Goal: Task Accomplishment & Management: Complete application form

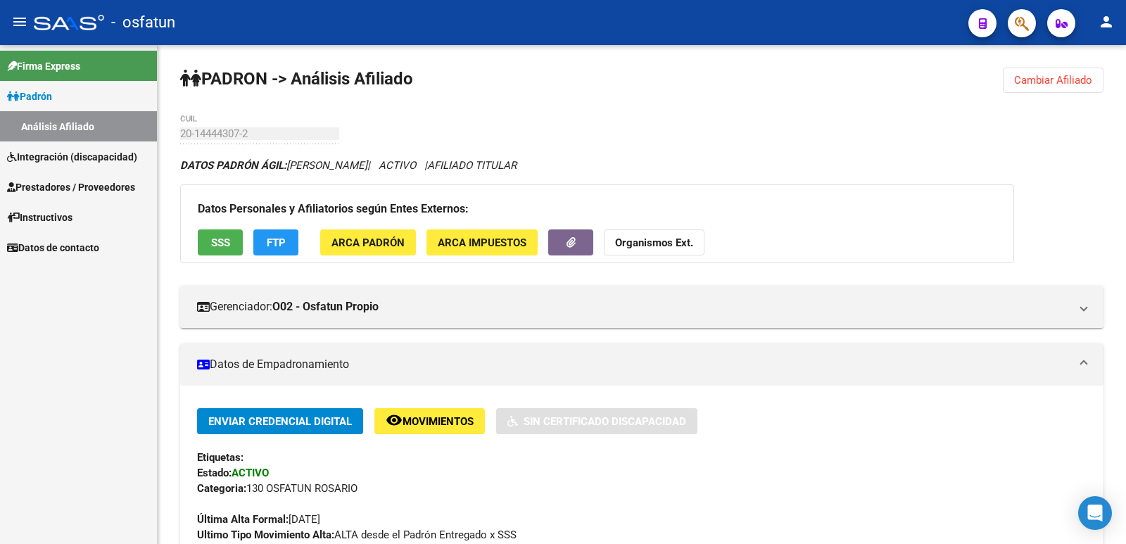
click at [1104, 25] on mat-icon "person" at bounding box center [1106, 21] width 17 height 17
click at [1074, 58] on button "person Mi Perfil" at bounding box center [1078, 59] width 86 height 34
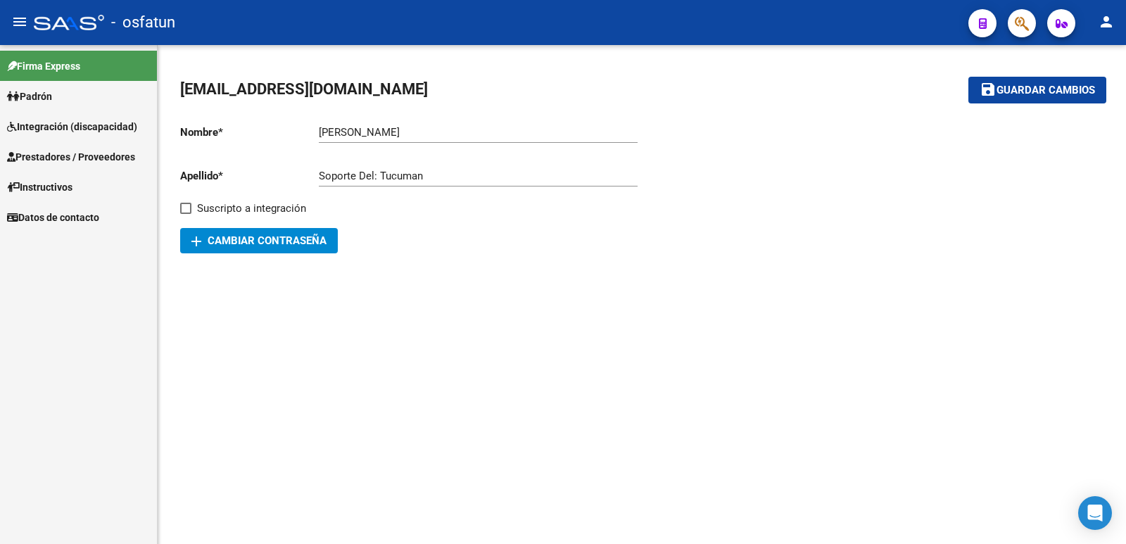
click at [61, 125] on span "Integración (discapacidad)" at bounding box center [72, 126] width 130 height 15
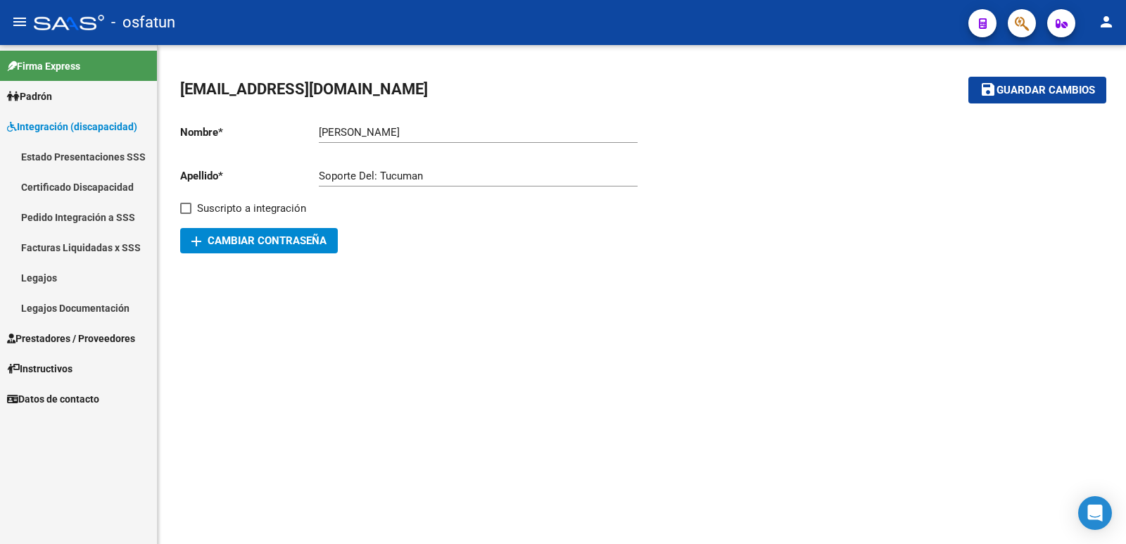
click at [104, 335] on span "Prestadores / Proveedores" at bounding box center [71, 338] width 128 height 15
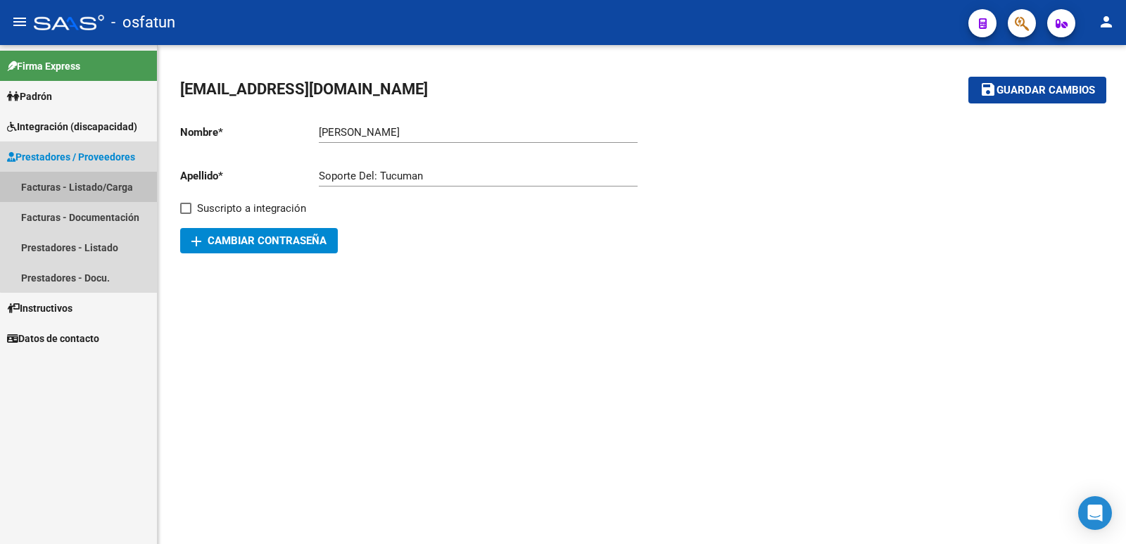
click at [79, 184] on link "Facturas - Listado/Carga" at bounding box center [78, 187] width 157 height 30
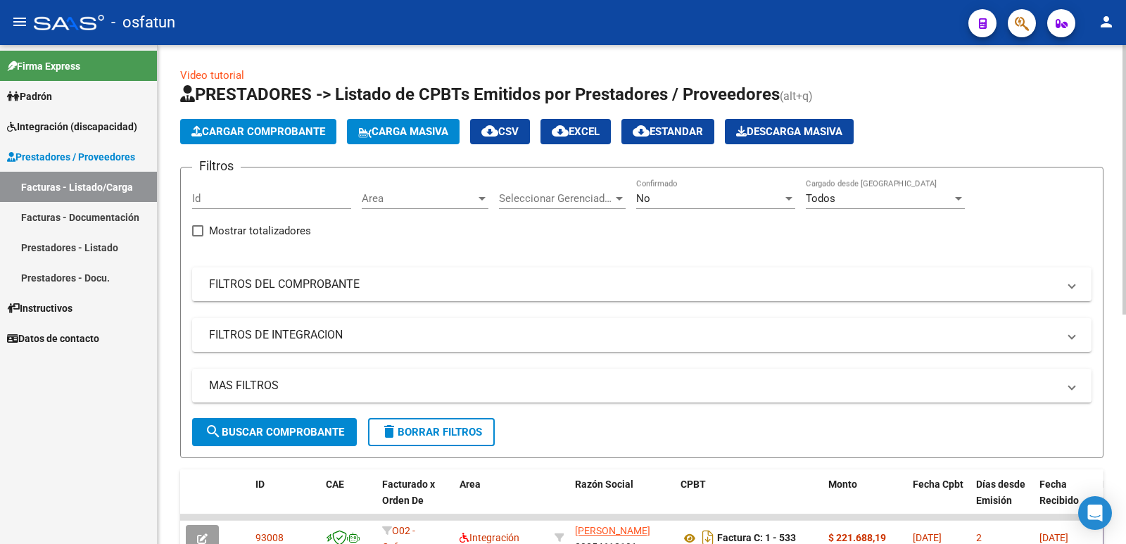
click at [248, 137] on span "Cargar Comprobante" at bounding box center [258, 131] width 134 height 13
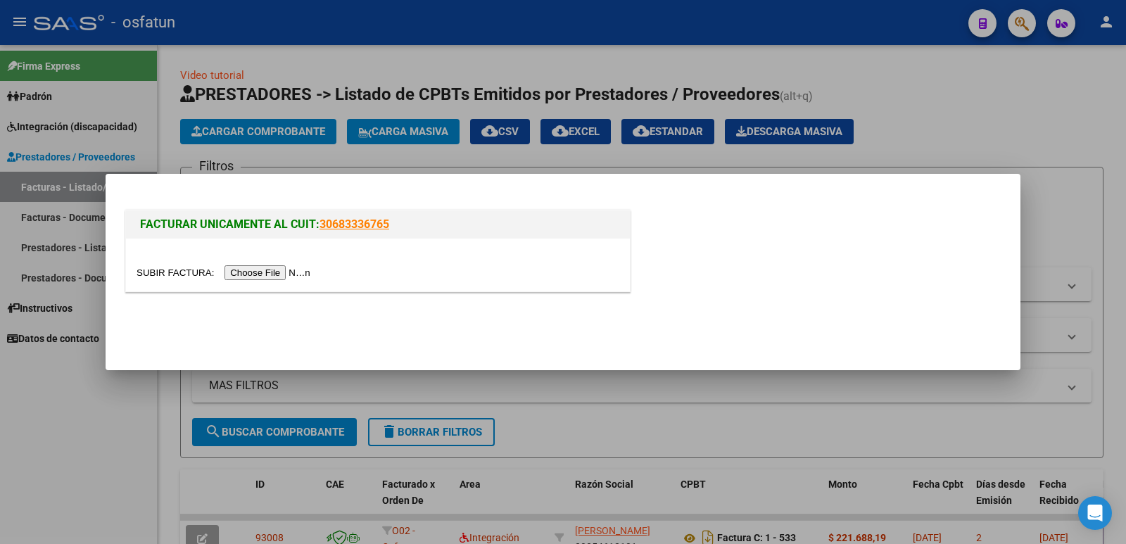
click at [274, 282] on div at bounding box center [378, 265] width 504 height 53
click at [274, 272] on input "file" at bounding box center [226, 272] width 178 height 15
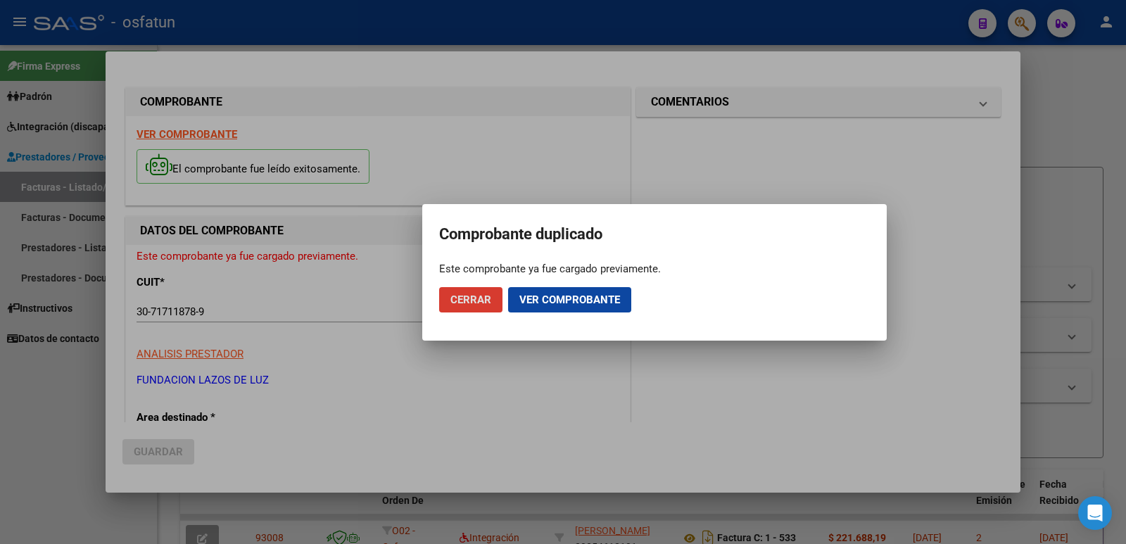
click at [596, 301] on span "Ver comprobante" at bounding box center [570, 300] width 101 height 13
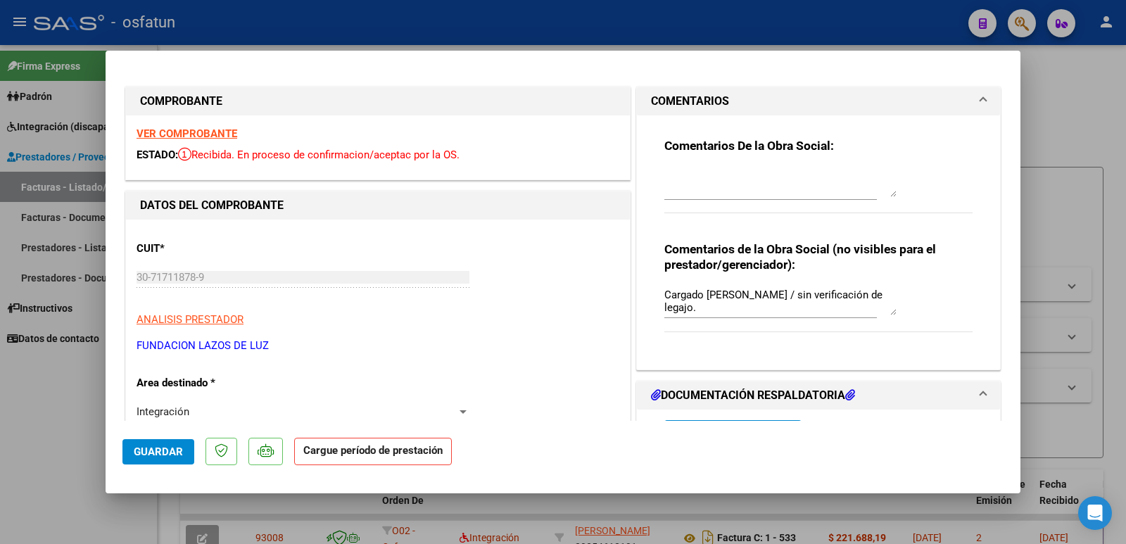
click at [30, 443] on div at bounding box center [563, 272] width 1126 height 544
type input "$ 0,00"
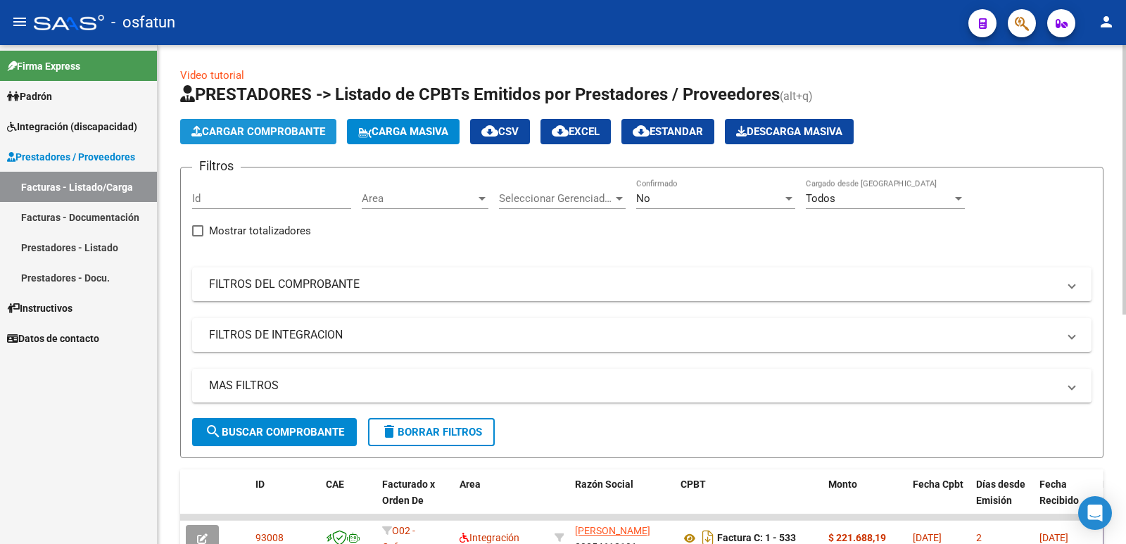
click at [270, 132] on span "Cargar Comprobante" at bounding box center [258, 131] width 134 height 13
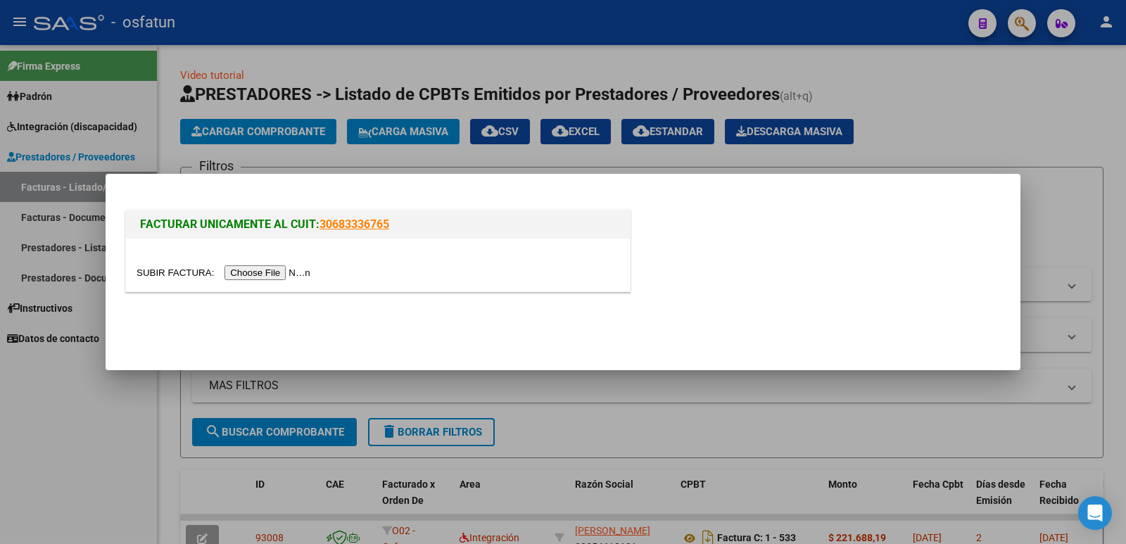
click at [304, 273] on input "file" at bounding box center [226, 272] width 178 height 15
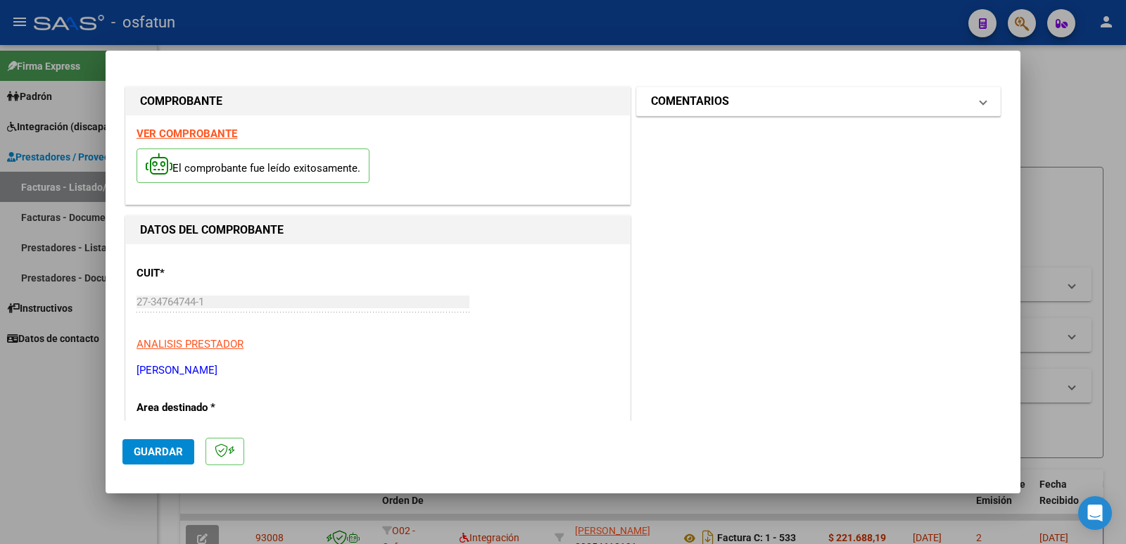
click at [691, 111] on mat-expansion-panel-header "COMENTARIOS" at bounding box center [818, 101] width 363 height 28
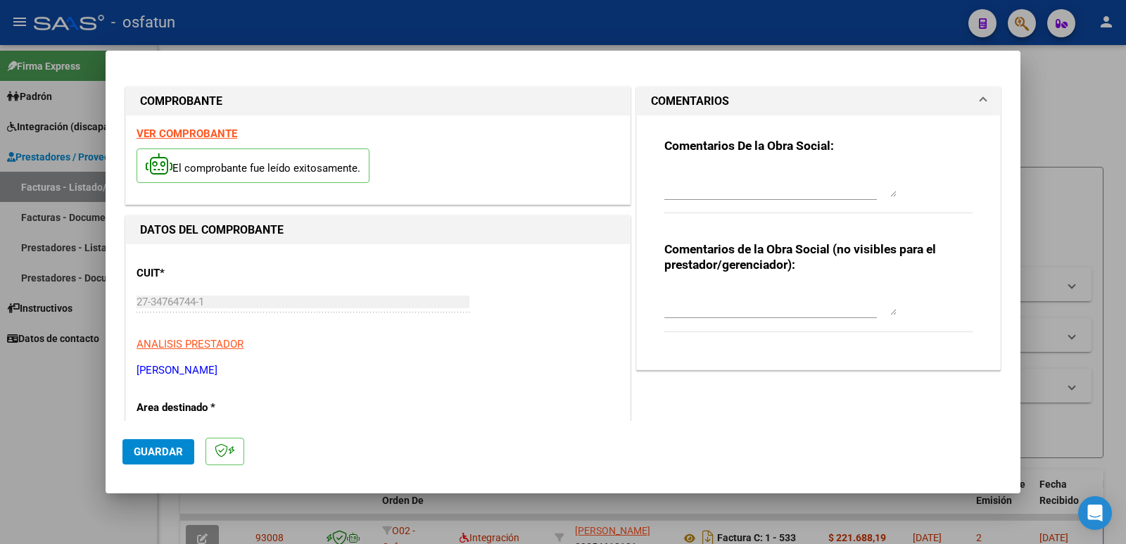
click at [698, 302] on textarea at bounding box center [781, 301] width 232 height 28
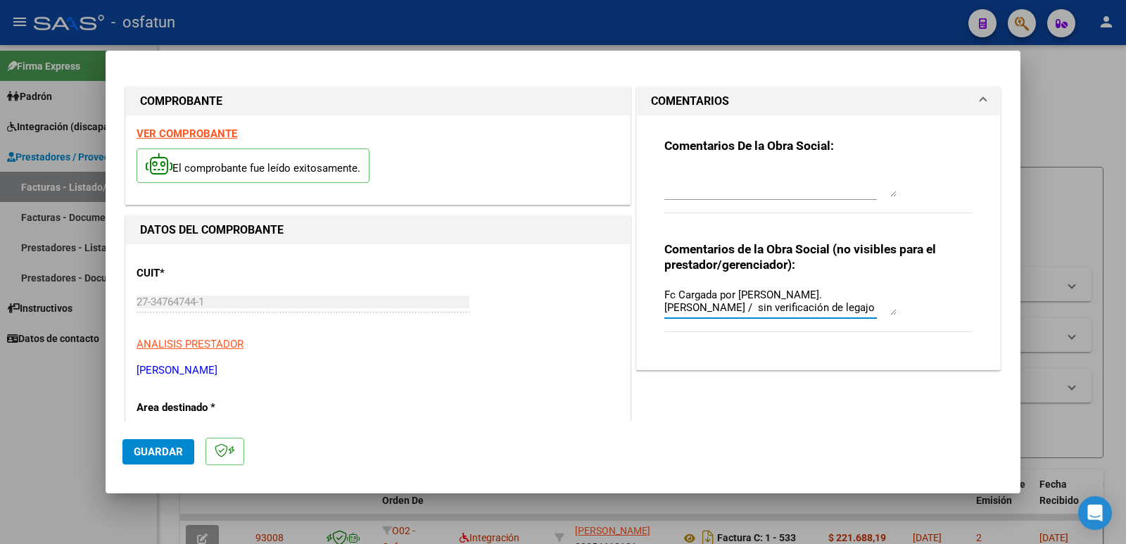
drag, startPoint x: 703, startPoint y: 306, endPoint x: 658, endPoint y: 300, distance: 45.5
click at [658, 300] on div "Comentarios De la Obra Social: Comentarios de la Obra Social (no visibles para …" at bounding box center [818, 237] width 329 height 244
type textarea "Fc Cargada por [PERSON_NAME]. [PERSON_NAME] / sin verificación de legajo"
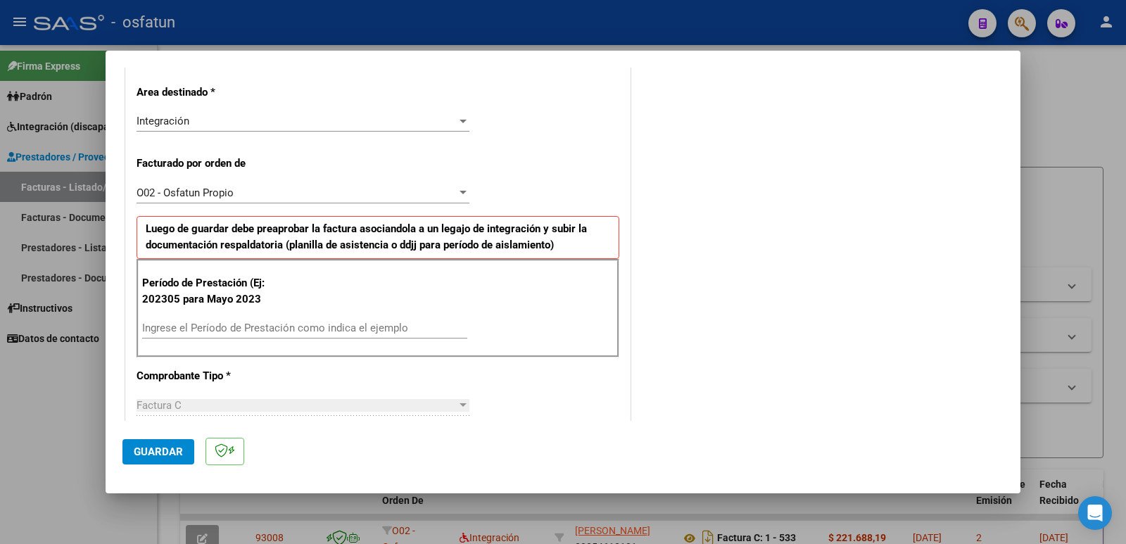
scroll to position [352, 0]
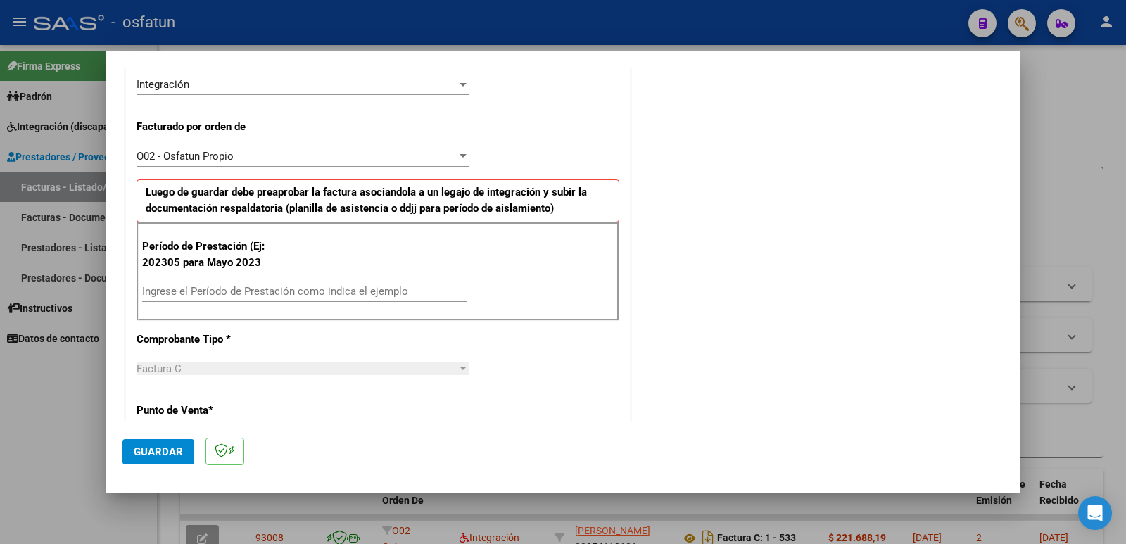
click at [203, 291] on input "Ingrese el Período de Prestación como indica el ejemplo" at bounding box center [304, 291] width 325 height 13
type input "202507"
click at [161, 448] on span "Guardar" at bounding box center [158, 452] width 49 height 13
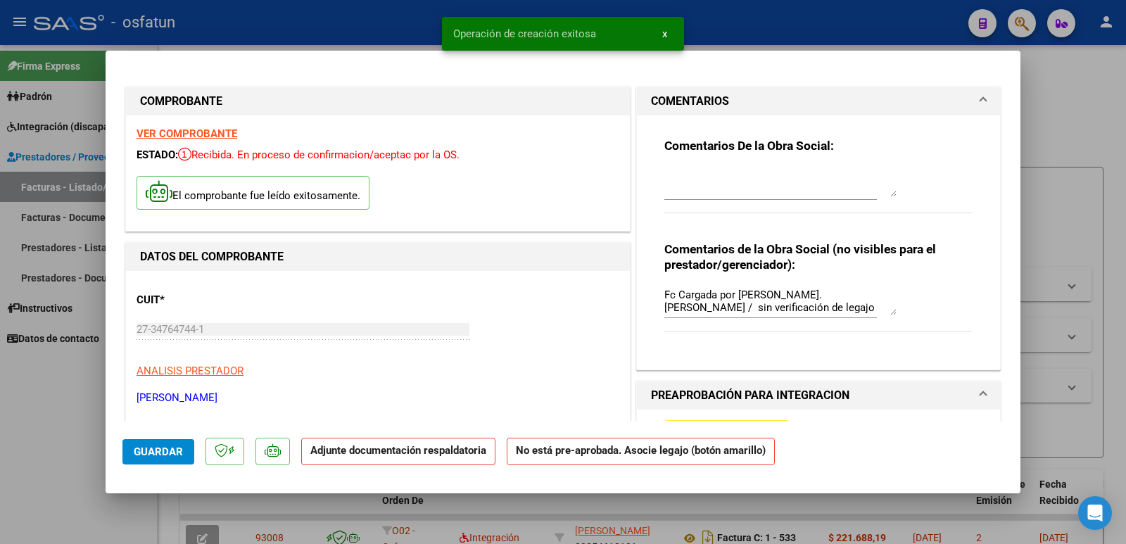
scroll to position [211, 0]
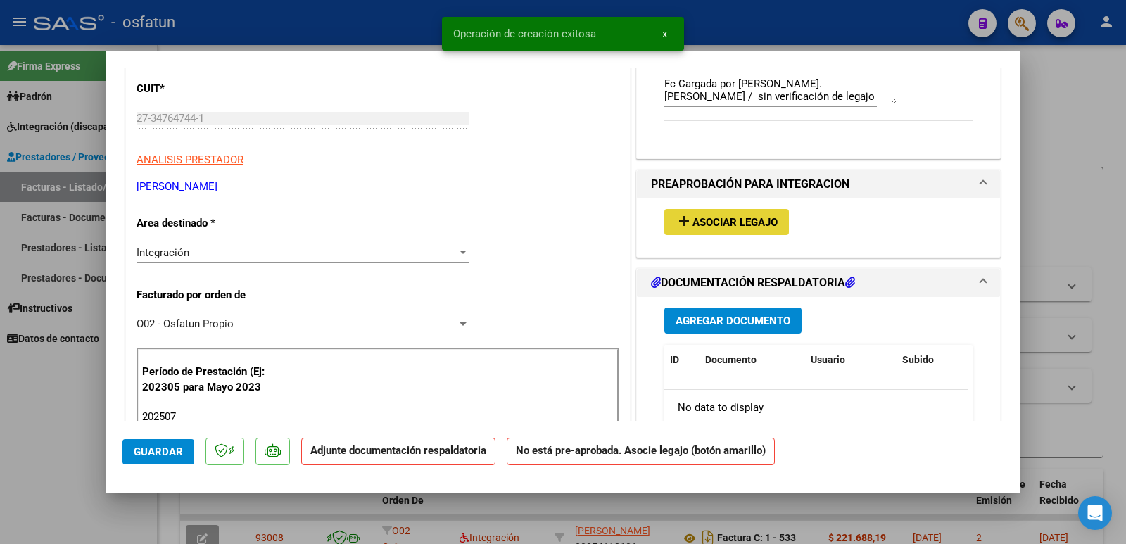
click at [726, 222] on span "Asociar Legajo" at bounding box center [735, 222] width 85 height 13
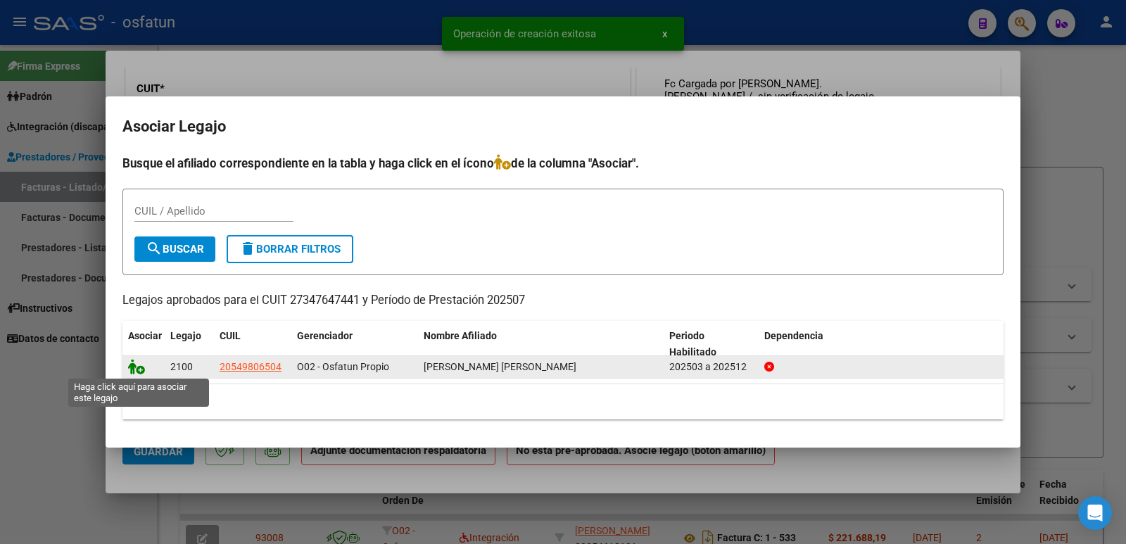
click at [141, 369] on icon at bounding box center [136, 366] width 17 height 15
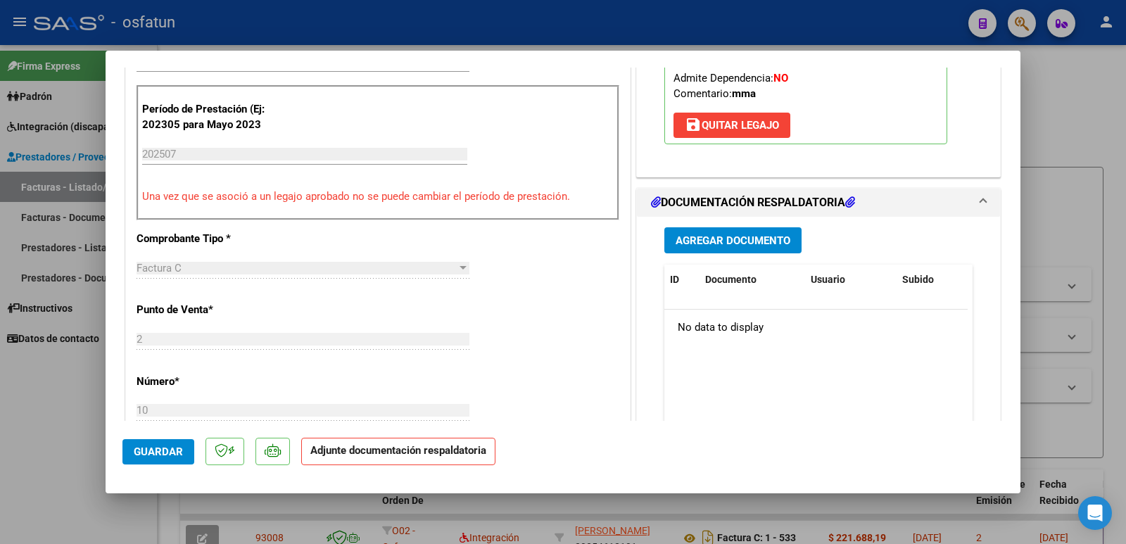
scroll to position [493, 0]
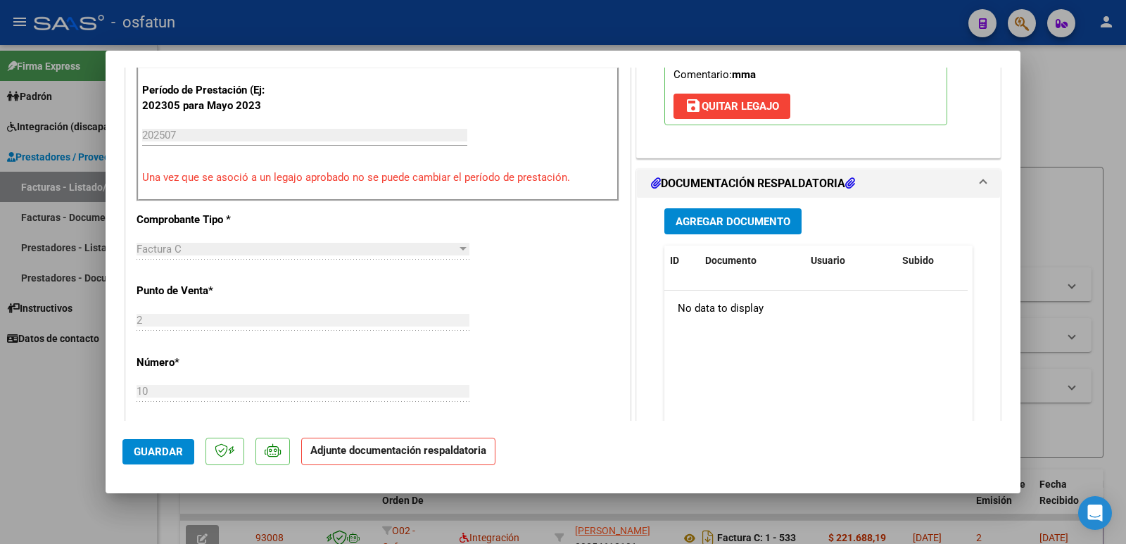
click at [728, 213] on button "Agregar Documento" at bounding box center [733, 221] width 137 height 26
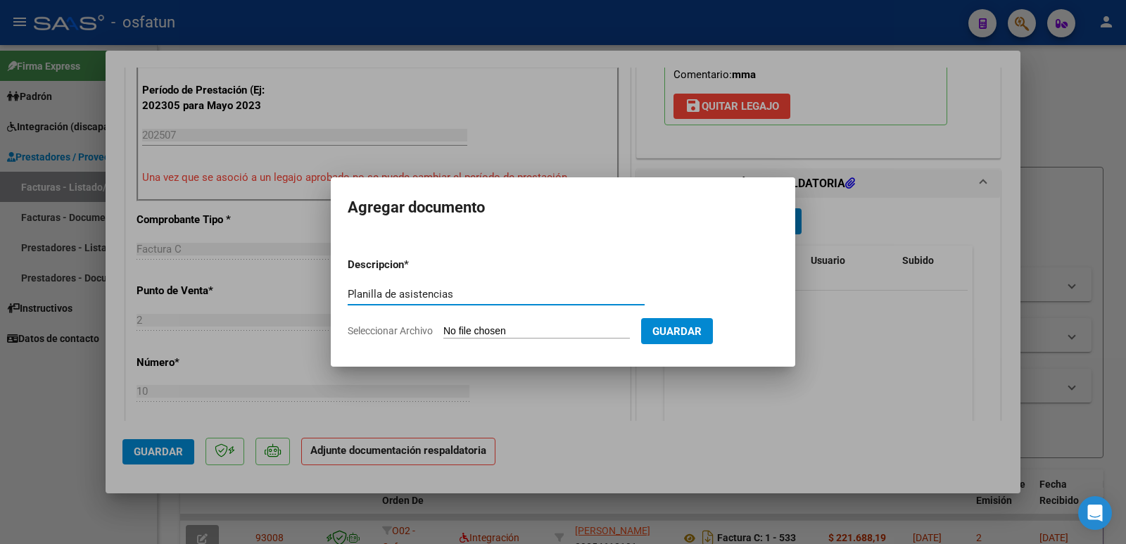
type input "Planilla de asistencias"
click at [493, 334] on input "Seleccionar Archivo" at bounding box center [537, 331] width 187 height 13
type input "C:\fakepath\planilla de asistencia [PERSON_NAME] 2025 .pdf"
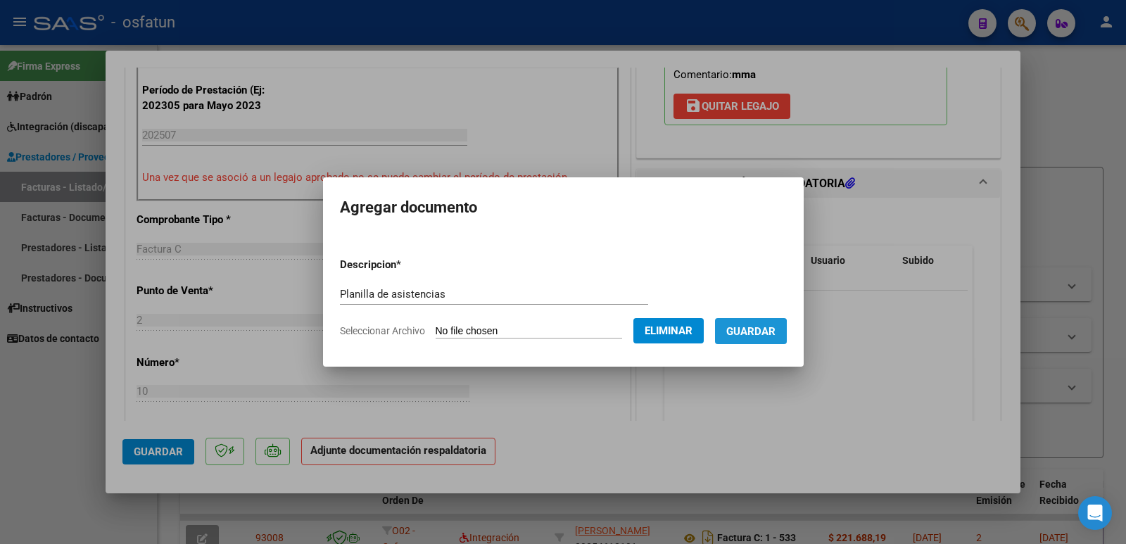
click at [766, 332] on span "Guardar" at bounding box center [751, 331] width 49 height 13
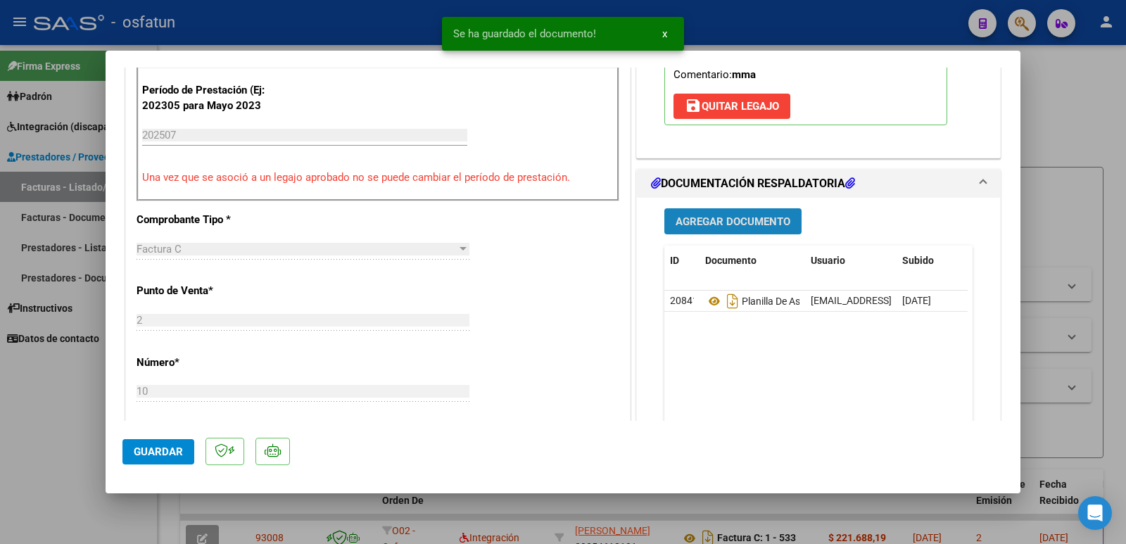
click at [734, 227] on span "Agregar Documento" at bounding box center [733, 221] width 115 height 13
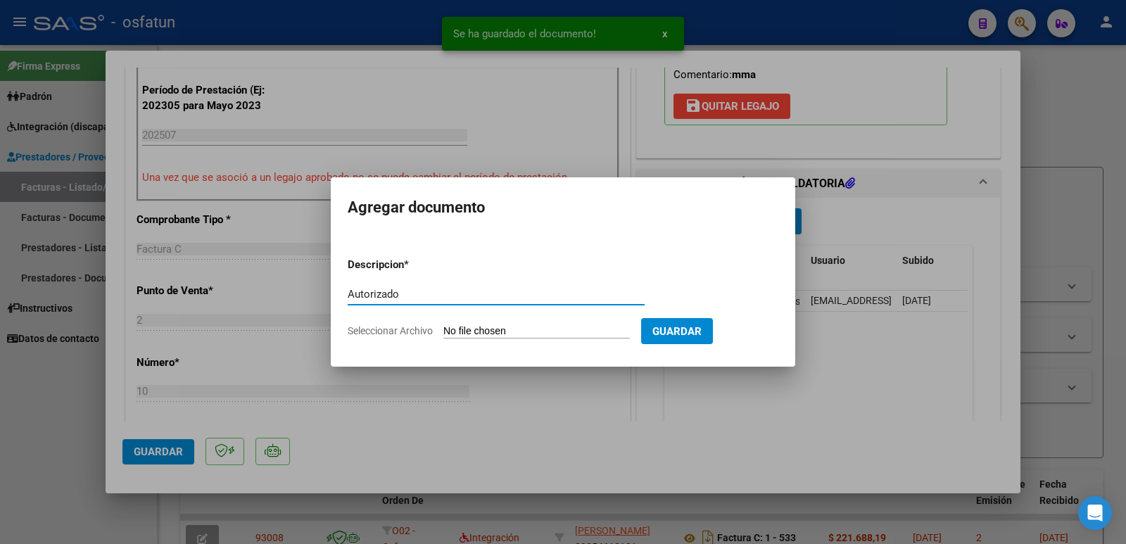
type input "Autorizado"
click at [532, 329] on input "Seleccionar Archivo" at bounding box center [537, 331] width 187 height 13
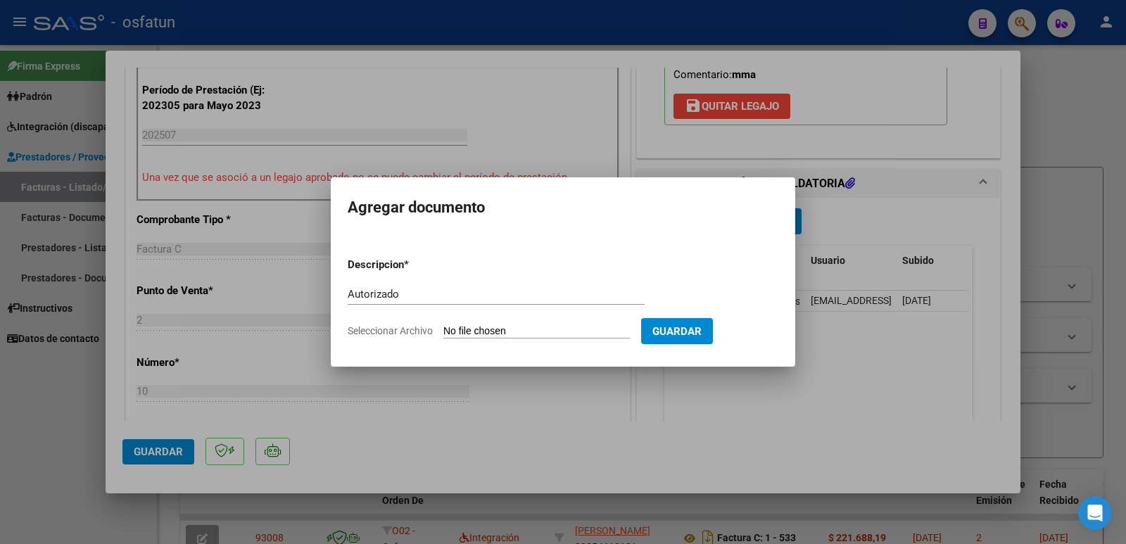
type input "C:\fakepath\order_3409948.pdf"
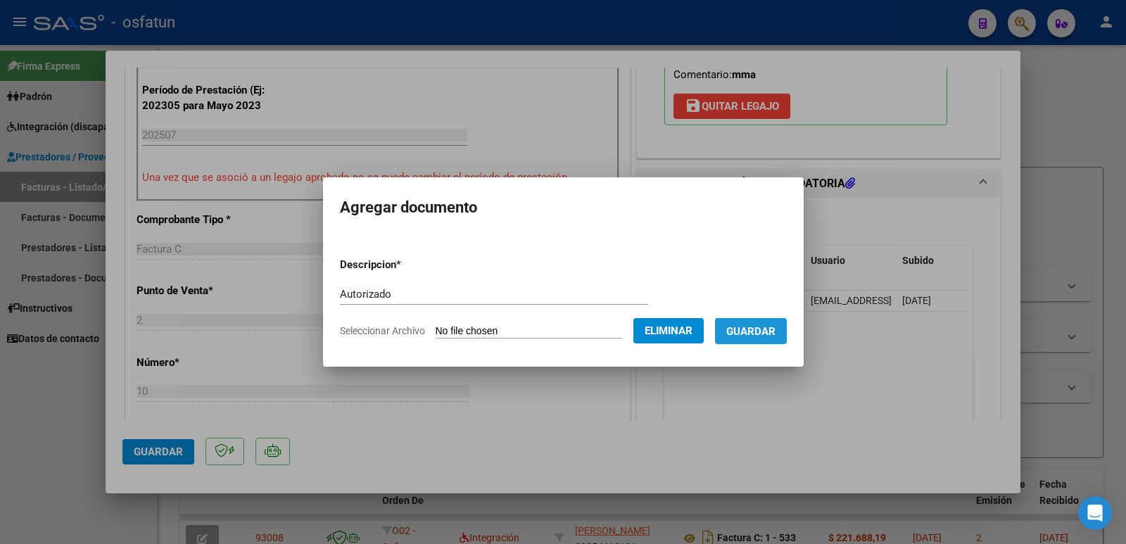
click at [766, 329] on span "Guardar" at bounding box center [751, 331] width 49 height 13
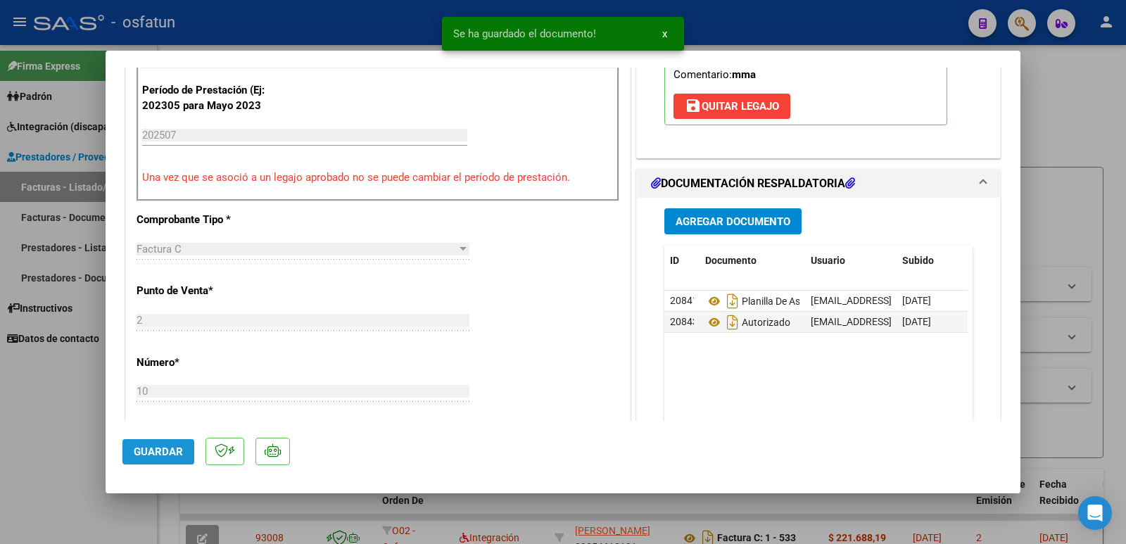
click at [142, 457] on span "Guardar" at bounding box center [158, 452] width 49 height 13
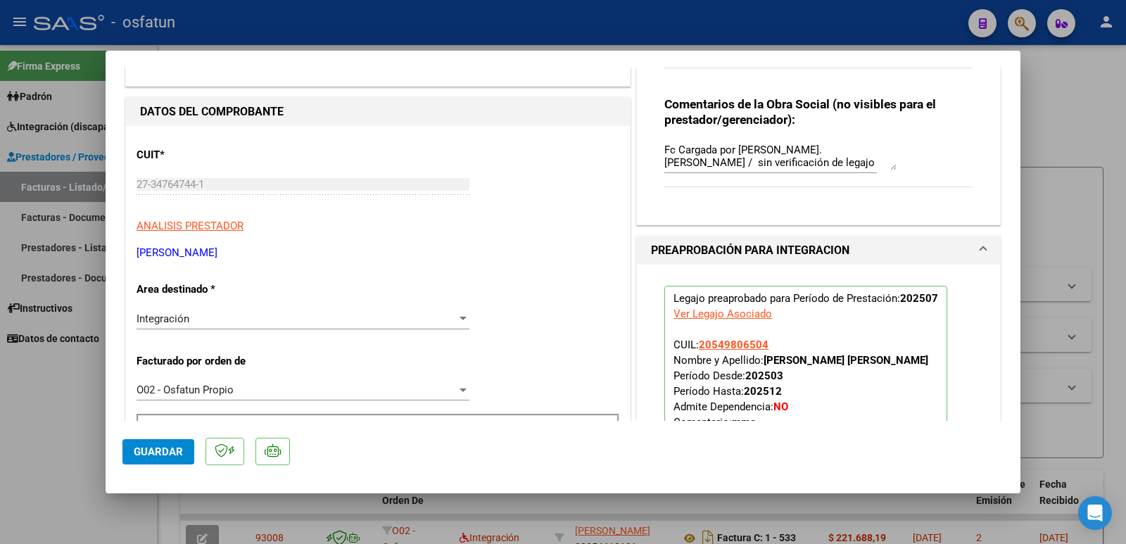
scroll to position [141, 0]
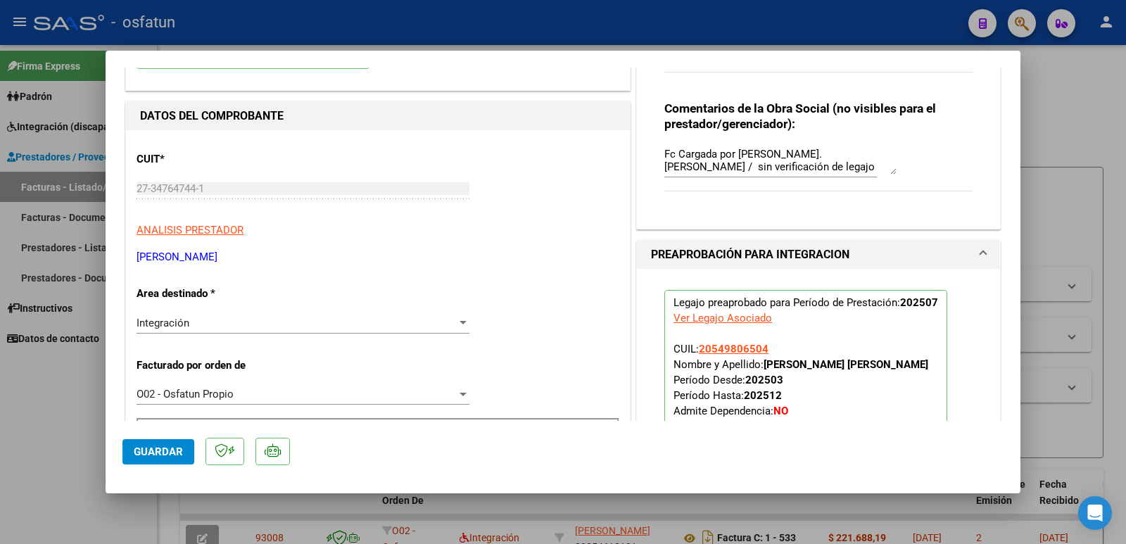
drag, startPoint x: 287, startPoint y: 256, endPoint x: 136, endPoint y: 253, distance: 150.7
copy p "[PERSON_NAME]"
drag, startPoint x: 760, startPoint y: 363, endPoint x: 910, endPoint y: 363, distance: 150.7
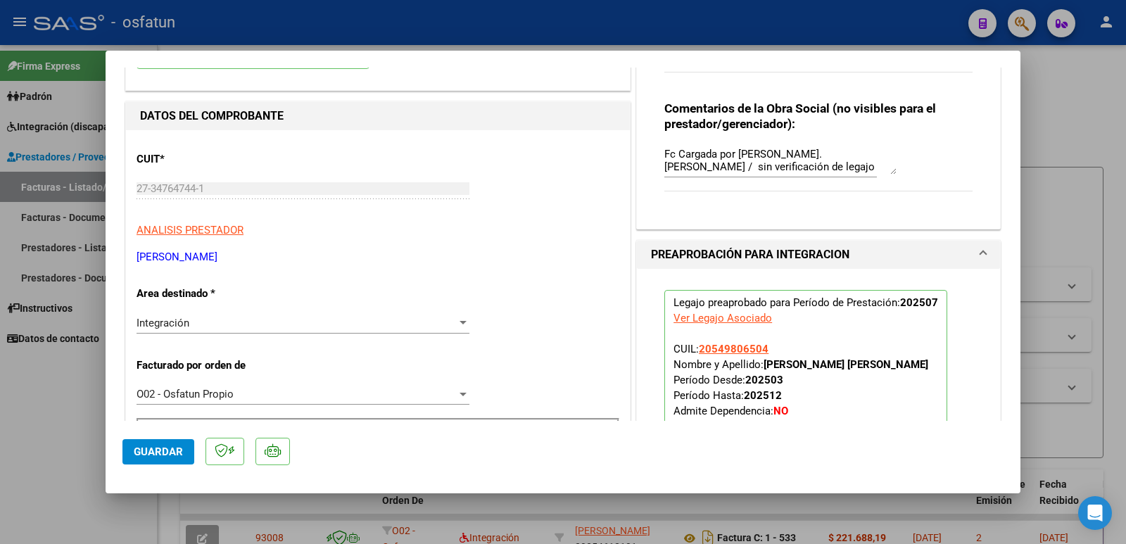
click at [910, 363] on p "Legajo preaprobado para Período de Prestación: 202507 Ver Legajo Asociado CUIL:…" at bounding box center [806, 383] width 283 height 187
copy strong "[PERSON_NAME] [PERSON_NAME]"
click at [149, 451] on span "Guardar" at bounding box center [158, 452] width 49 height 13
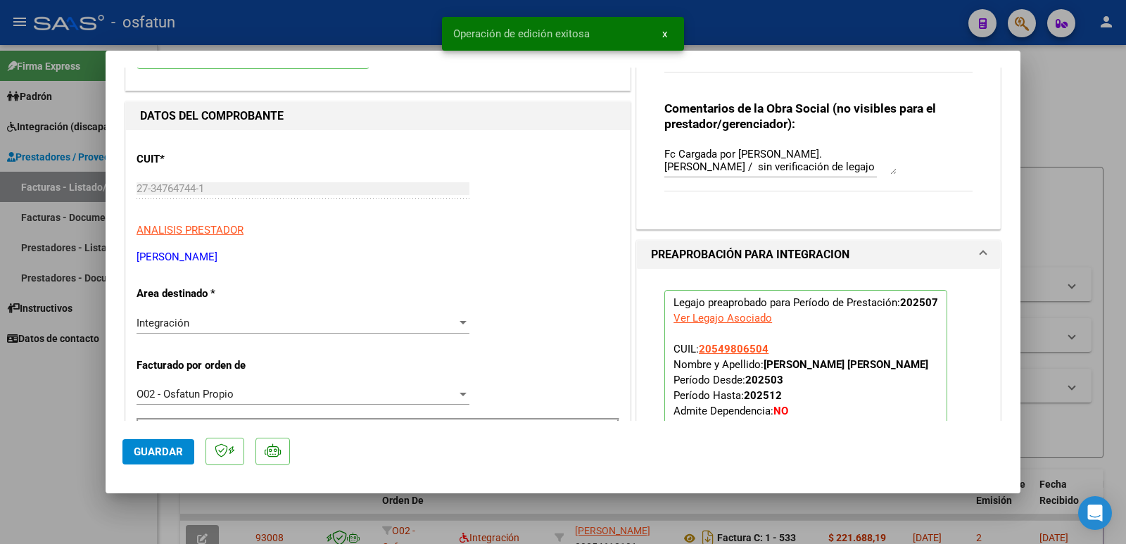
click at [57, 434] on div at bounding box center [563, 272] width 1126 height 544
type input "$ 0,00"
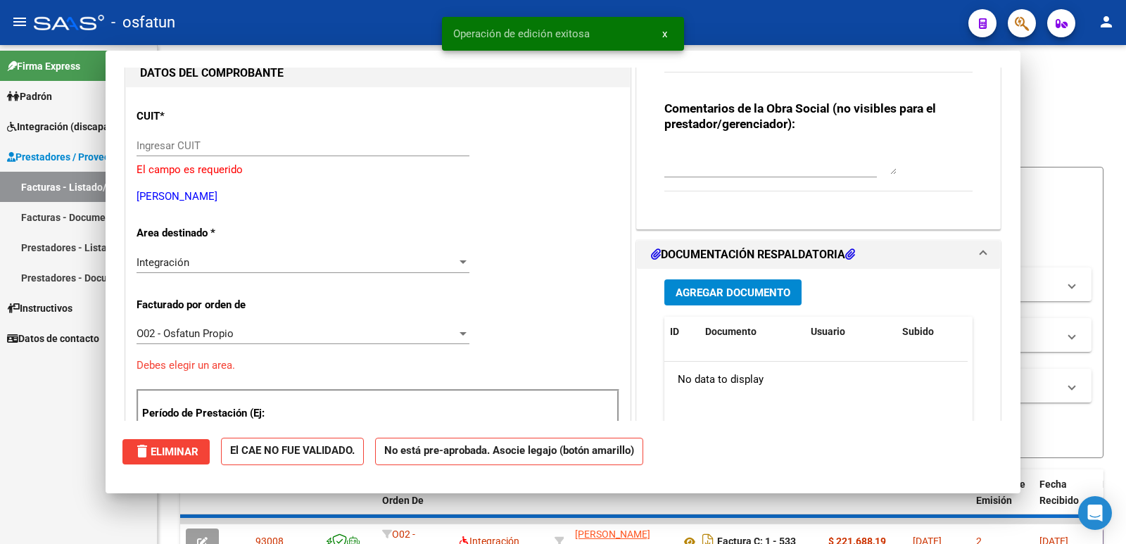
scroll to position [0, 0]
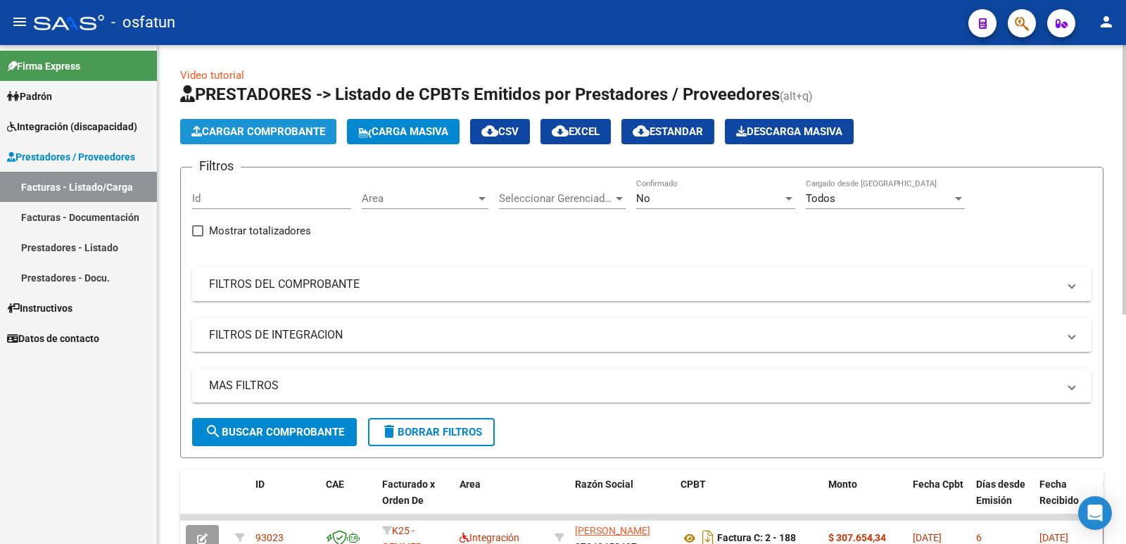
click at [228, 131] on span "Cargar Comprobante" at bounding box center [258, 131] width 134 height 13
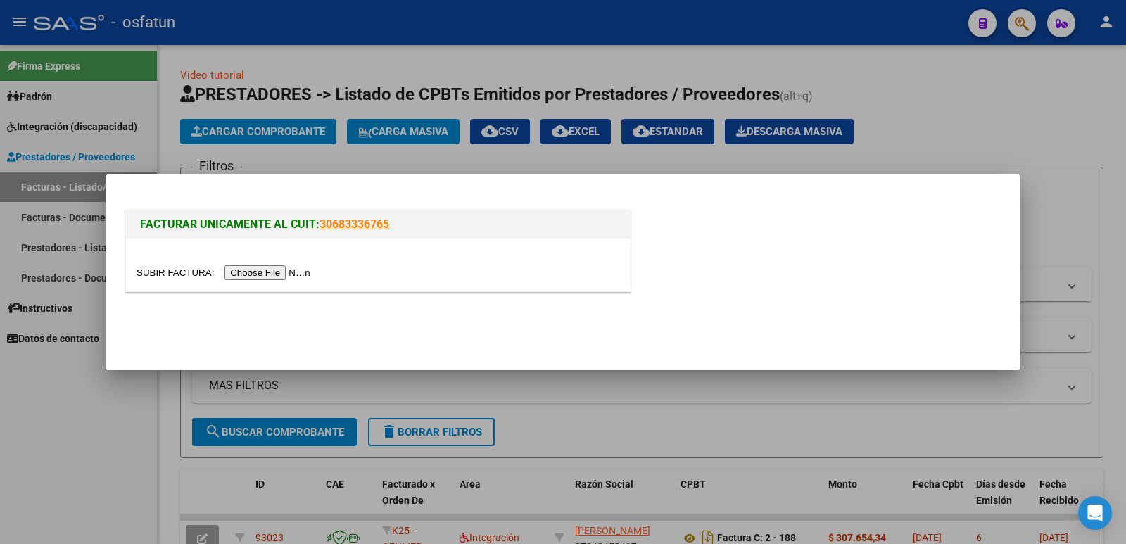
click at [260, 272] on input "file" at bounding box center [226, 272] width 178 height 15
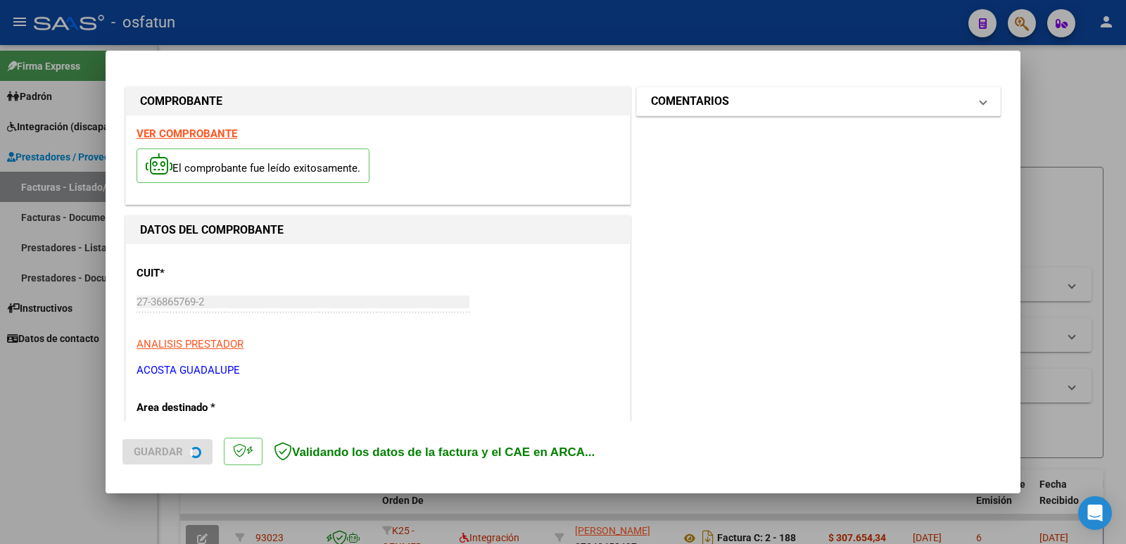
click at [716, 102] on h1 "COMENTARIOS" at bounding box center [690, 101] width 78 height 17
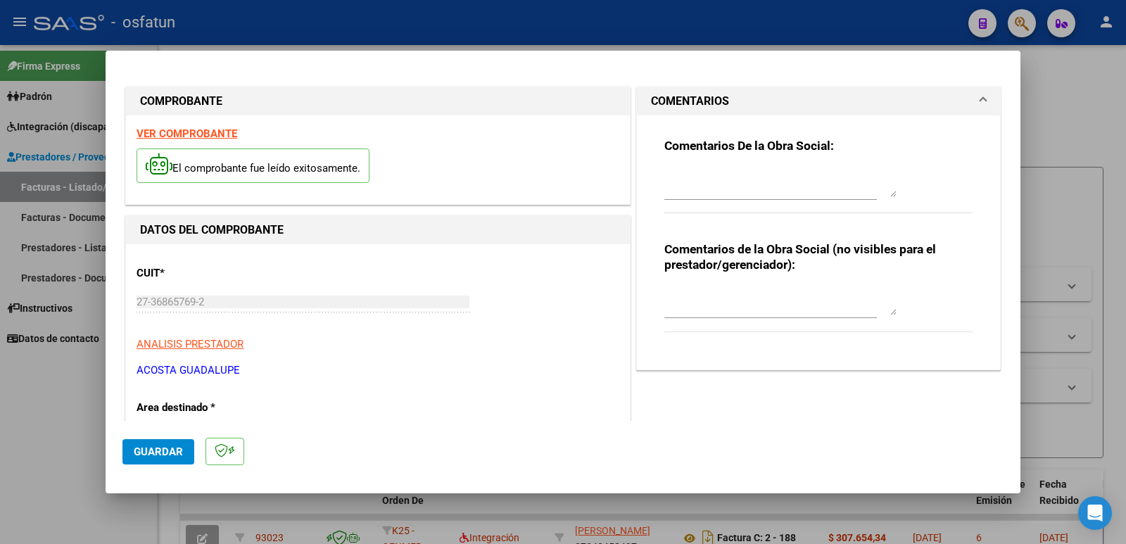
click at [675, 308] on textarea at bounding box center [781, 301] width 232 height 28
paste textarea "Fc Cargada por [PERSON_NAME]. [PERSON_NAME] / sin verificación de legajo"
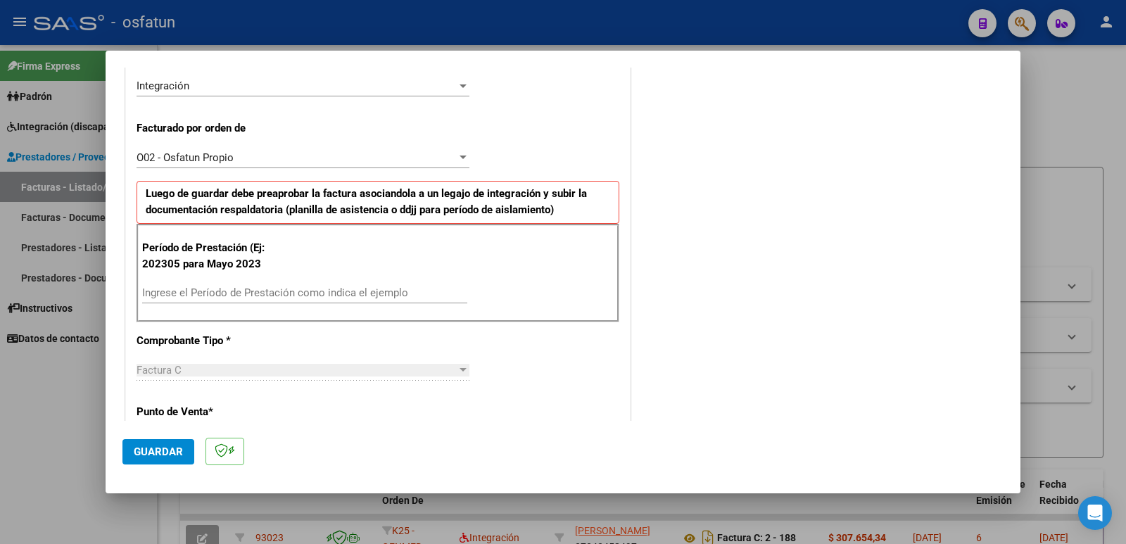
scroll to position [352, 0]
type textarea "Fc Cargada por [PERSON_NAME]. [PERSON_NAME] / sin verificación de legajo"
click at [171, 289] on input "Ingrese el Período de Prestación como indica el ejemplo" at bounding box center [304, 291] width 325 height 13
type input "202507"
click at [145, 455] on span "Guardar" at bounding box center [158, 452] width 49 height 13
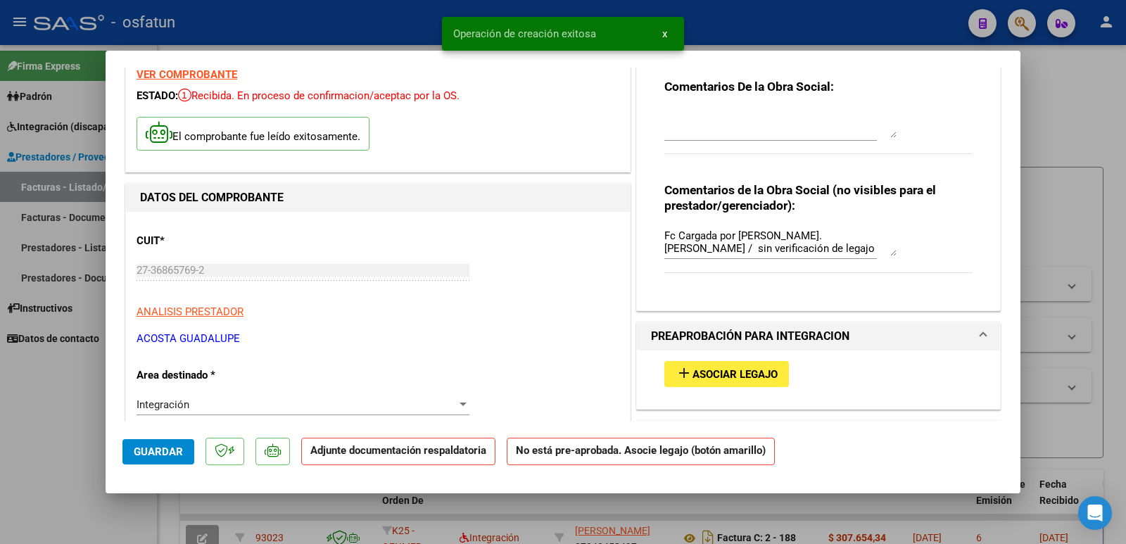
scroll to position [211, 0]
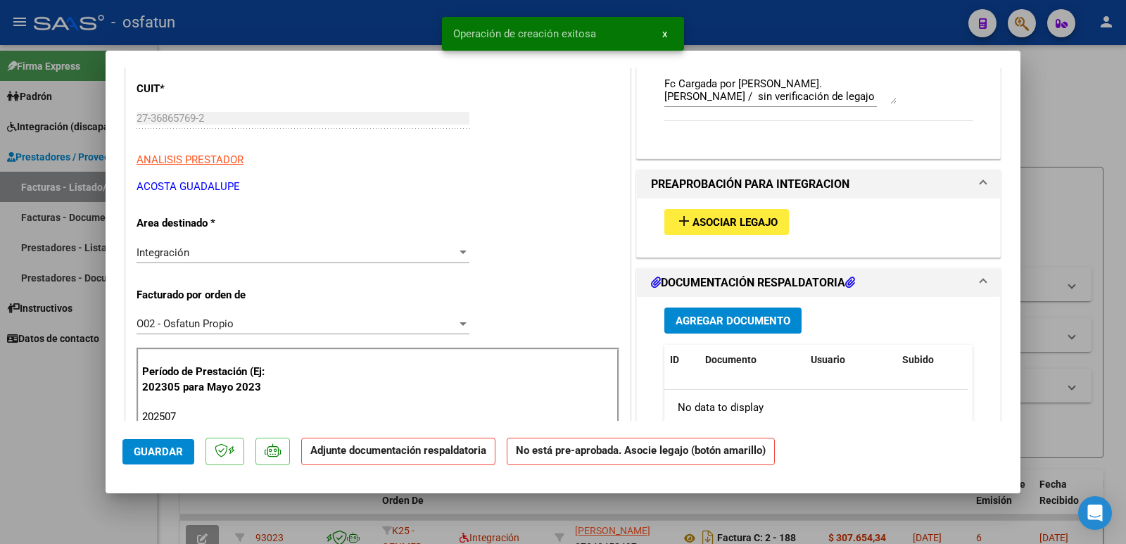
click at [747, 222] on span "Asociar Legajo" at bounding box center [735, 222] width 85 height 13
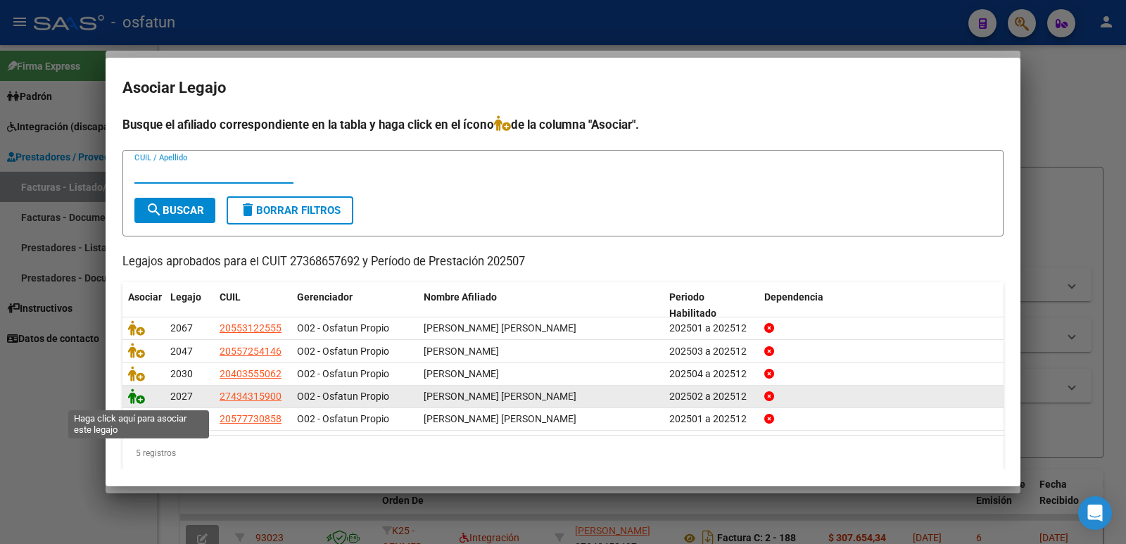
click at [136, 404] on icon at bounding box center [136, 396] width 17 height 15
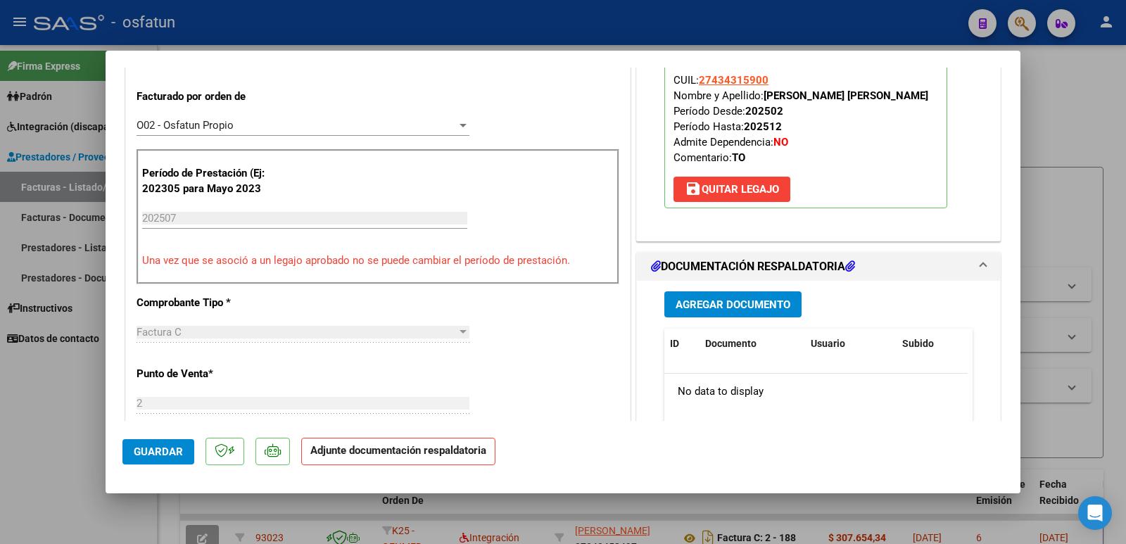
scroll to position [422, 0]
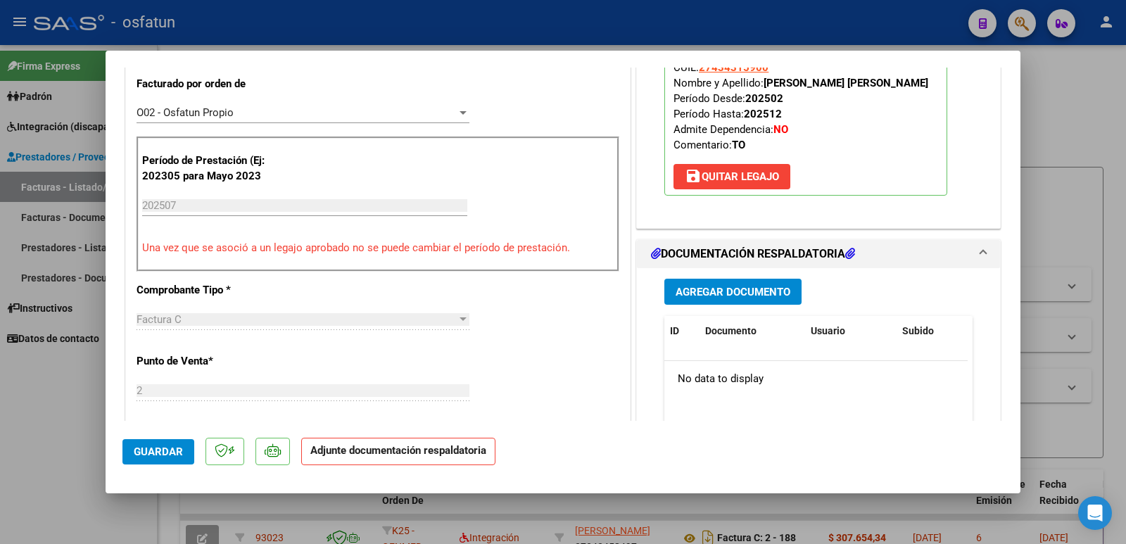
click at [747, 287] on span "Agregar Documento" at bounding box center [733, 292] width 115 height 13
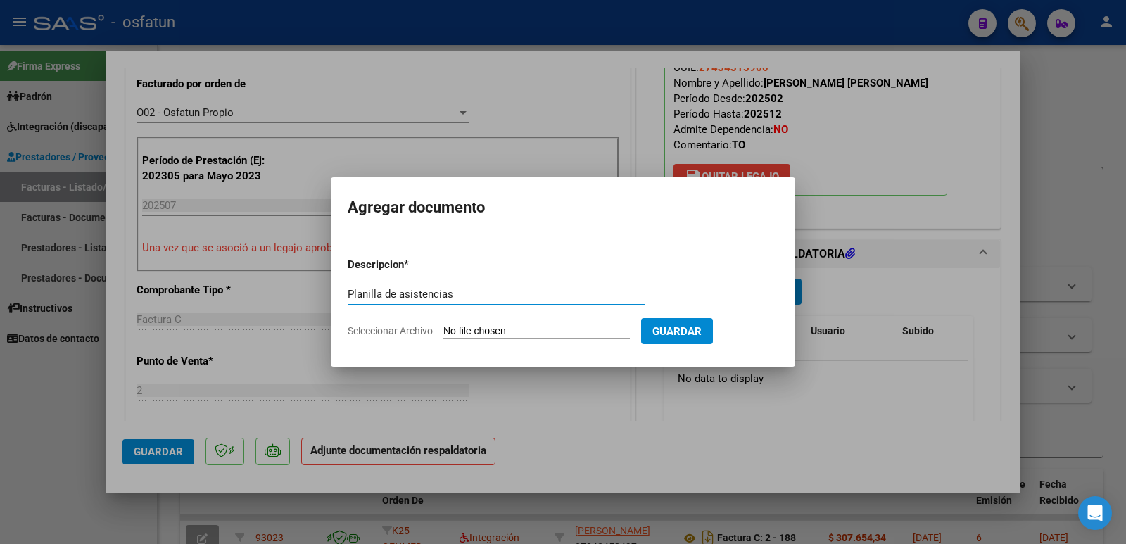
type input "Planilla de asistencias"
click at [501, 329] on input "Seleccionar Archivo" at bounding box center [537, 331] width 187 height 13
type input "C:\fakepath\asistjulio25macias [PERSON_NAME].pdf"
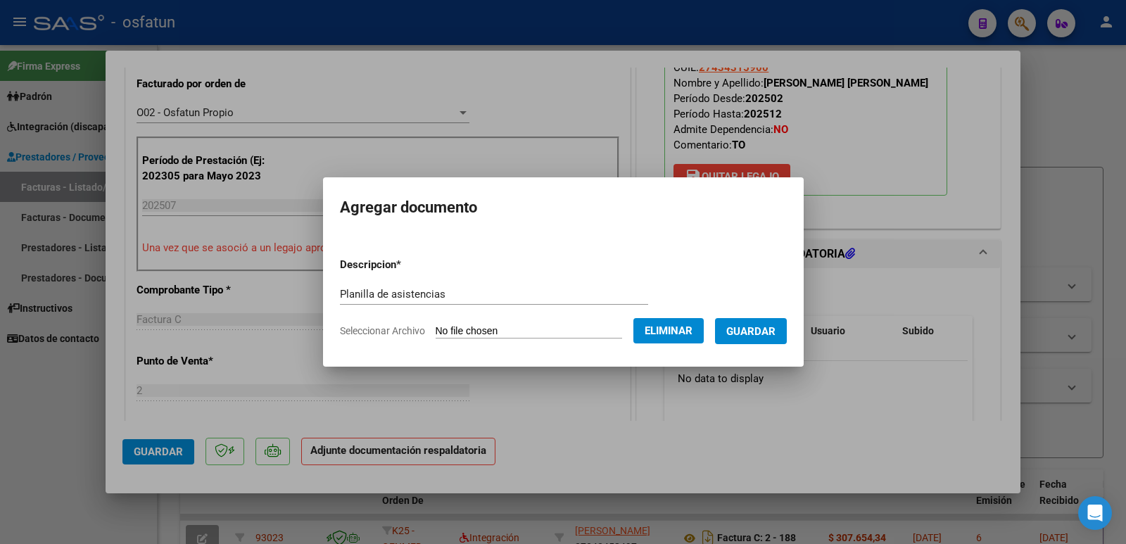
click at [772, 336] on span "Guardar" at bounding box center [751, 331] width 49 height 13
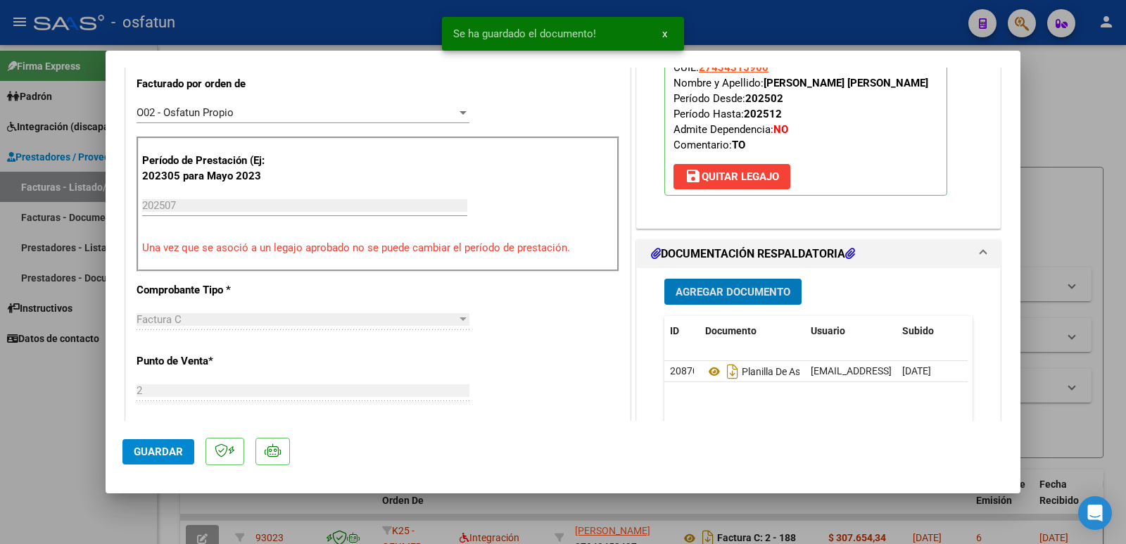
click at [725, 291] on span "Agregar Documento" at bounding box center [733, 292] width 115 height 13
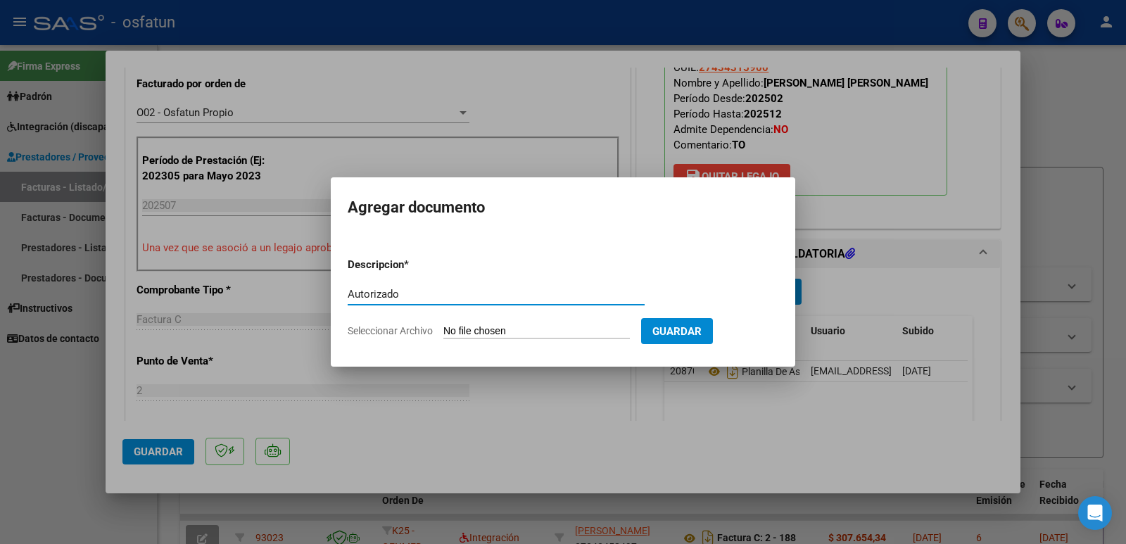
type input "Autorizado"
click at [512, 332] on input "Seleccionar Archivo" at bounding box center [537, 331] width 187 height 13
type input "C:\fakepath\autorizacion.pdf"
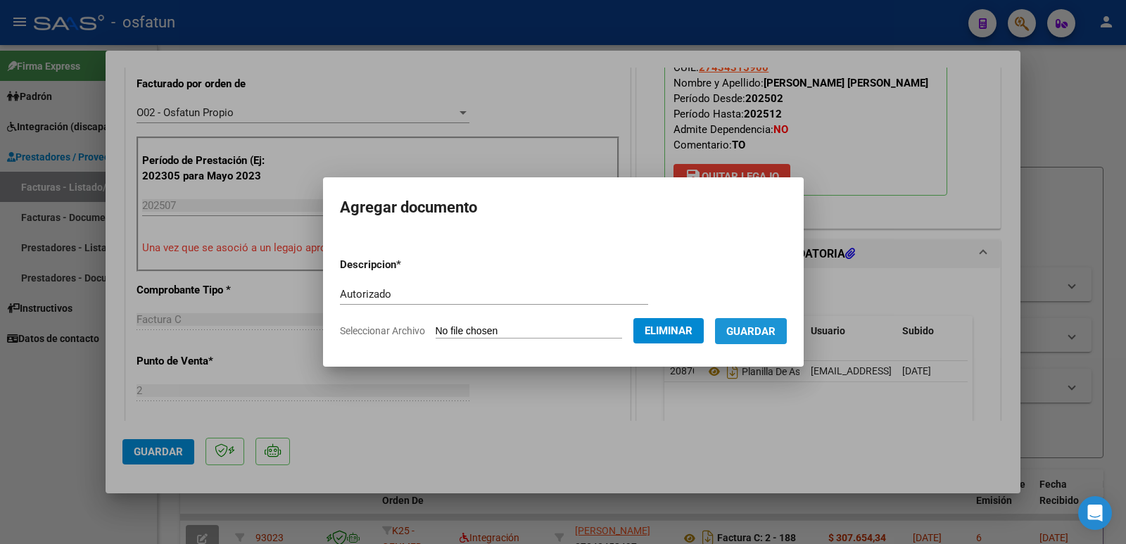
click at [755, 334] on span "Guardar" at bounding box center [751, 331] width 49 height 13
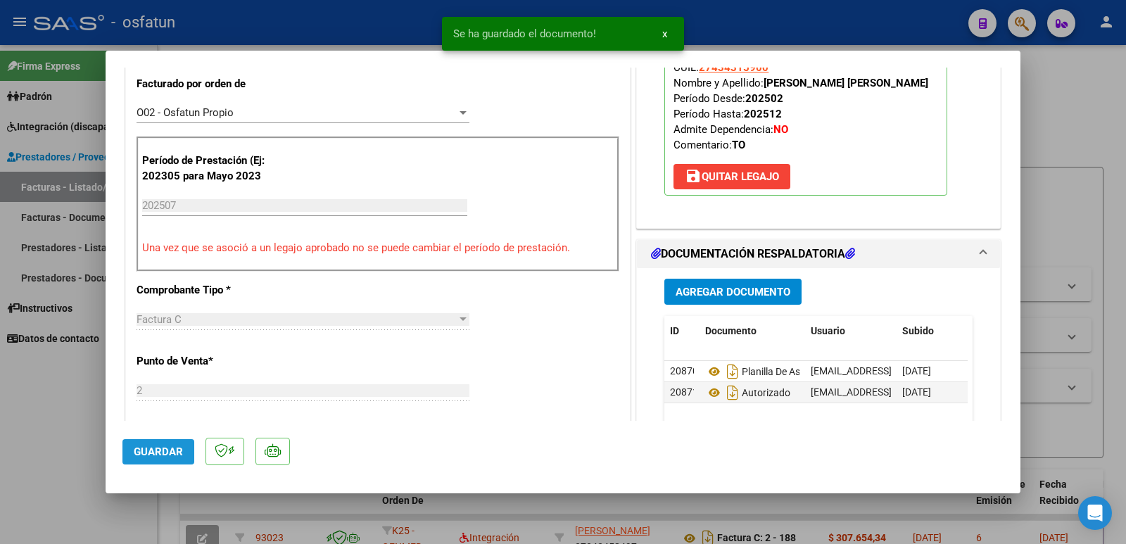
click at [151, 457] on span "Guardar" at bounding box center [158, 452] width 49 height 13
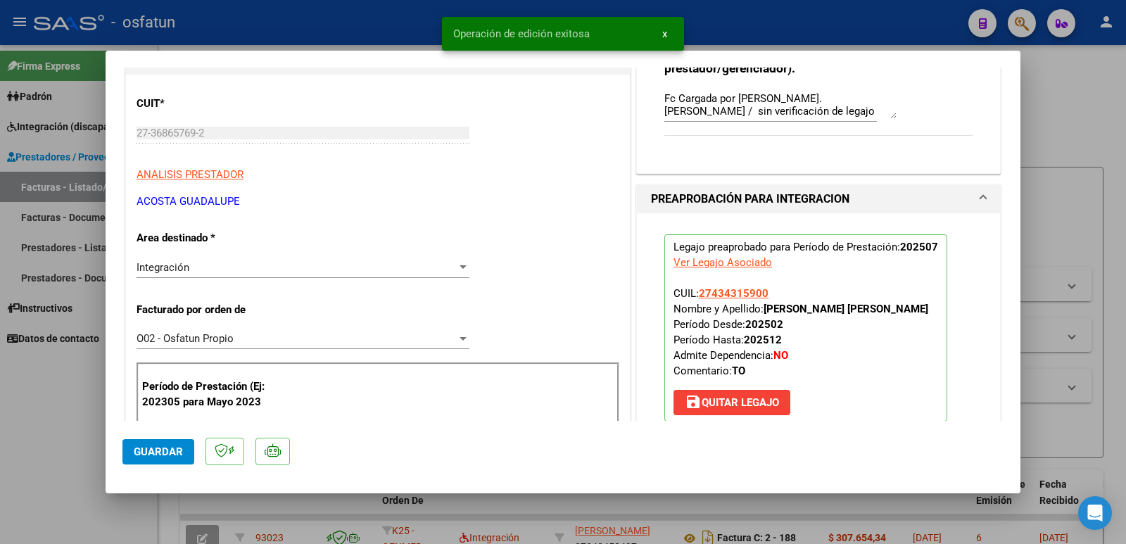
scroll to position [141, 0]
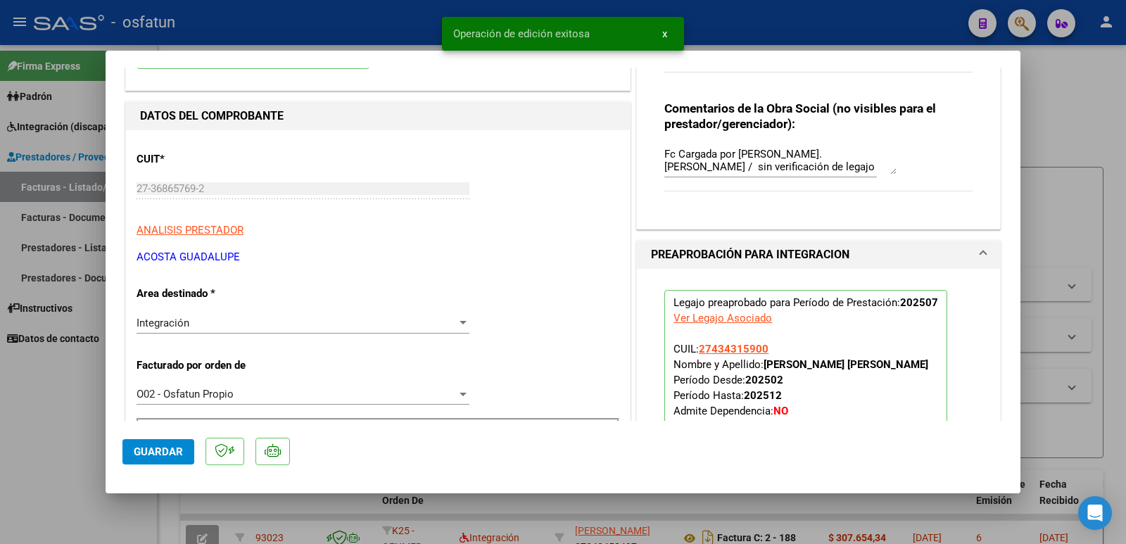
drag, startPoint x: 137, startPoint y: 258, endPoint x: 248, endPoint y: 262, distance: 111.3
click at [248, 262] on p "ACOSTA GUADALUPE" at bounding box center [378, 257] width 483 height 16
copy p "ACOSTA GUADALUPE"
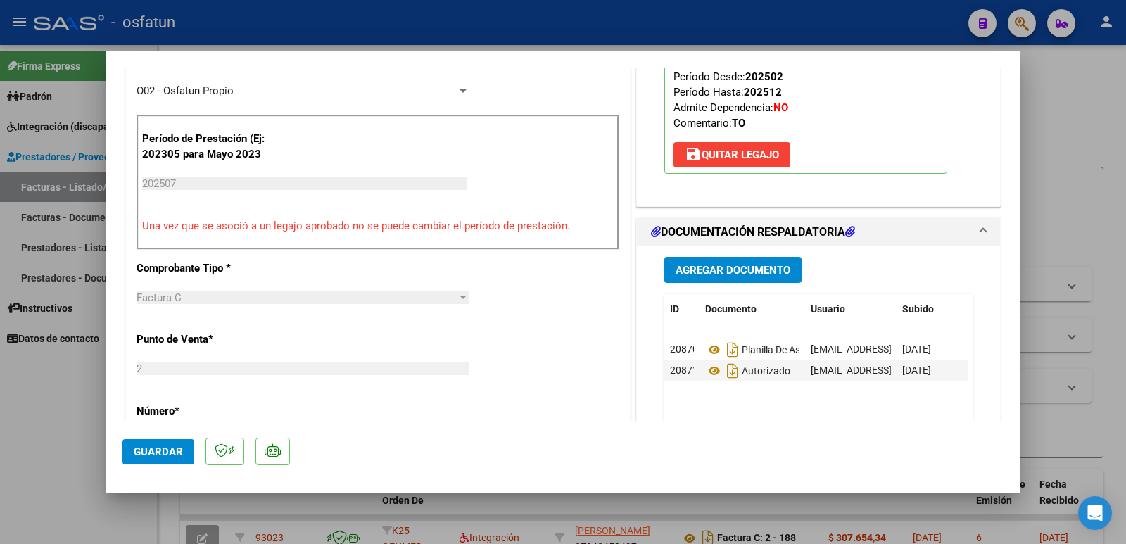
scroll to position [563, 0]
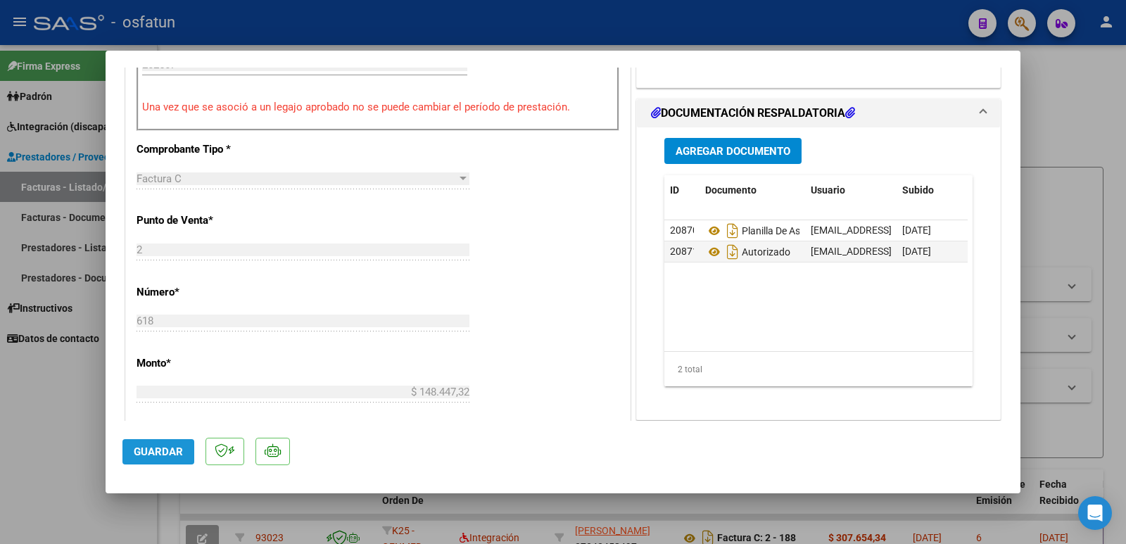
click at [150, 446] on span "Guardar" at bounding box center [158, 452] width 49 height 13
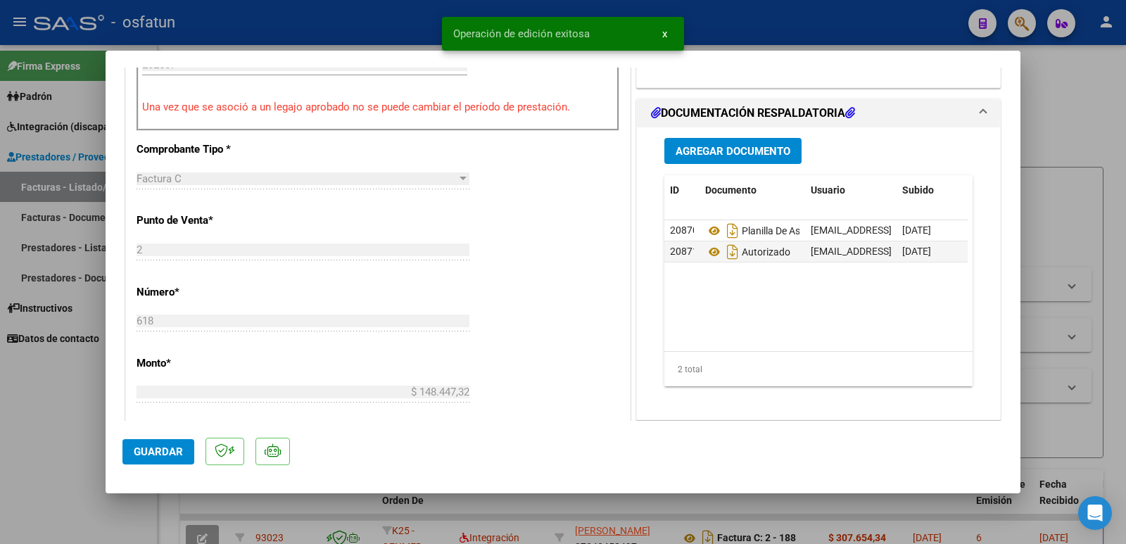
click at [23, 449] on div at bounding box center [563, 272] width 1126 height 544
type input "$ 0,00"
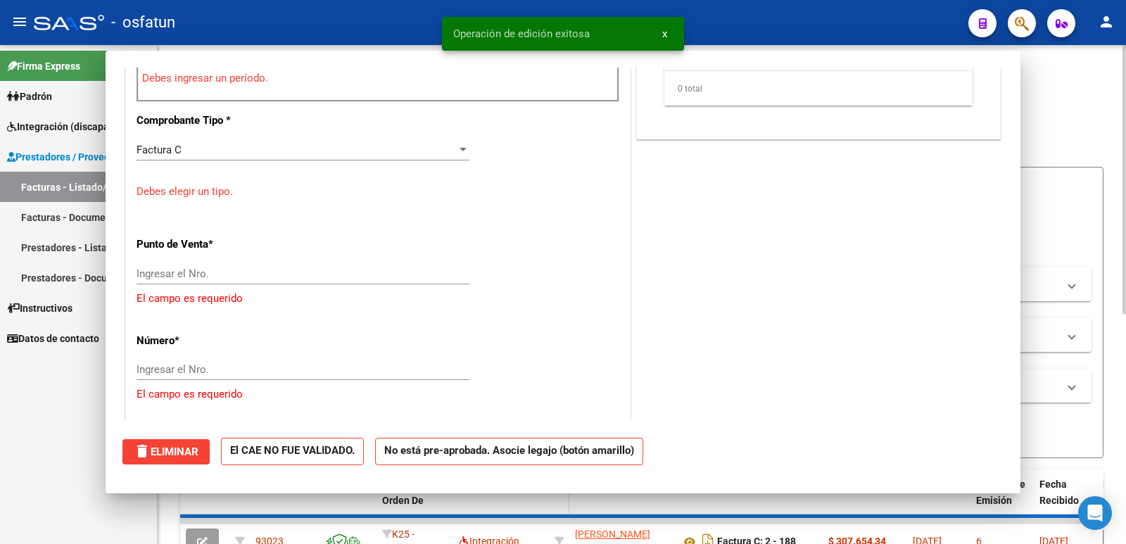
scroll to position [0, 0]
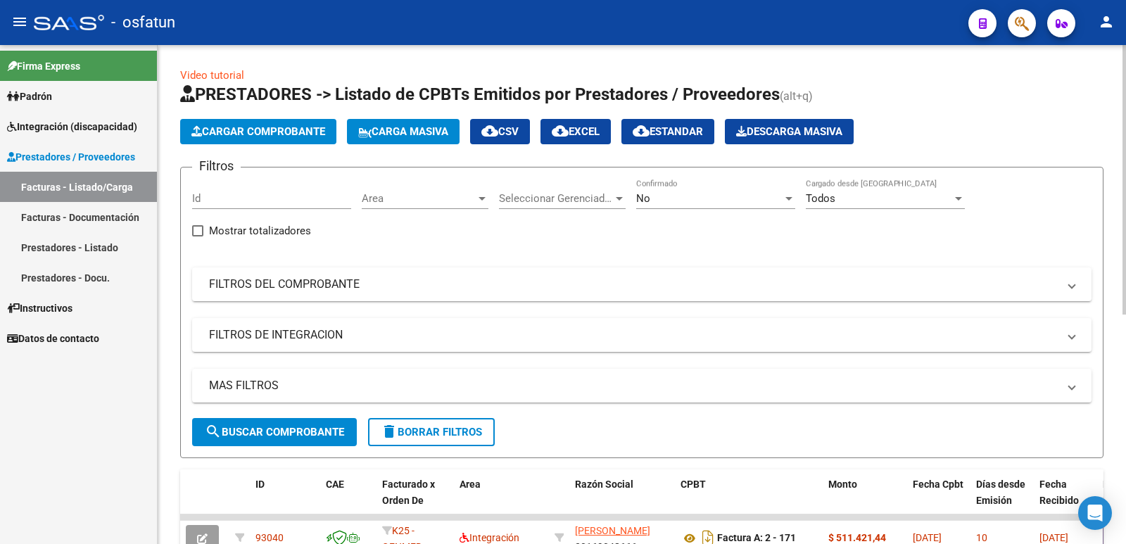
click at [265, 138] on button "Cargar Comprobante" at bounding box center [258, 131] width 156 height 25
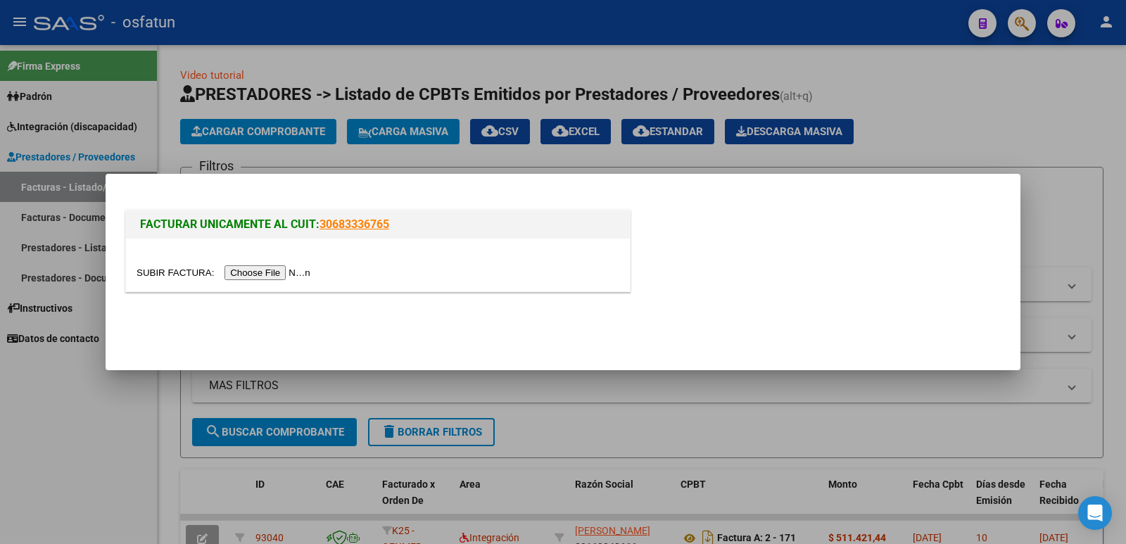
click at [260, 270] on input "file" at bounding box center [226, 272] width 178 height 15
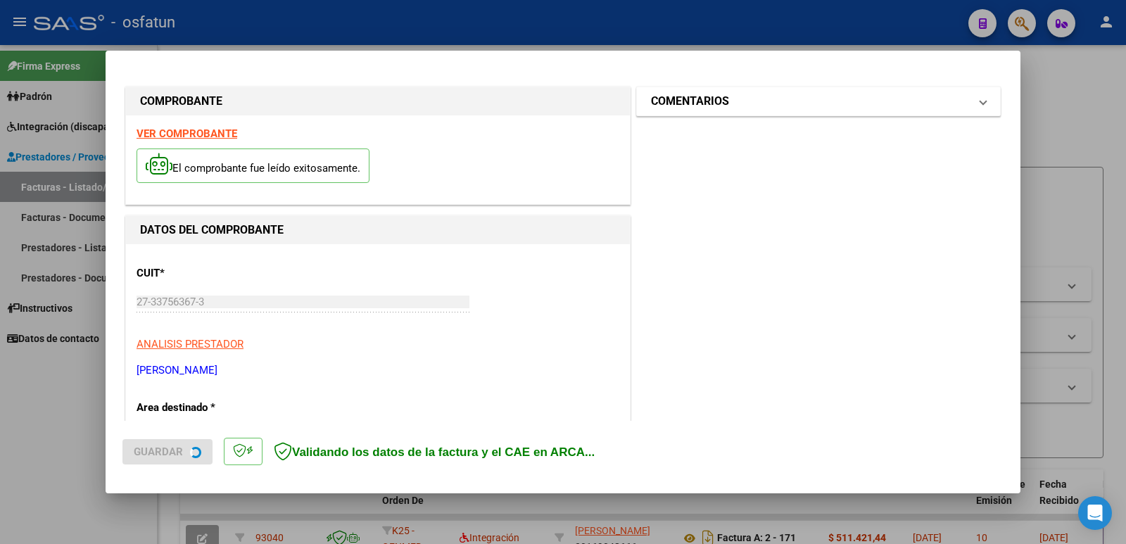
click at [788, 106] on mat-panel-title "COMENTARIOS" at bounding box center [810, 101] width 318 height 17
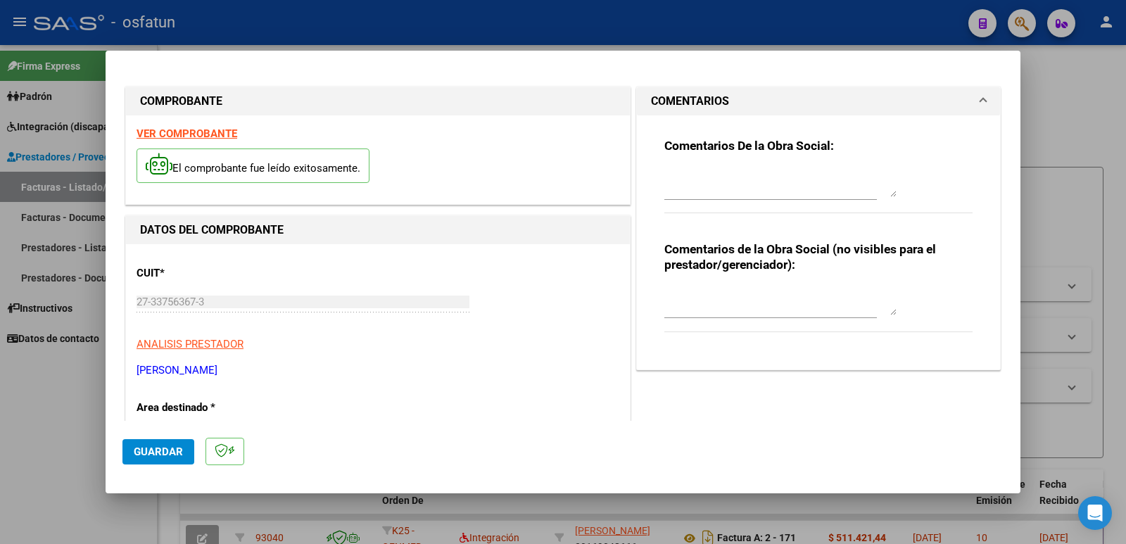
click at [681, 314] on textarea at bounding box center [781, 301] width 232 height 28
paste textarea "Fc Cargada por [PERSON_NAME]. [PERSON_NAME] / sin verificación de legajo"
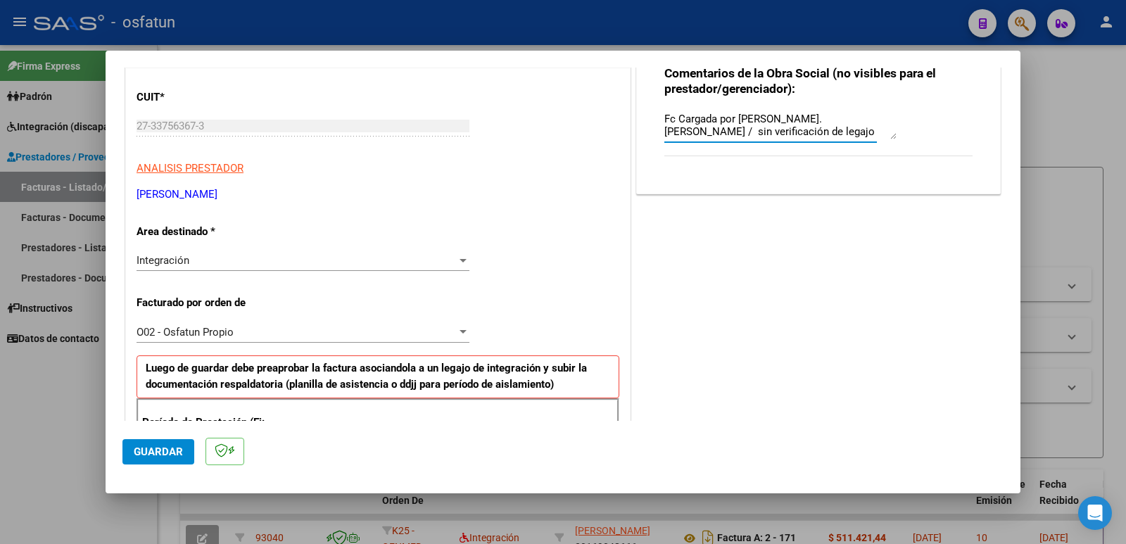
scroll to position [282, 0]
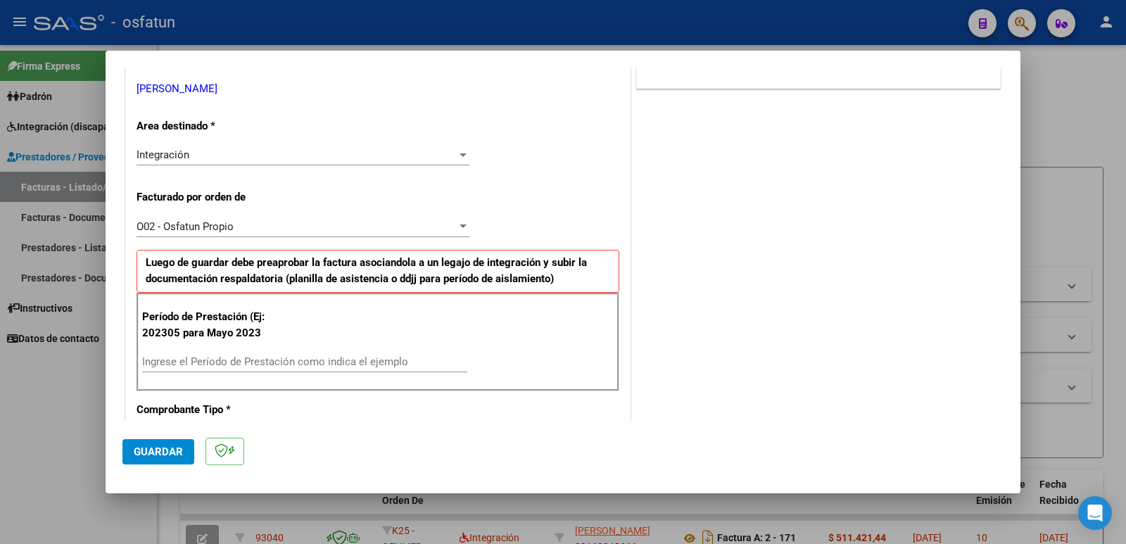
type textarea "Fc Cargada por [PERSON_NAME]. [PERSON_NAME] / sin verificación de legajo"
click at [173, 354] on div "Ingrese el Período de Prestación como indica el ejemplo" at bounding box center [304, 361] width 325 height 21
type input "202507"
click at [165, 452] on span "Guardar" at bounding box center [158, 452] width 49 height 13
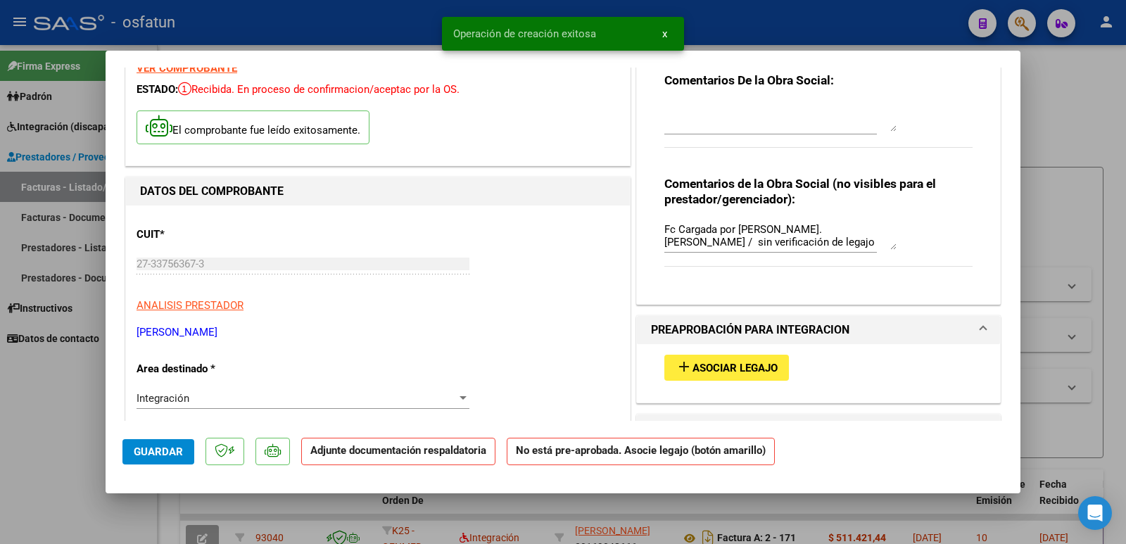
scroll to position [141, 0]
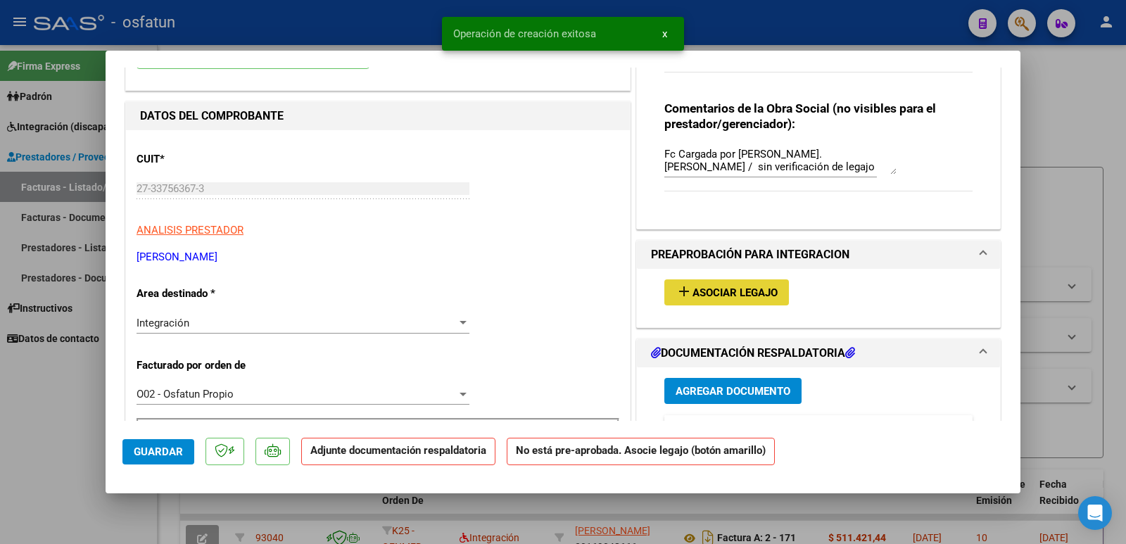
click at [706, 296] on span "Asociar Legajo" at bounding box center [735, 293] width 85 height 13
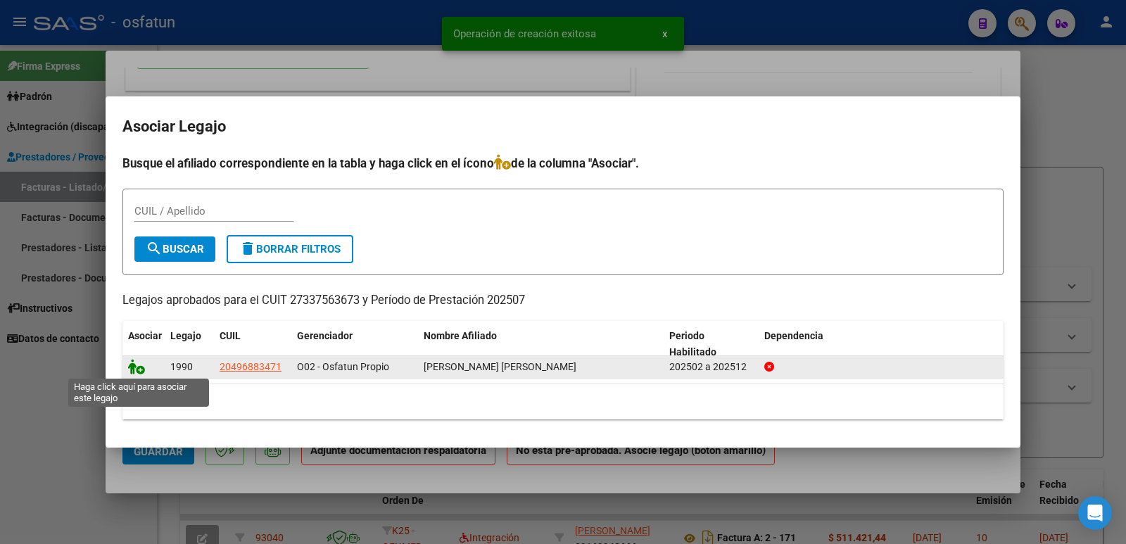
click at [142, 366] on icon at bounding box center [136, 366] width 17 height 15
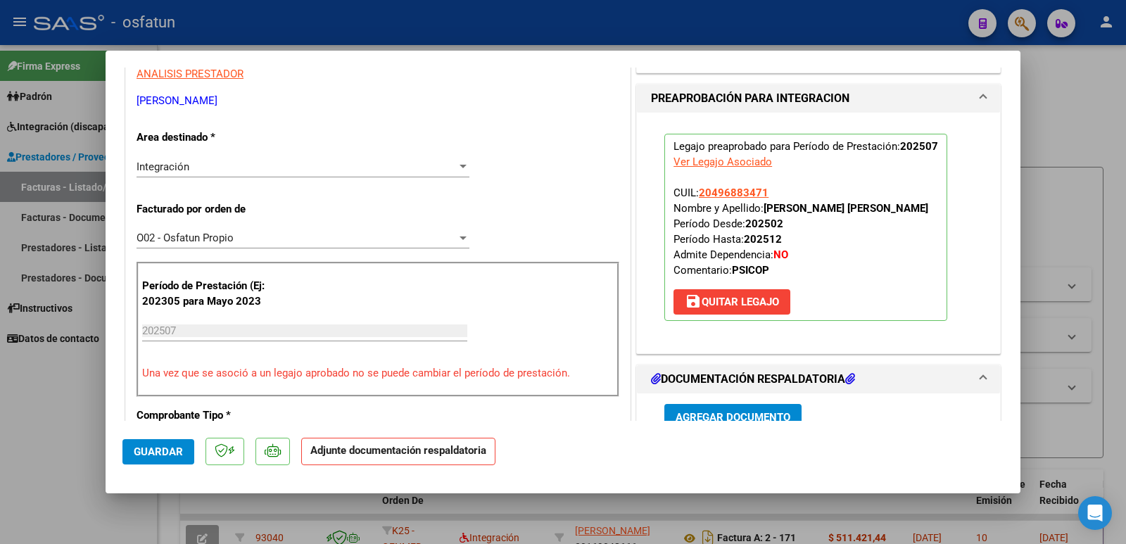
scroll to position [352, 0]
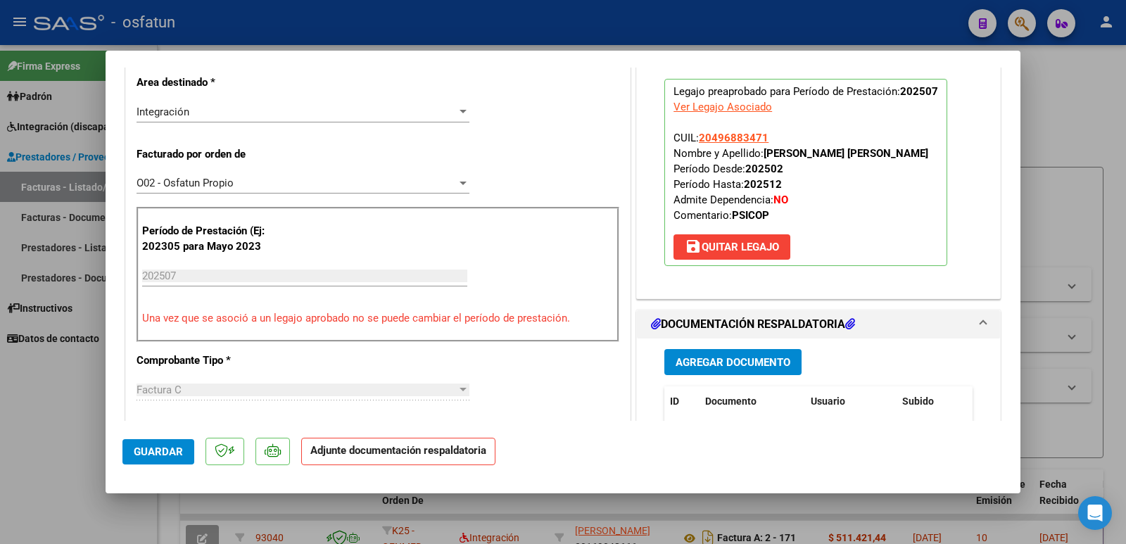
click at [746, 365] on span "Agregar Documento" at bounding box center [733, 362] width 115 height 13
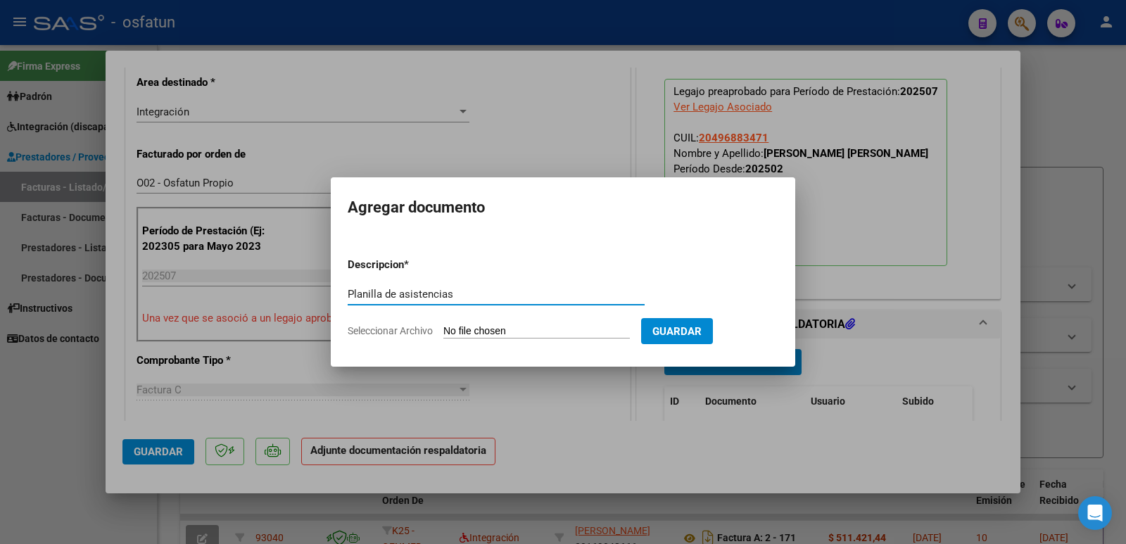
type input "Planilla de asistencias"
click at [461, 333] on input "Seleccionar Archivo" at bounding box center [537, 331] width 187 height 13
type input "C:\fakepath\asistencia julio-25 [PERSON_NAME].jpeg"
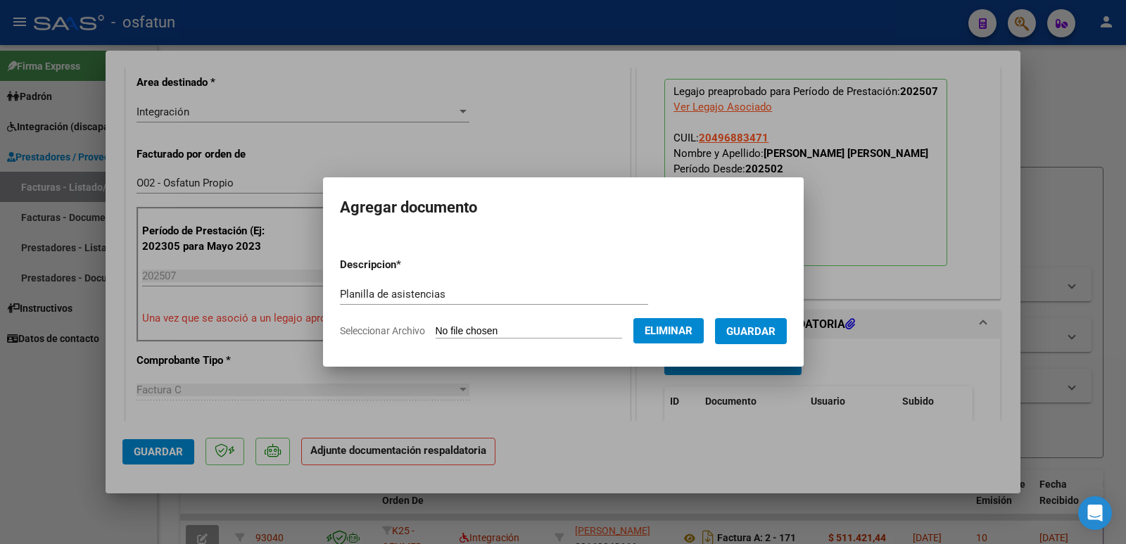
click at [759, 331] on span "Guardar" at bounding box center [751, 331] width 49 height 13
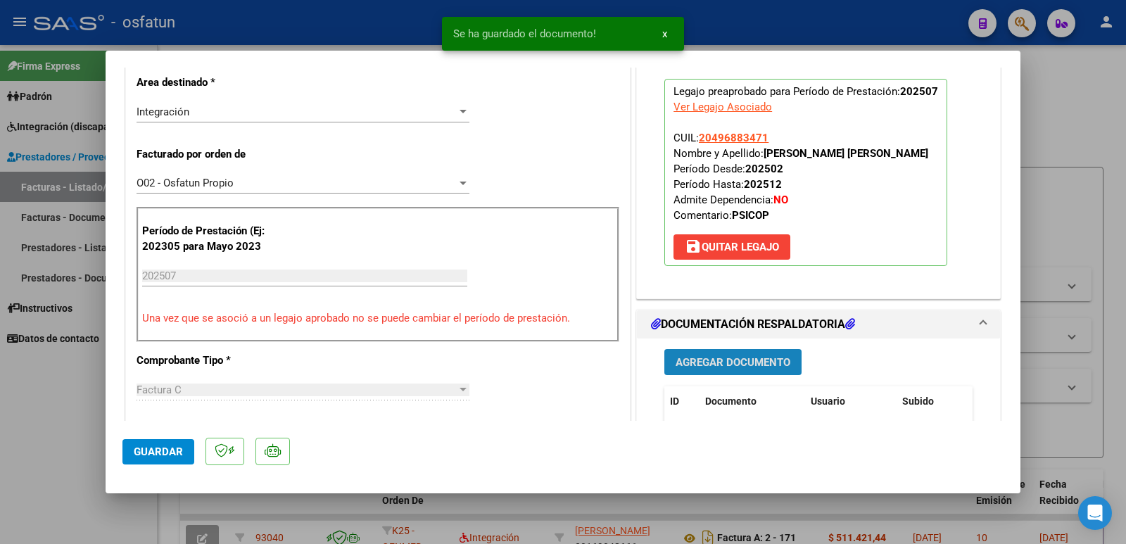
click at [726, 361] on span "Agregar Documento" at bounding box center [733, 362] width 115 height 13
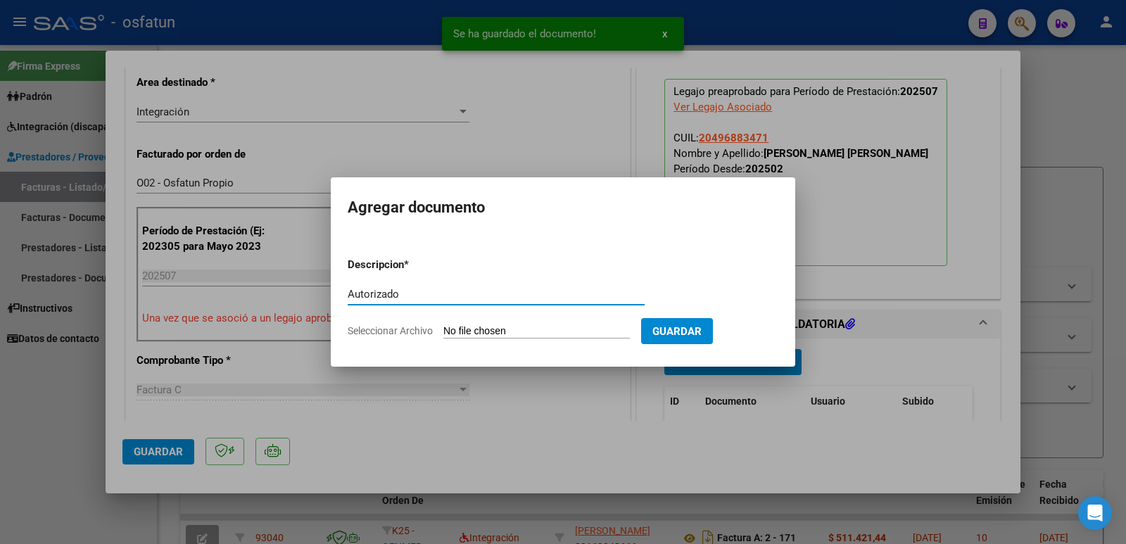
type input "Autorizado"
click at [503, 336] on input "Seleccionar Archivo" at bounding box center [537, 331] width 187 height 13
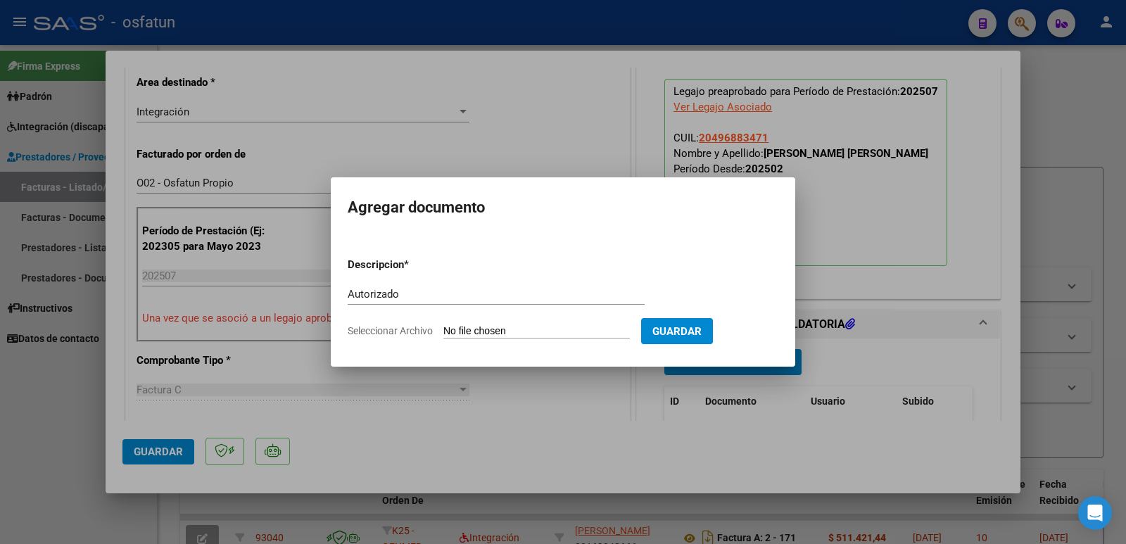
type input "C:\fakepath\order_3350562.pdf"
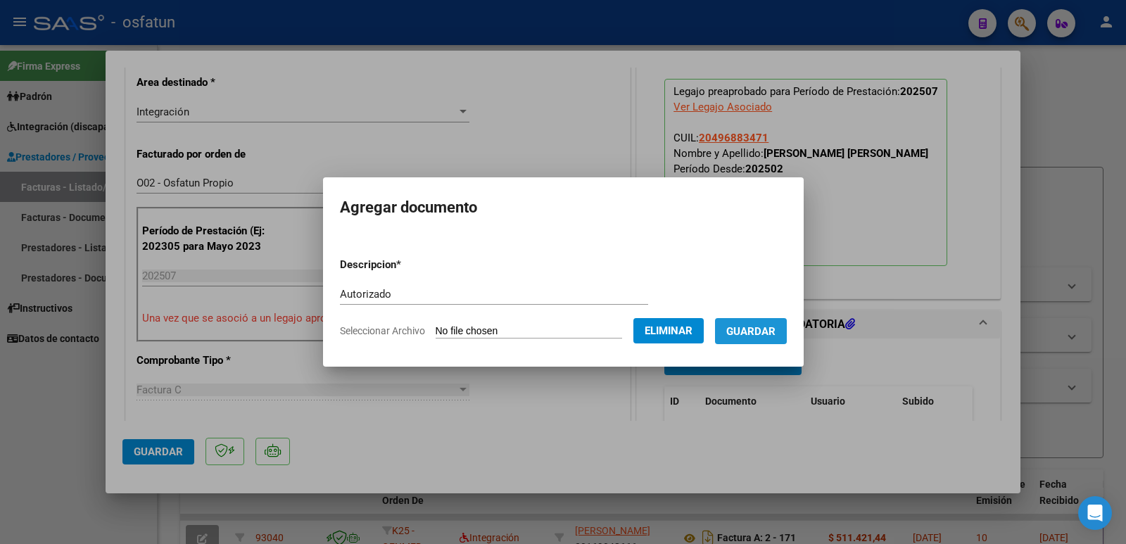
click at [762, 325] on span "Guardar" at bounding box center [751, 331] width 49 height 13
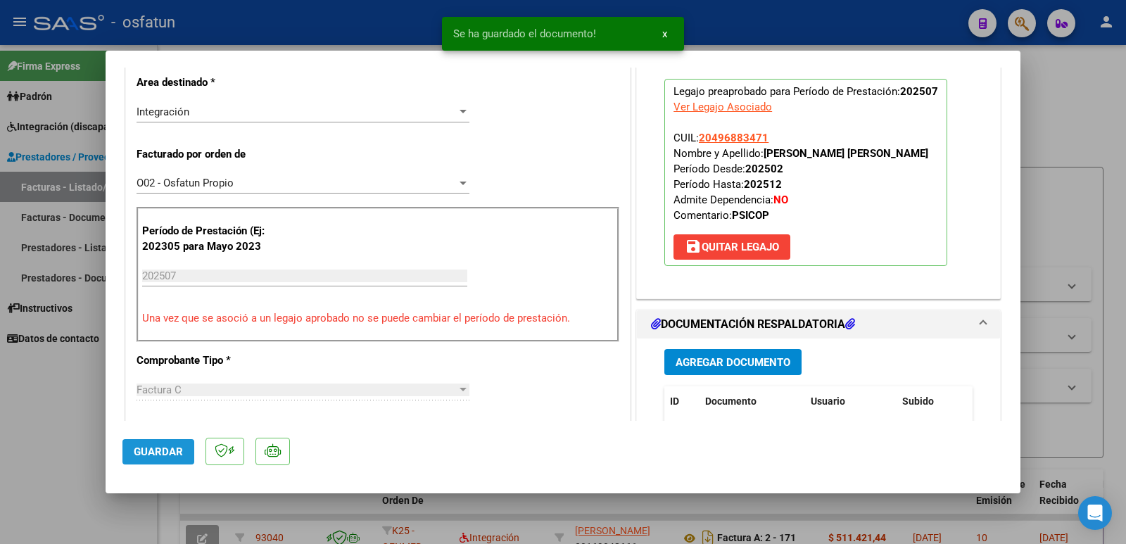
click at [162, 455] on span "Guardar" at bounding box center [158, 452] width 49 height 13
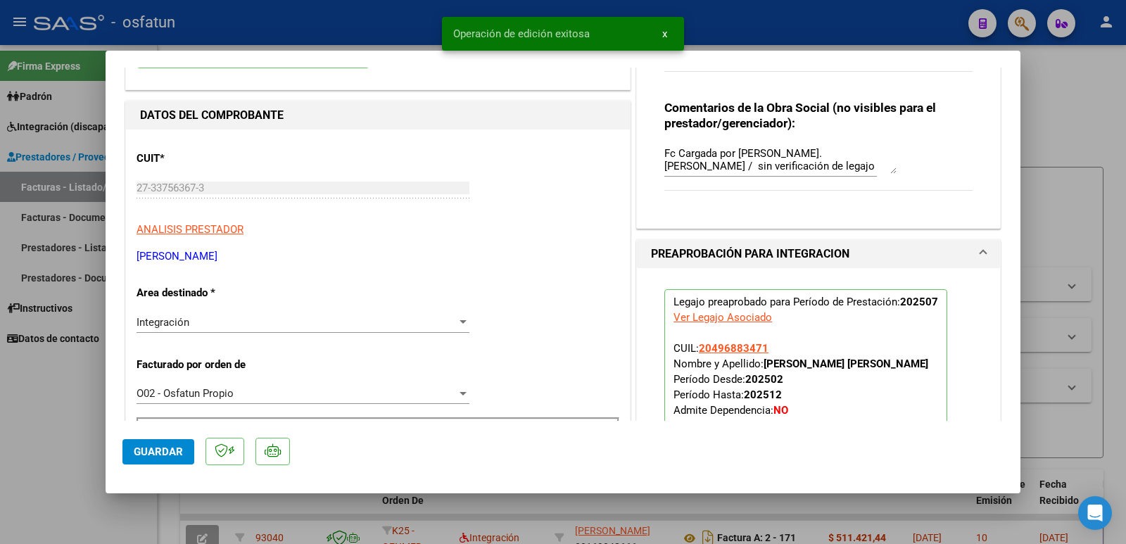
scroll to position [141, 0]
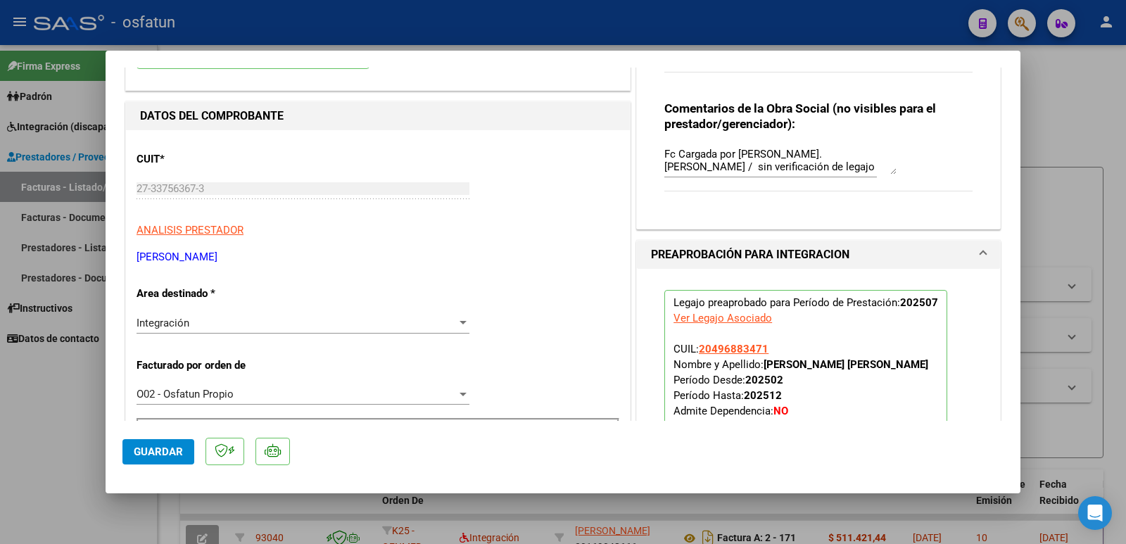
drag, startPoint x: 136, startPoint y: 258, endPoint x: 279, endPoint y: 253, distance: 143.7
copy p "[PERSON_NAME]"
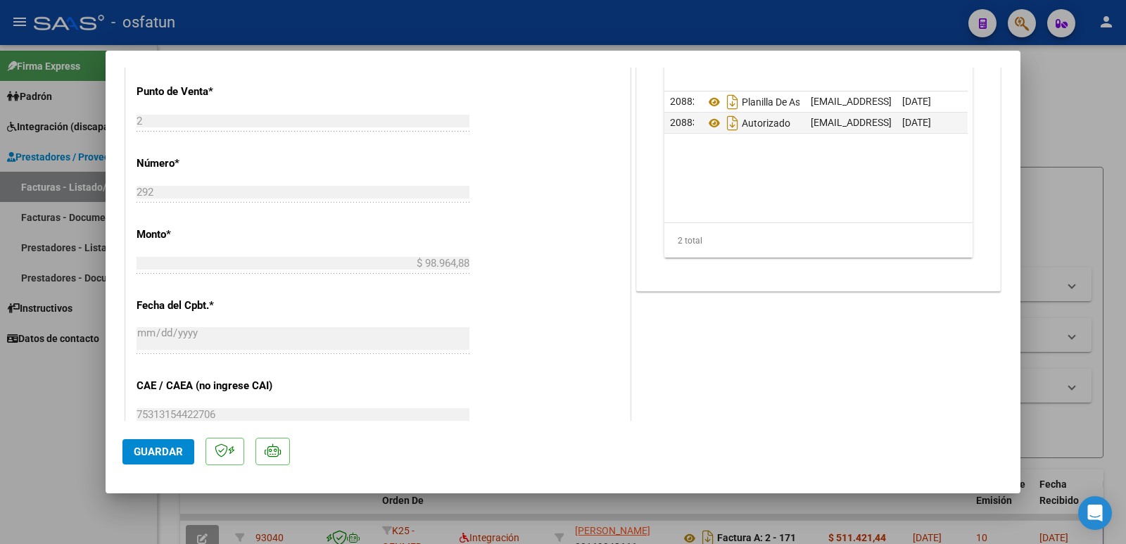
scroll to position [704, 0]
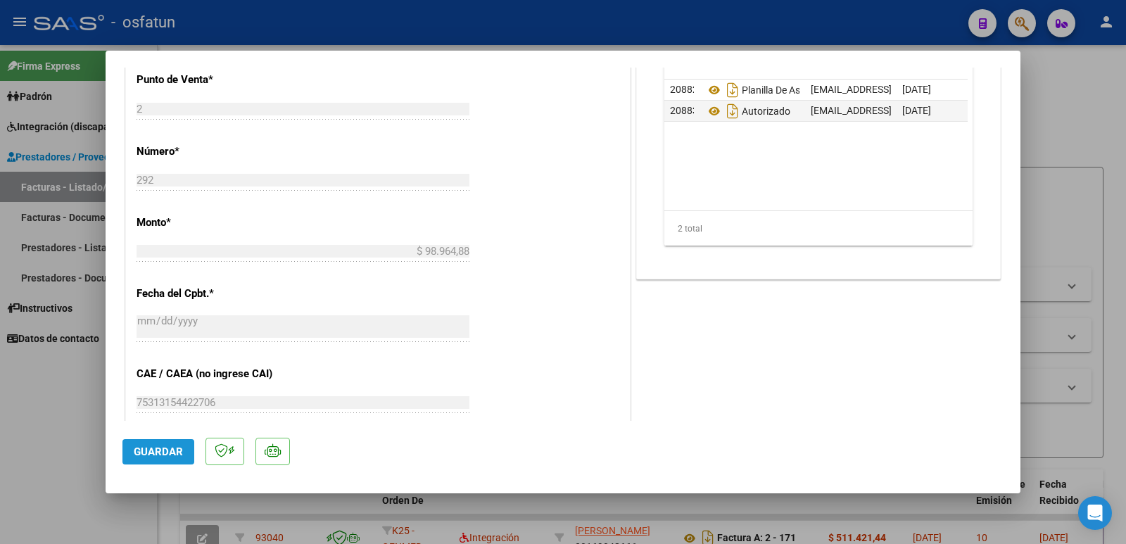
click at [133, 449] on button "Guardar" at bounding box center [158, 451] width 72 height 25
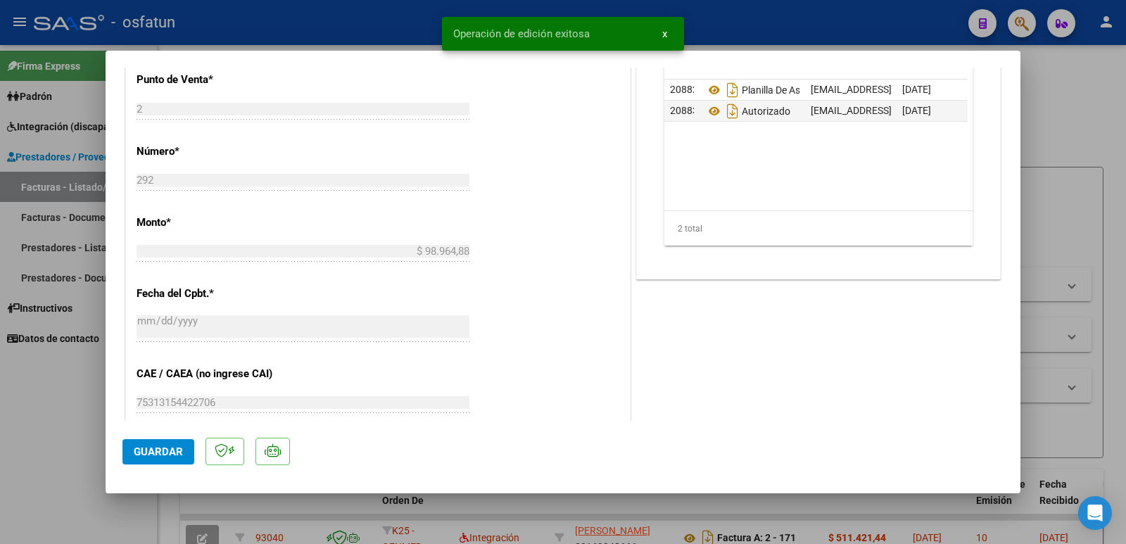
click at [45, 446] on div at bounding box center [563, 272] width 1126 height 544
type input "$ 0,00"
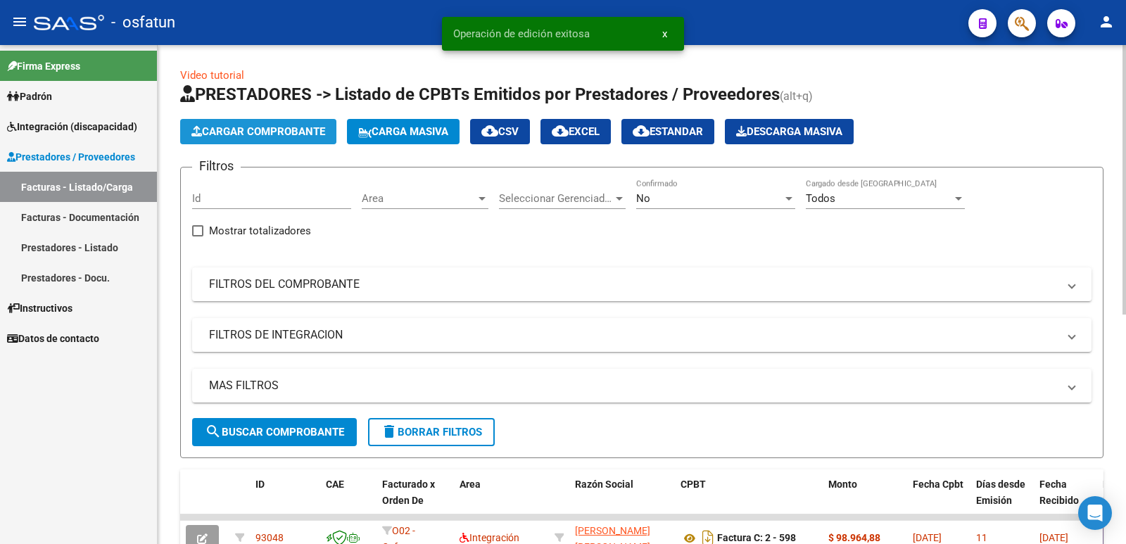
click at [239, 136] on span "Cargar Comprobante" at bounding box center [258, 131] width 134 height 13
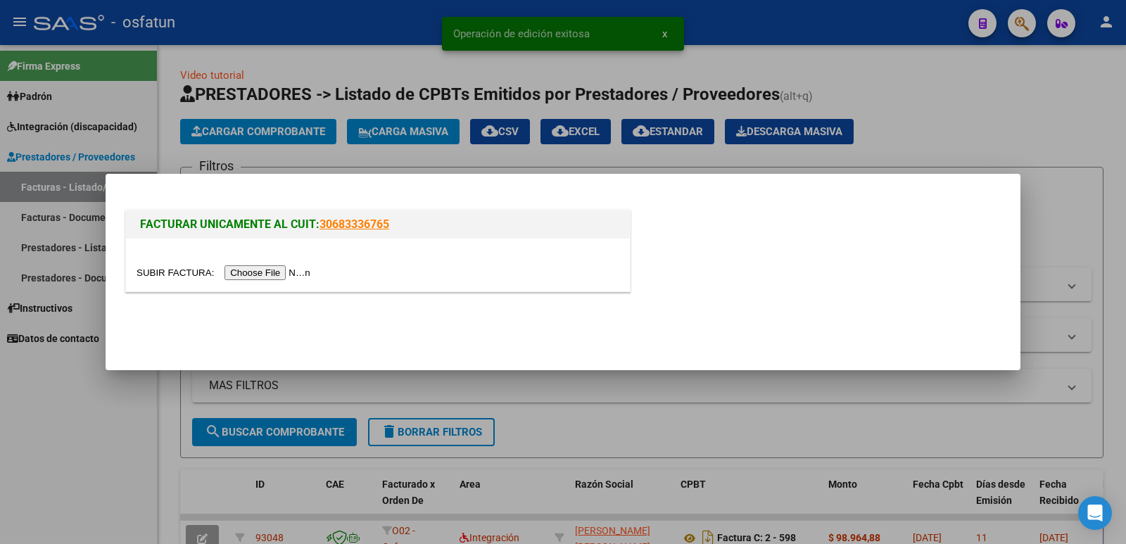
click at [253, 274] on input "file" at bounding box center [226, 272] width 178 height 15
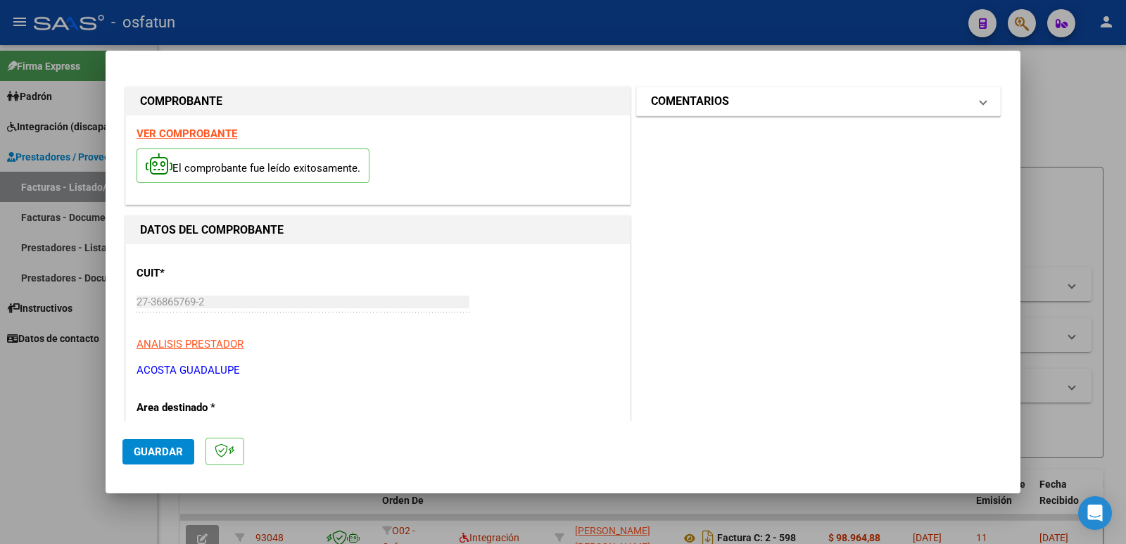
drag, startPoint x: 749, startPoint y: 105, endPoint x: 726, endPoint y: 166, distance: 65.5
click at [748, 105] on mat-panel-title "COMENTARIOS" at bounding box center [810, 101] width 318 height 17
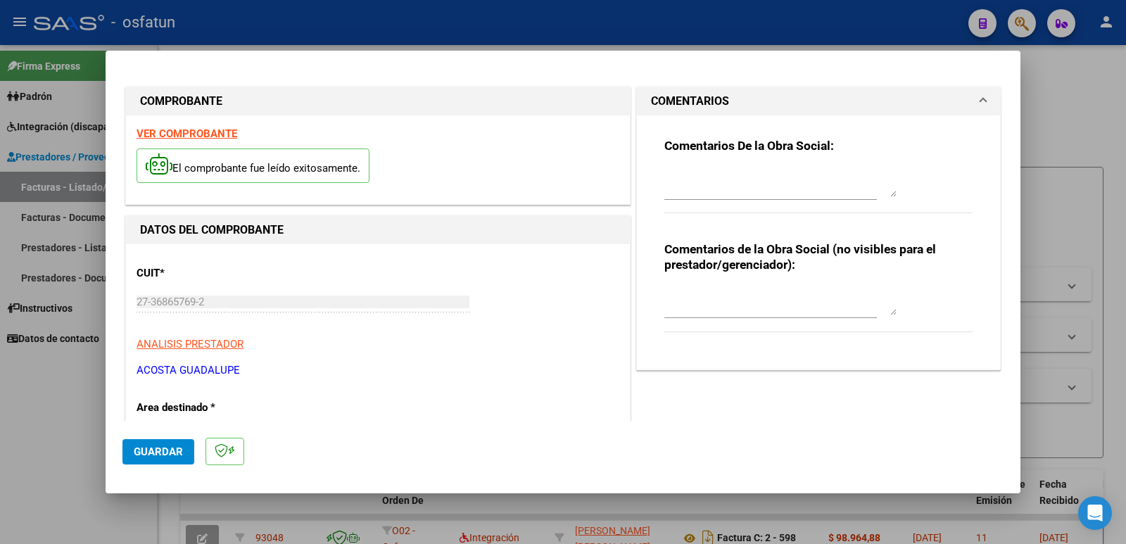
click at [697, 310] on textarea at bounding box center [781, 301] width 232 height 28
paste textarea "[PERSON_NAME]"
type textarea "C"
paste textarea "Fc Cargada por [PERSON_NAME]. [PERSON_NAME] / sin verificación de legajo"
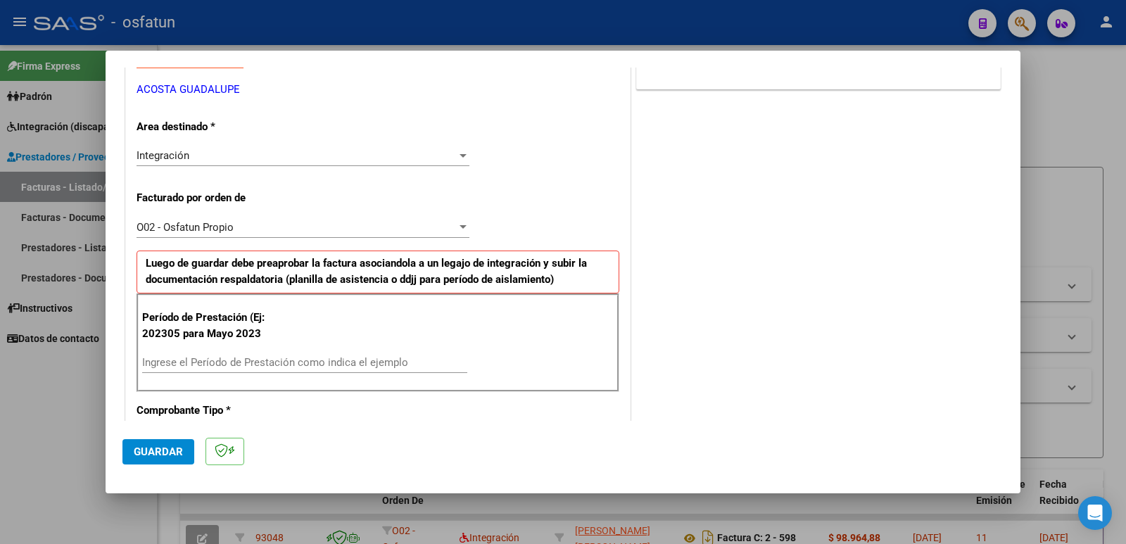
scroll to position [282, 0]
type textarea "Fc Cargada por [PERSON_NAME]. [PERSON_NAME] / sin verificación de legajo"
click at [183, 358] on input "Ingrese el Período de Prestación como indica el ejemplo" at bounding box center [304, 362] width 325 height 13
type input "202507"
click at [161, 450] on span "Guardar" at bounding box center [158, 452] width 49 height 13
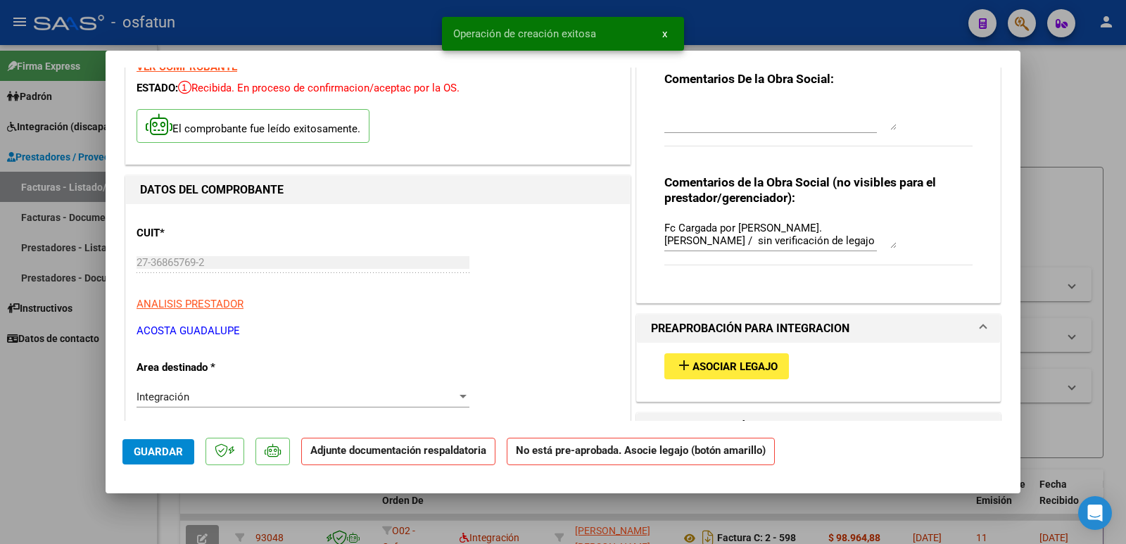
scroll to position [141, 0]
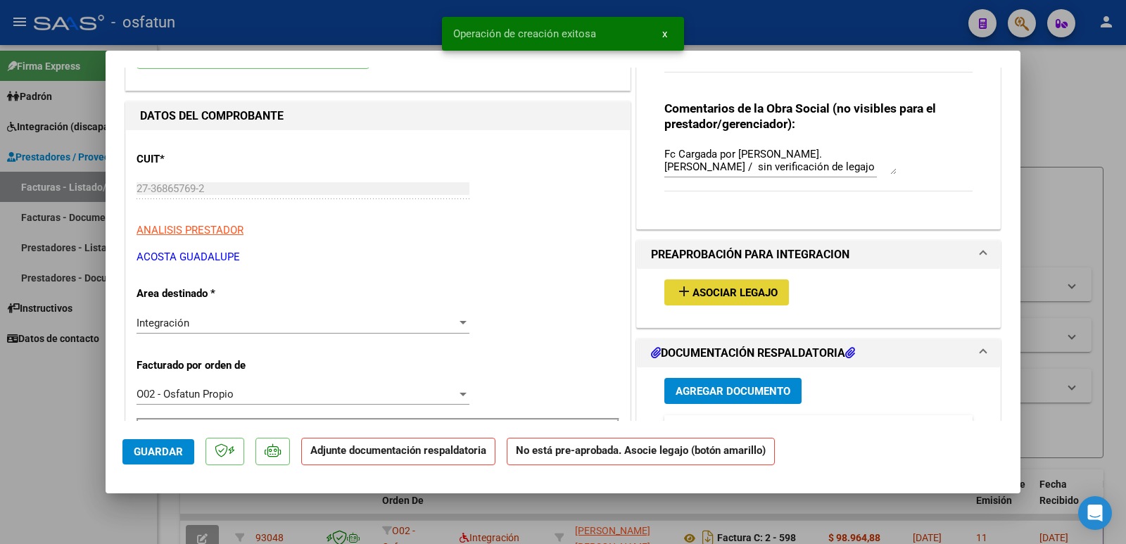
click at [710, 291] on span "Asociar Legajo" at bounding box center [735, 293] width 85 height 13
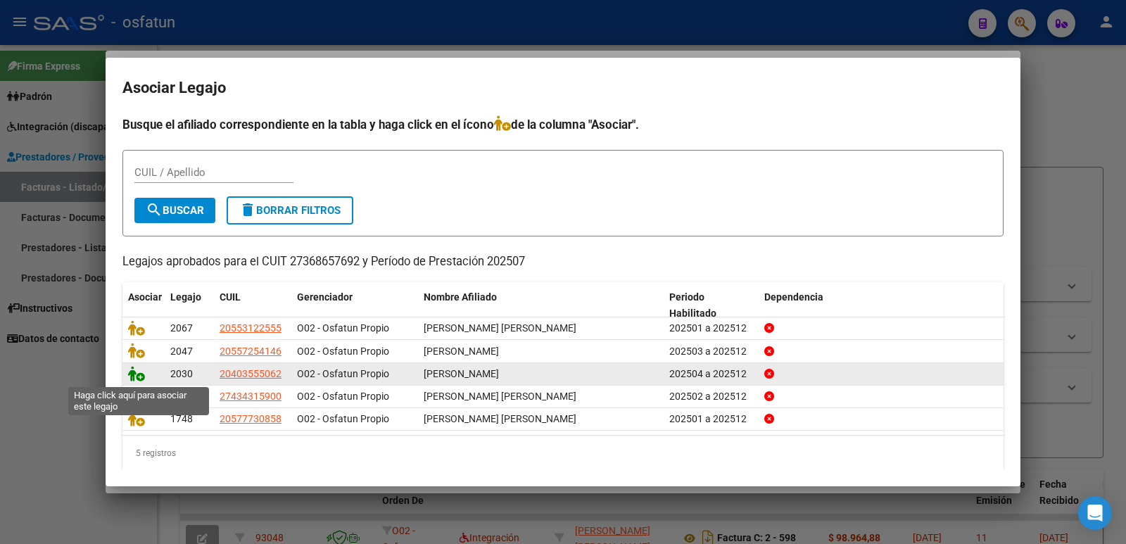
click at [137, 379] on icon at bounding box center [136, 373] width 17 height 15
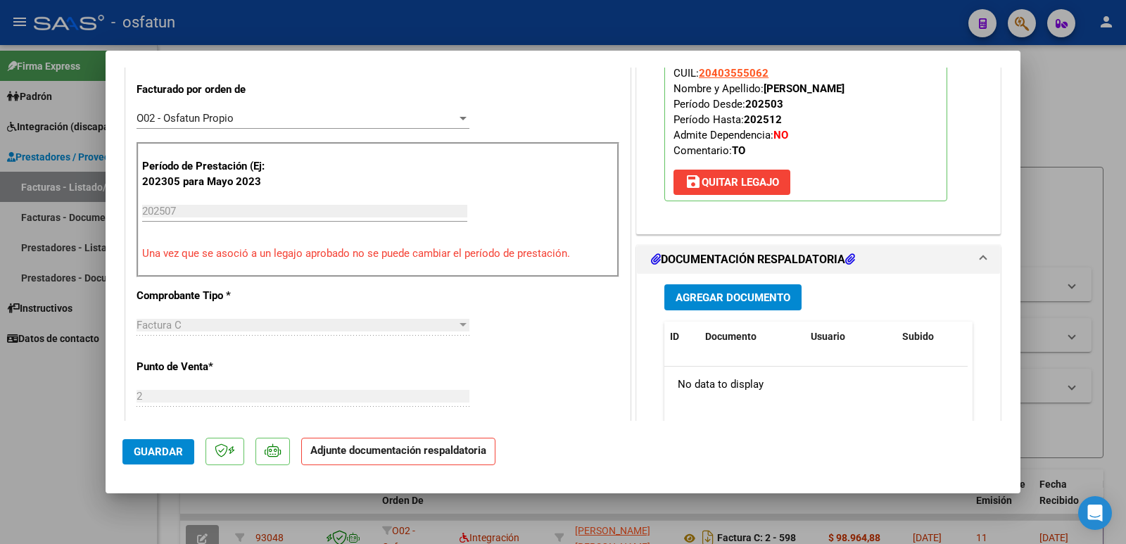
scroll to position [422, 0]
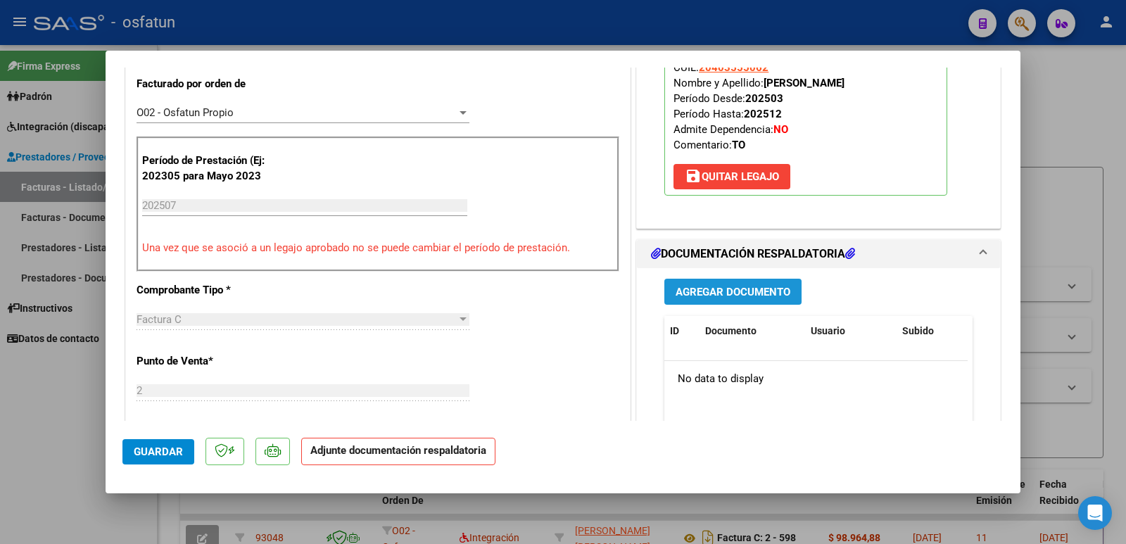
click at [708, 291] on span "Agregar Documento" at bounding box center [733, 292] width 115 height 13
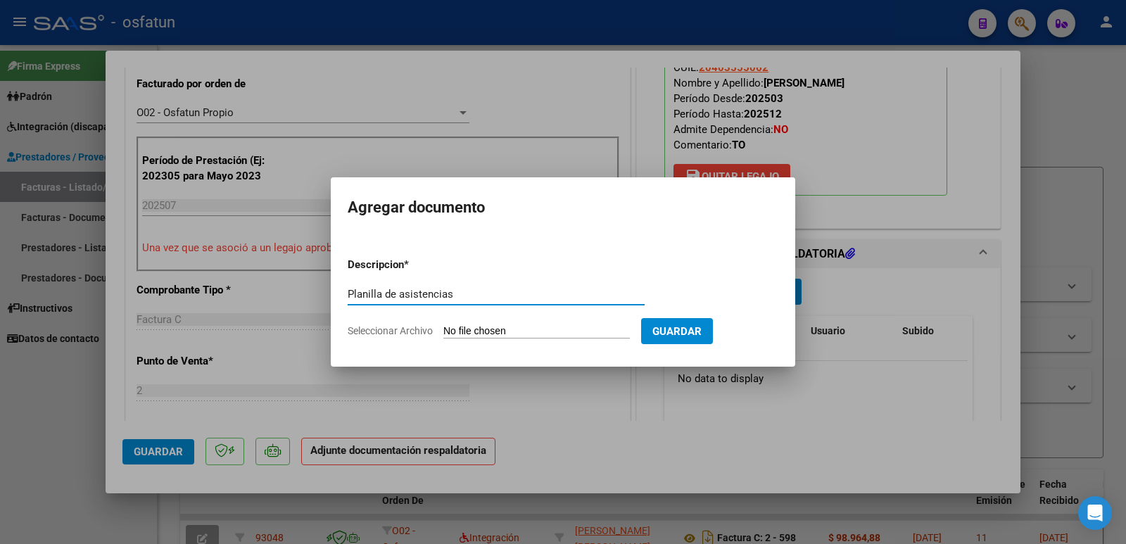
type input "Planilla de asistencias"
click at [515, 326] on input "Seleccionar Archivo" at bounding box center [537, 331] width 187 height 13
type input "C:\fakepath\asistjulio25maciaslucas.pdf"
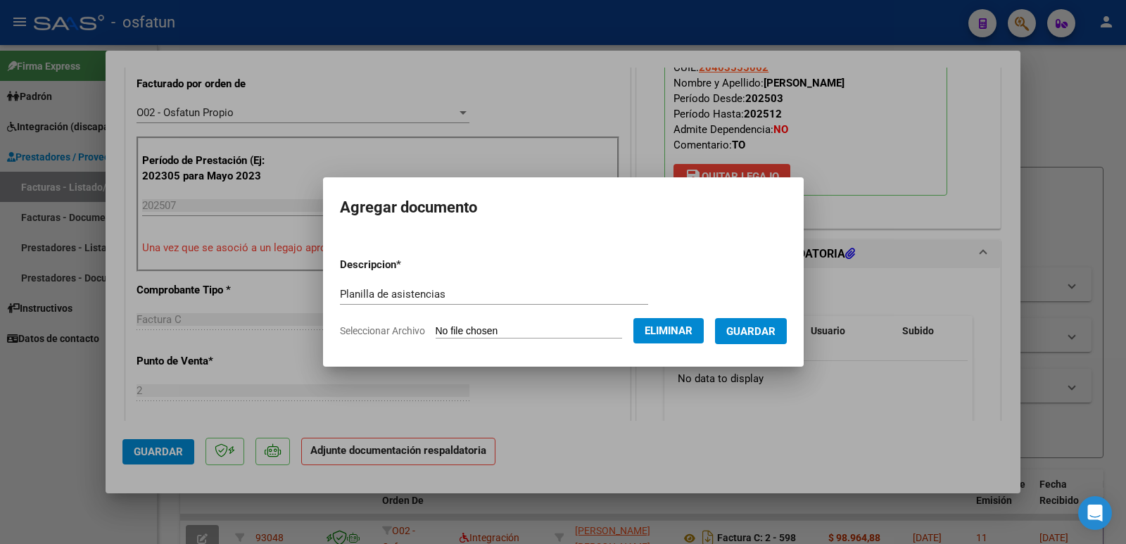
click at [748, 336] on span "Guardar" at bounding box center [751, 331] width 49 height 13
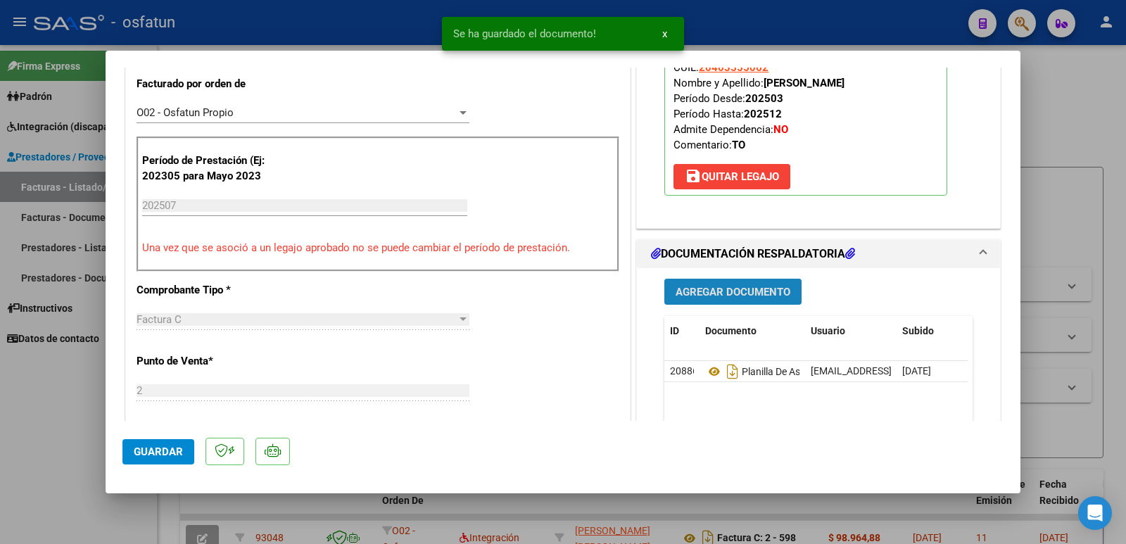
click at [746, 292] on span "Agregar Documento" at bounding box center [733, 292] width 115 height 13
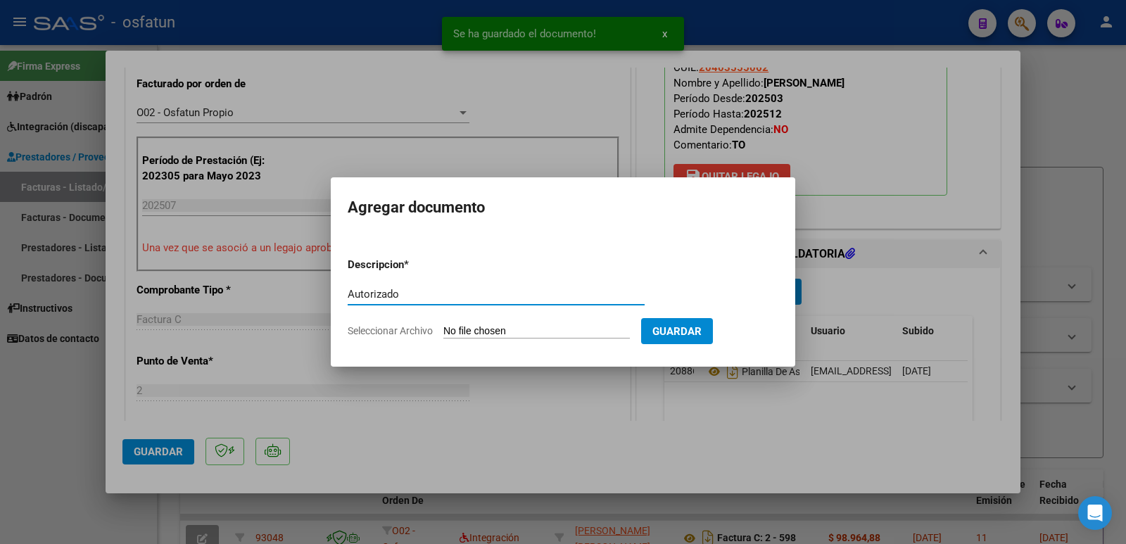
type input "Autorizado"
click at [500, 322] on form "Descripcion * Autorizado Escriba aquí una descripcion Seleccionar Archivo Guard…" at bounding box center [563, 297] width 431 height 103
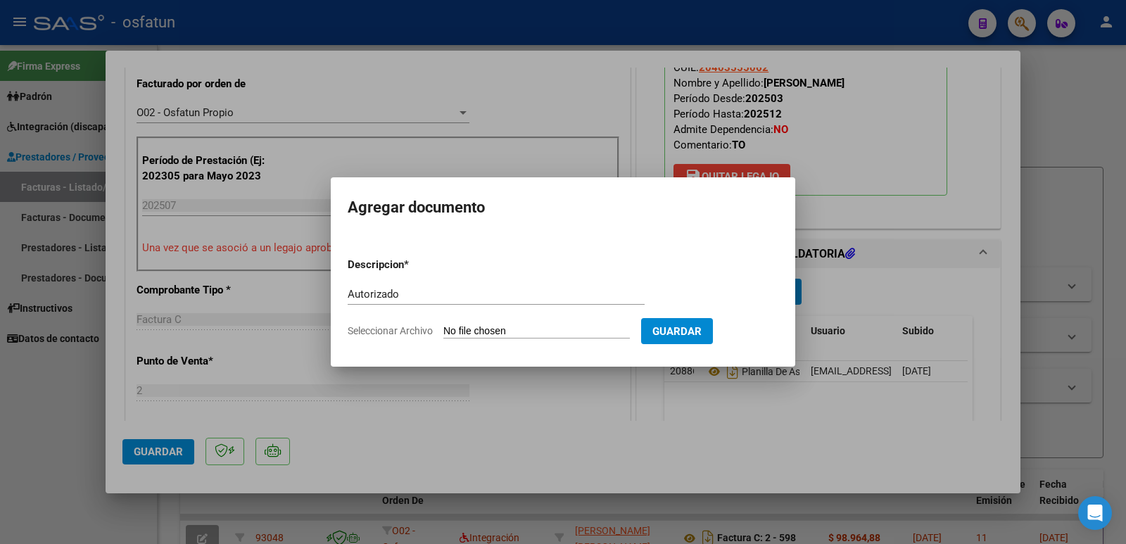
click at [494, 325] on input "Seleccionar Archivo" at bounding box center [537, 331] width 187 height 13
type input "C:\fakepath\autoriz.pdf"
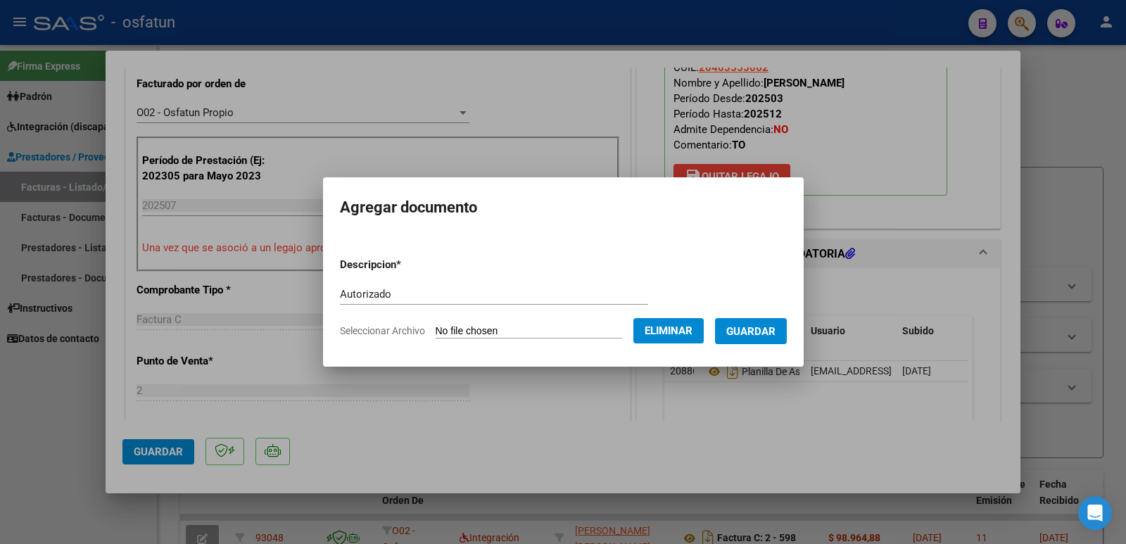
click at [754, 328] on span "Guardar" at bounding box center [751, 331] width 49 height 13
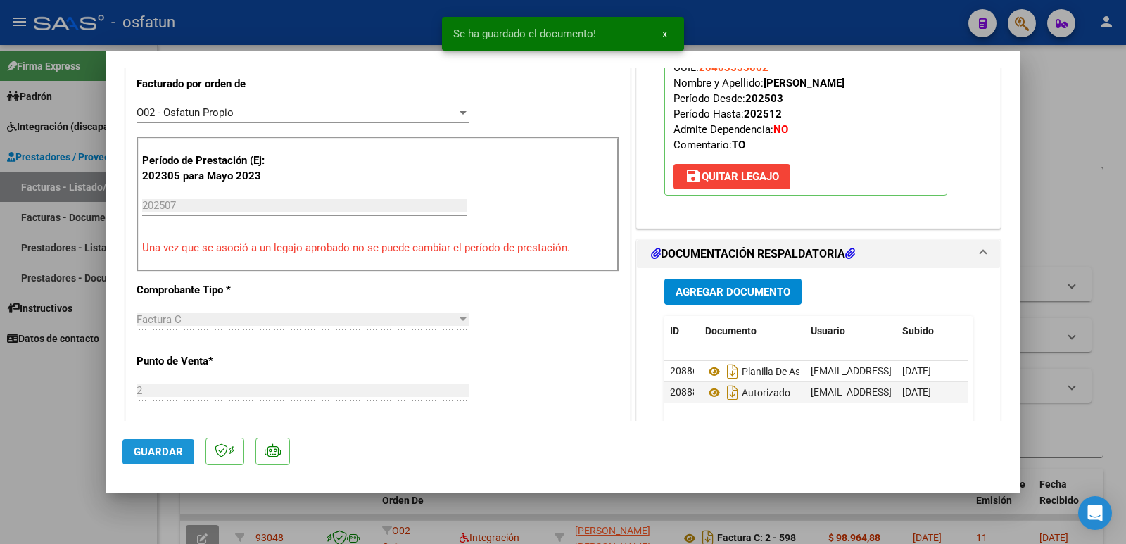
click at [157, 452] on span "Guardar" at bounding box center [158, 452] width 49 height 13
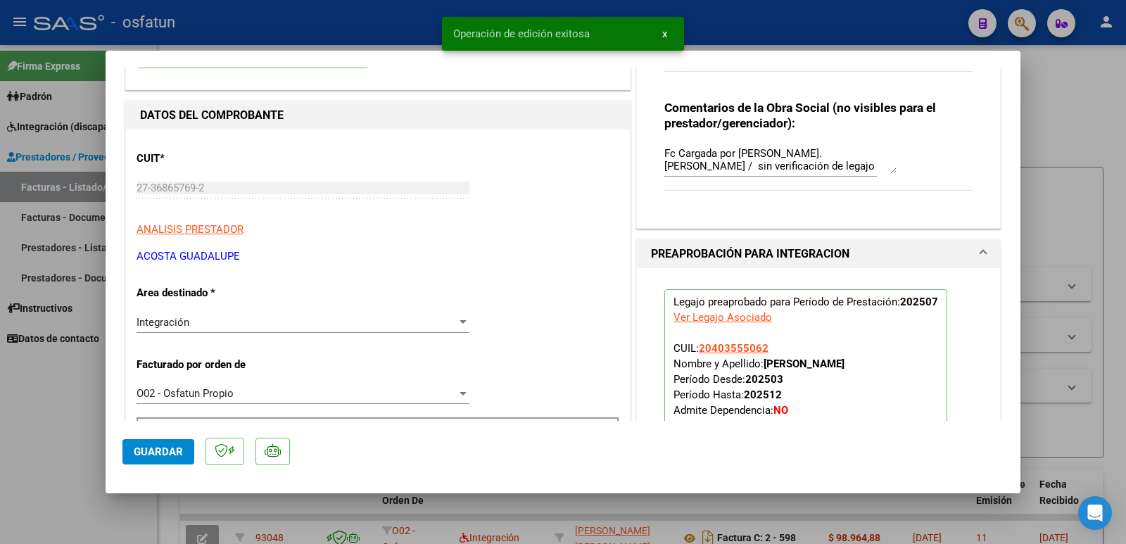
scroll to position [141, 0]
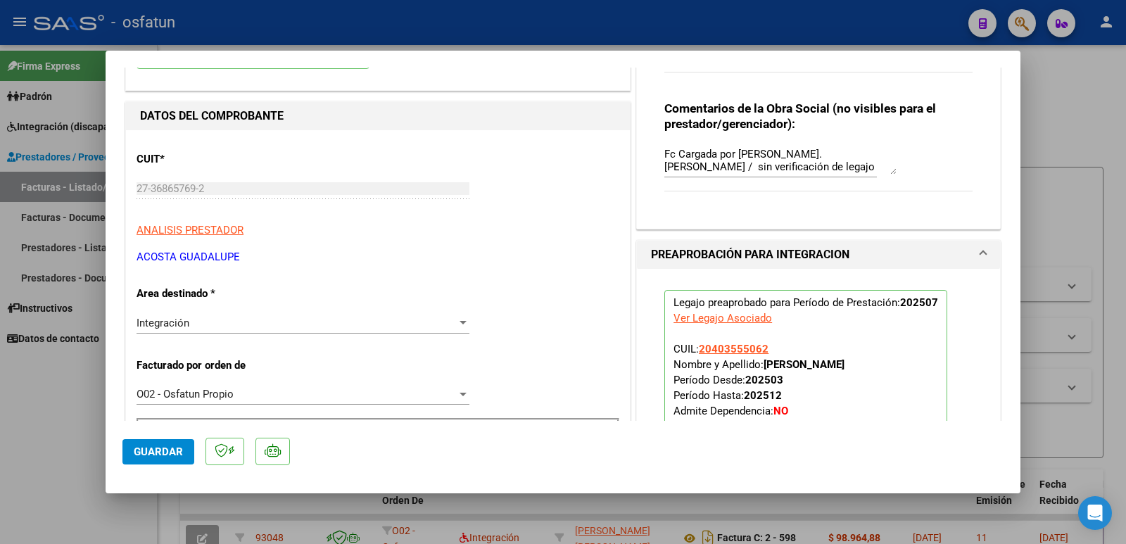
click at [153, 455] on span "Guardar" at bounding box center [158, 452] width 49 height 13
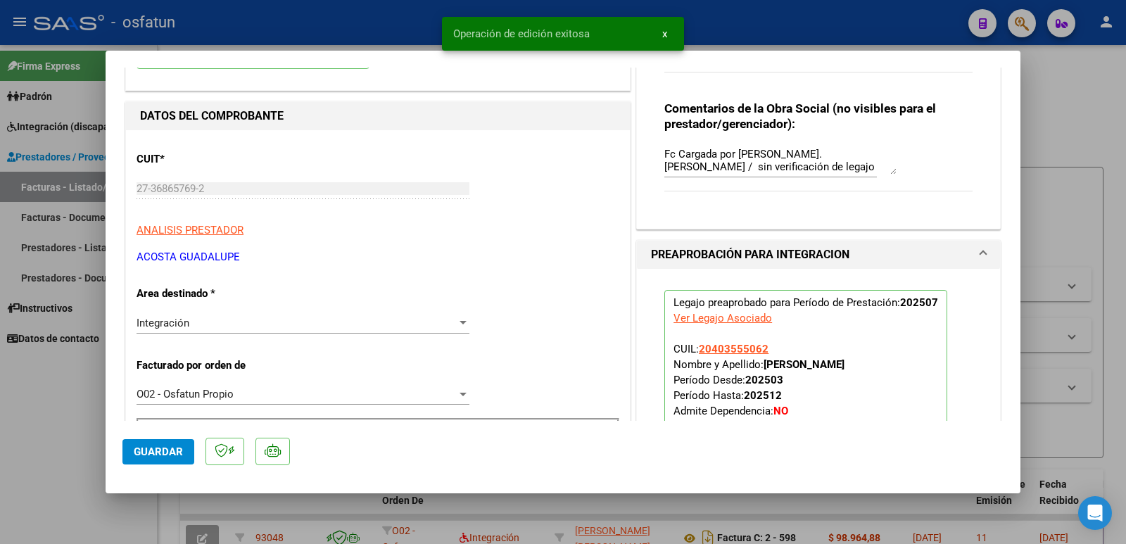
click at [85, 452] on div at bounding box center [563, 272] width 1126 height 544
type input "$ 0,00"
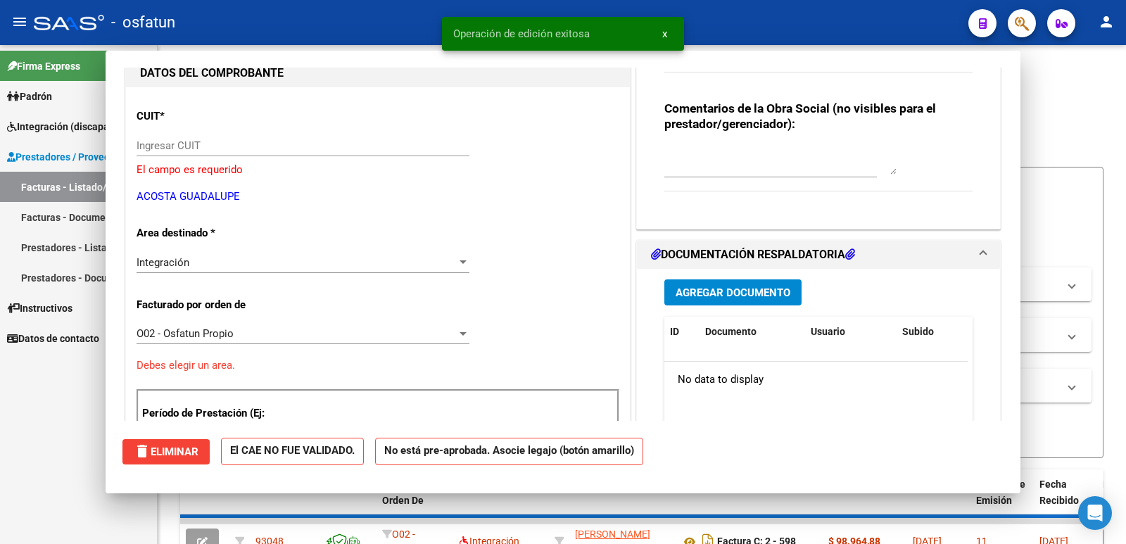
scroll to position [149, 0]
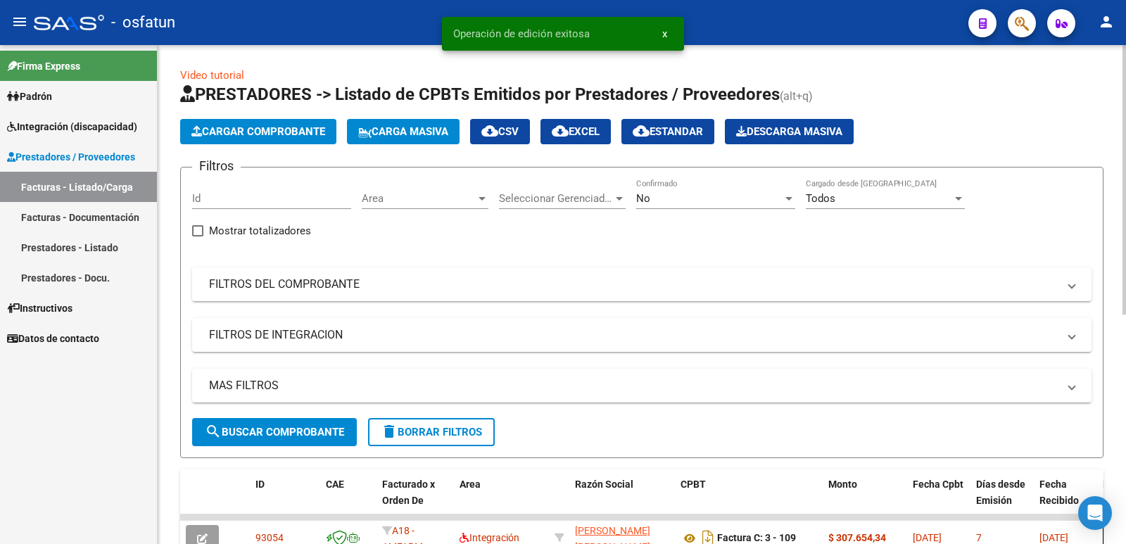
click at [241, 134] on span "Cargar Comprobante" at bounding box center [258, 131] width 134 height 13
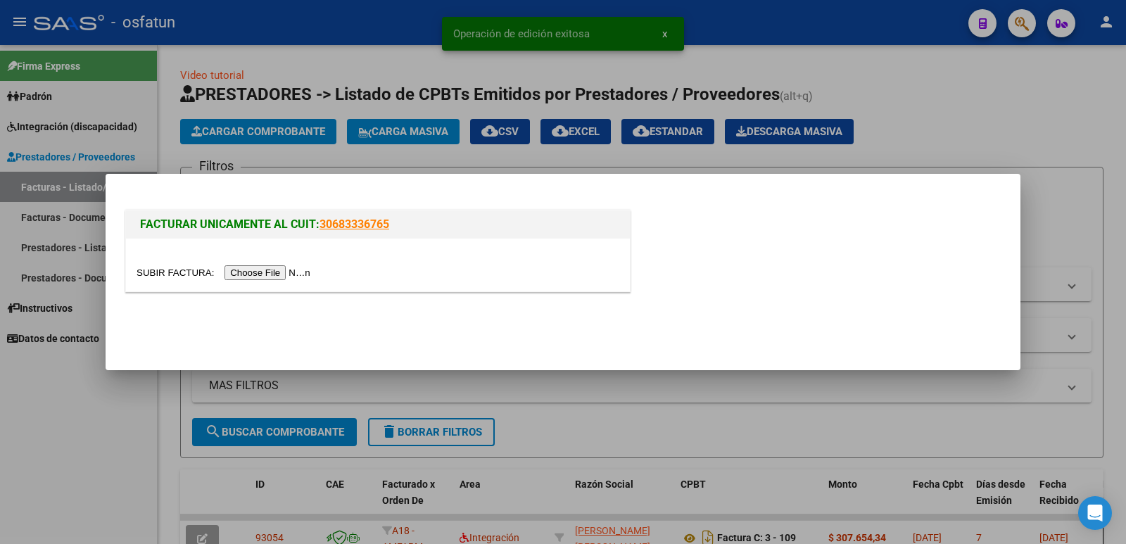
click at [272, 273] on input "file" at bounding box center [226, 272] width 178 height 15
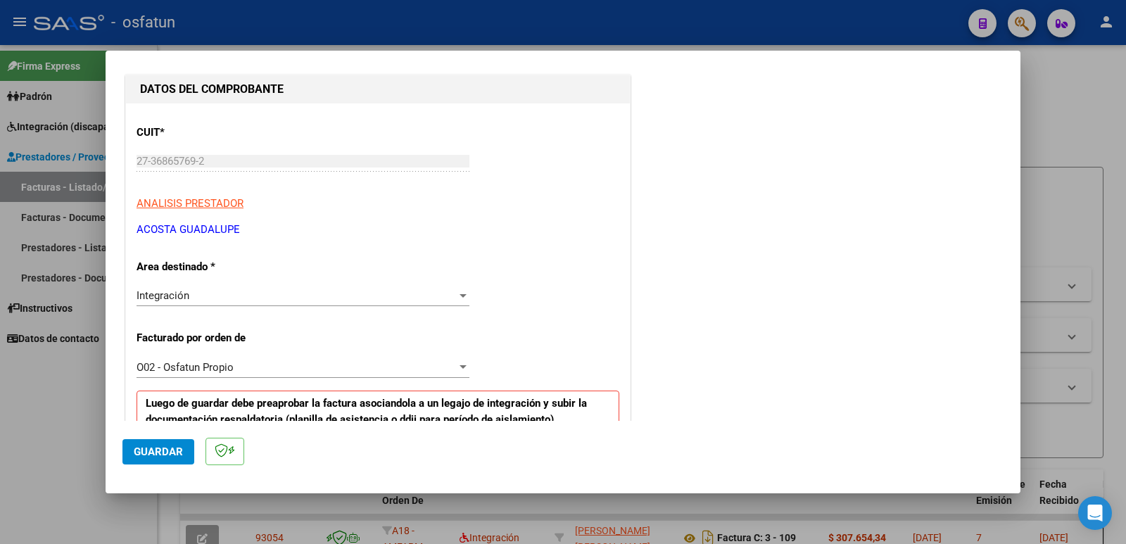
scroll to position [352, 0]
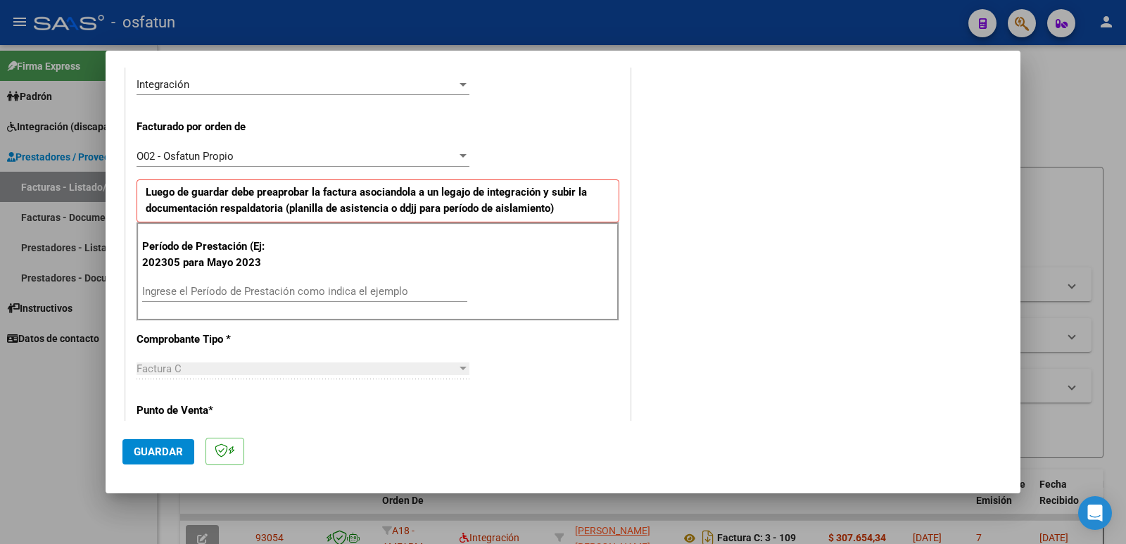
click at [210, 296] on input "Ingrese el Período de Prestación como indica el ejemplo" at bounding box center [304, 291] width 325 height 13
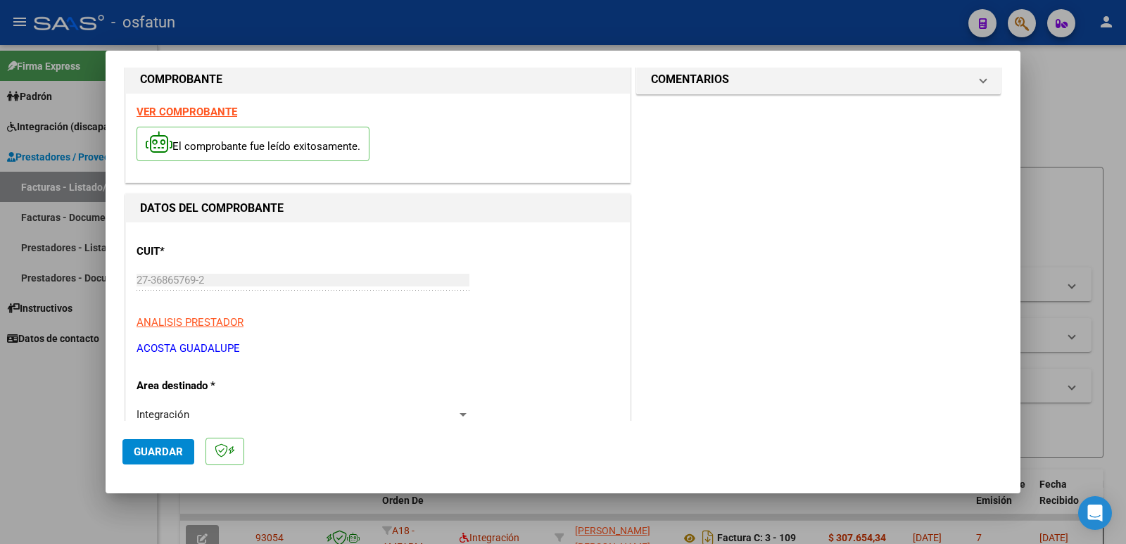
scroll to position [0, 0]
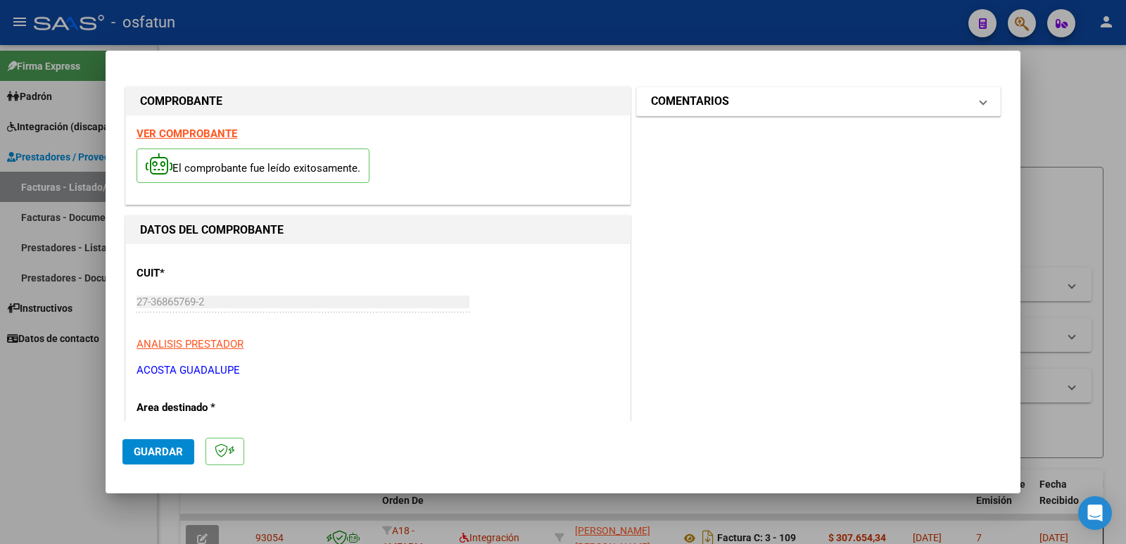
type input "202507"
click at [689, 104] on h1 "COMENTARIOS" at bounding box center [690, 101] width 78 height 17
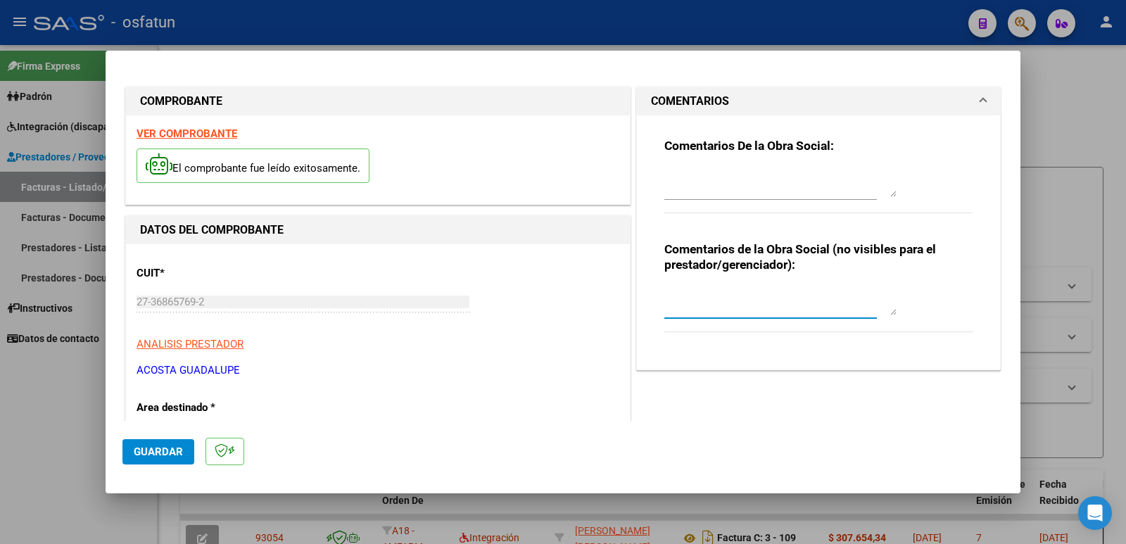
click at [686, 302] on textarea at bounding box center [781, 301] width 232 height 28
paste textarea "Fc Cargada por [PERSON_NAME]. [PERSON_NAME] / sin verificación de legajo"
type textarea "Fc Cargada por [PERSON_NAME]. [PERSON_NAME] / sin verificación de legajo"
click at [170, 451] on span "Guardar" at bounding box center [158, 452] width 49 height 13
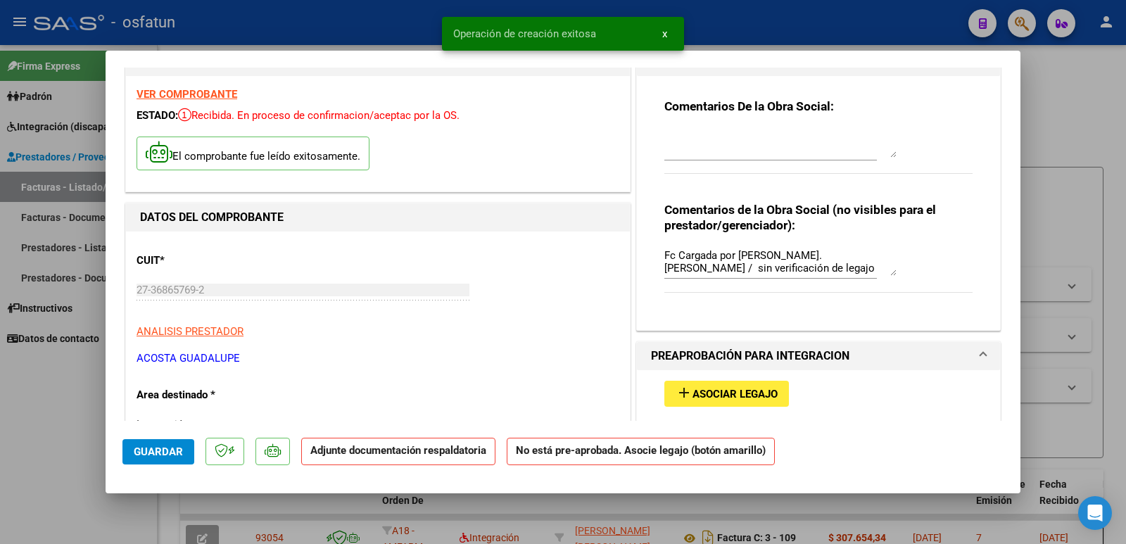
scroll to position [70, 0]
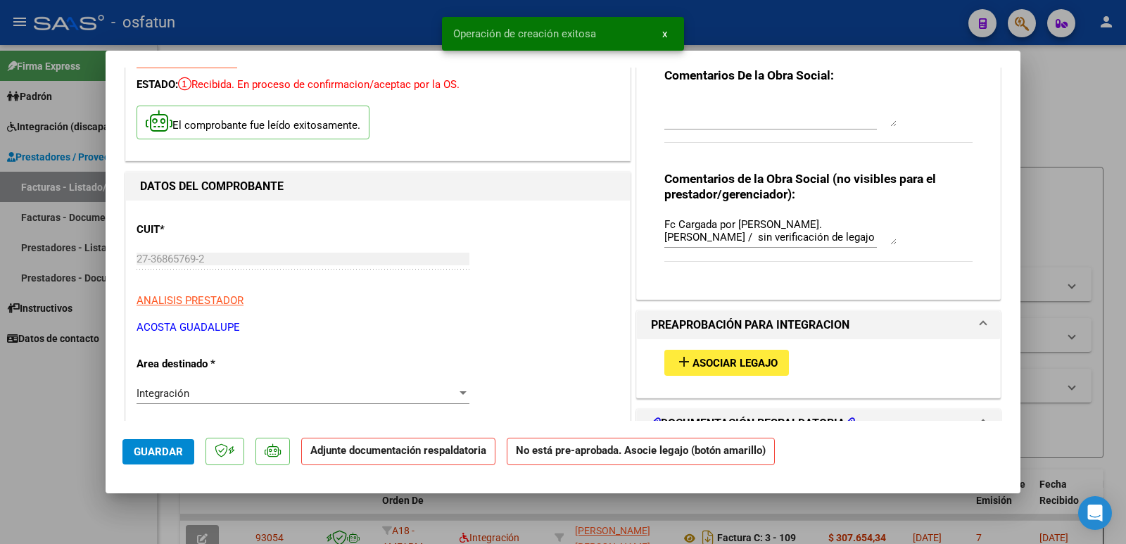
click at [712, 360] on span "Asociar Legajo" at bounding box center [735, 363] width 85 height 13
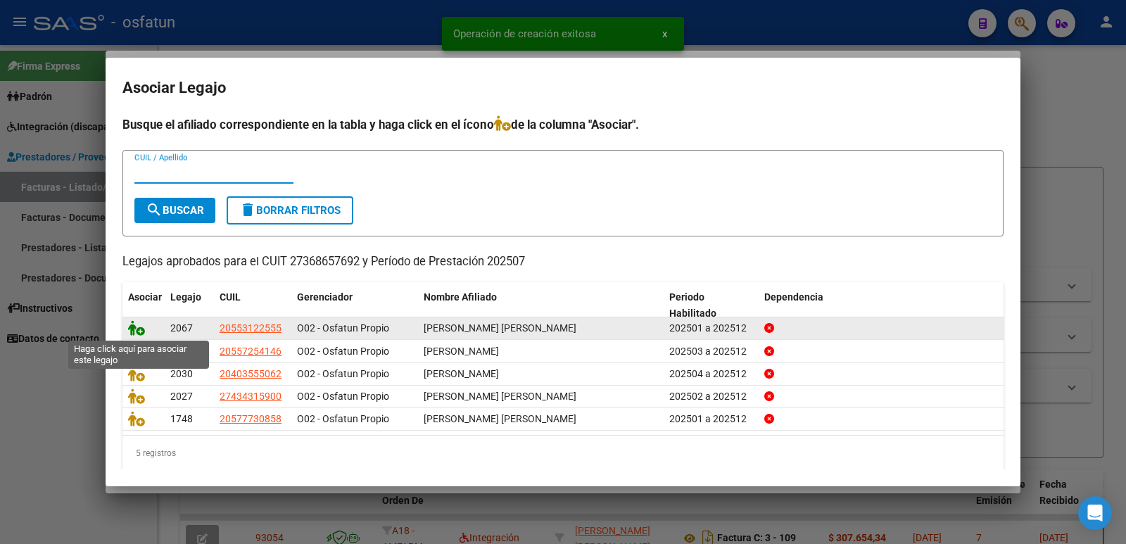
click at [135, 327] on icon at bounding box center [136, 327] width 17 height 15
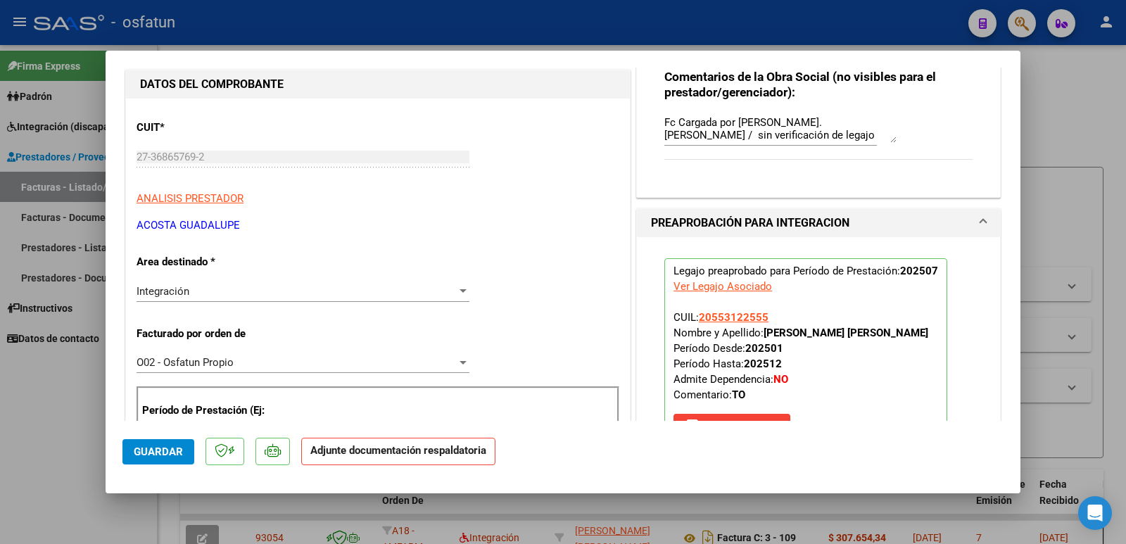
scroll to position [352, 0]
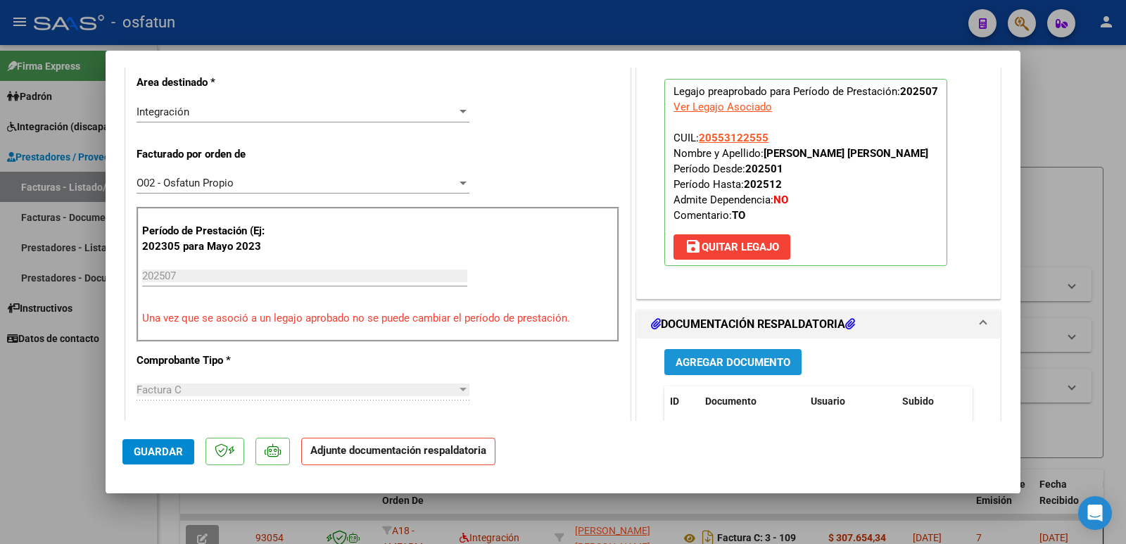
click at [706, 357] on span "Agregar Documento" at bounding box center [733, 362] width 115 height 13
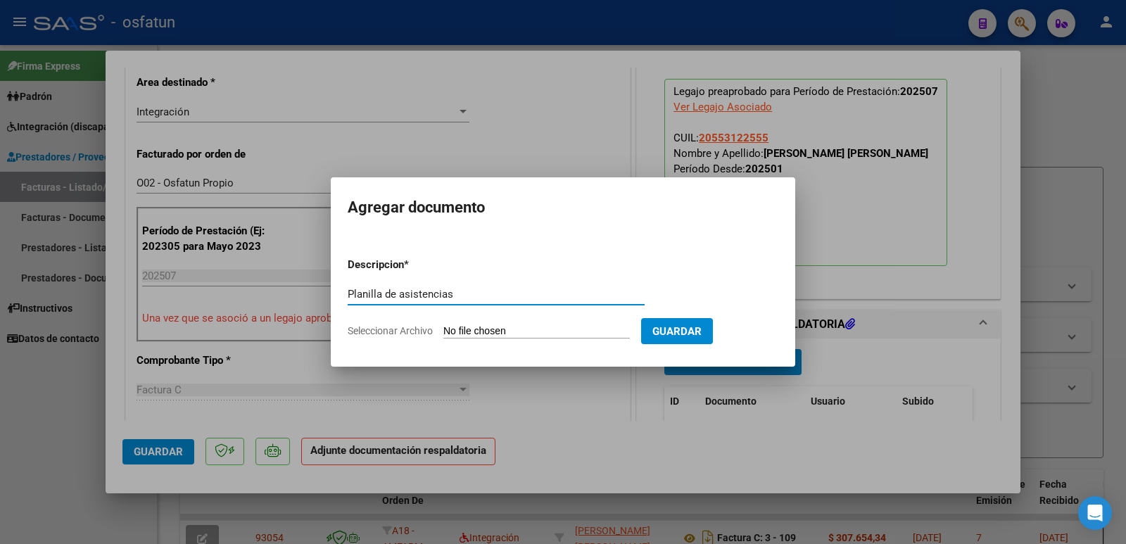
type input "Planilla de asistencias"
click at [498, 327] on input "Seleccionar Archivo" at bounding box center [537, 331] width 187 height 13
type input "C:\fakepath\asistjuliojuanc.pdf"
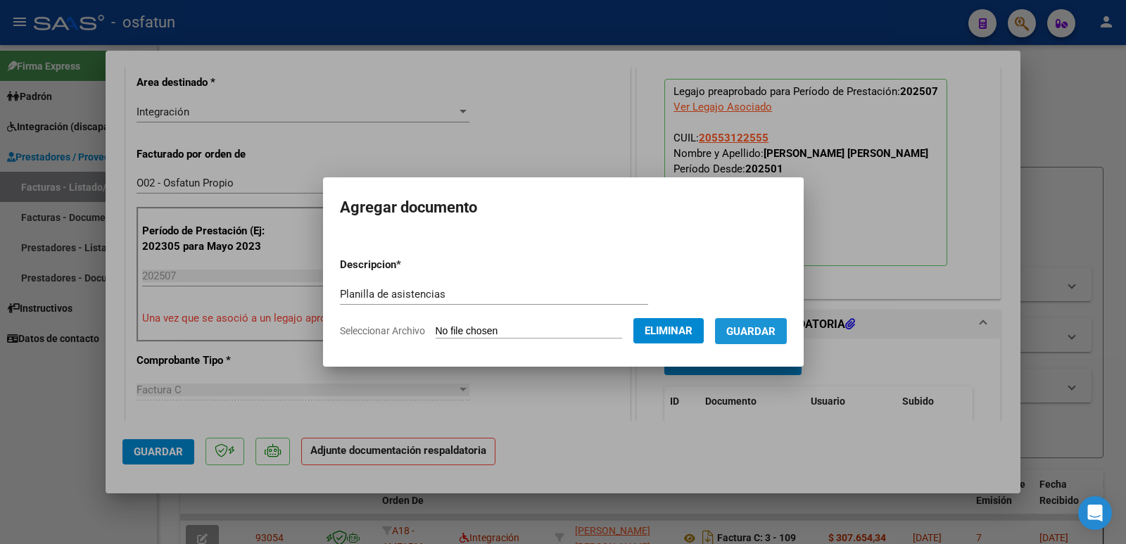
click at [755, 333] on span "Guardar" at bounding box center [751, 331] width 49 height 13
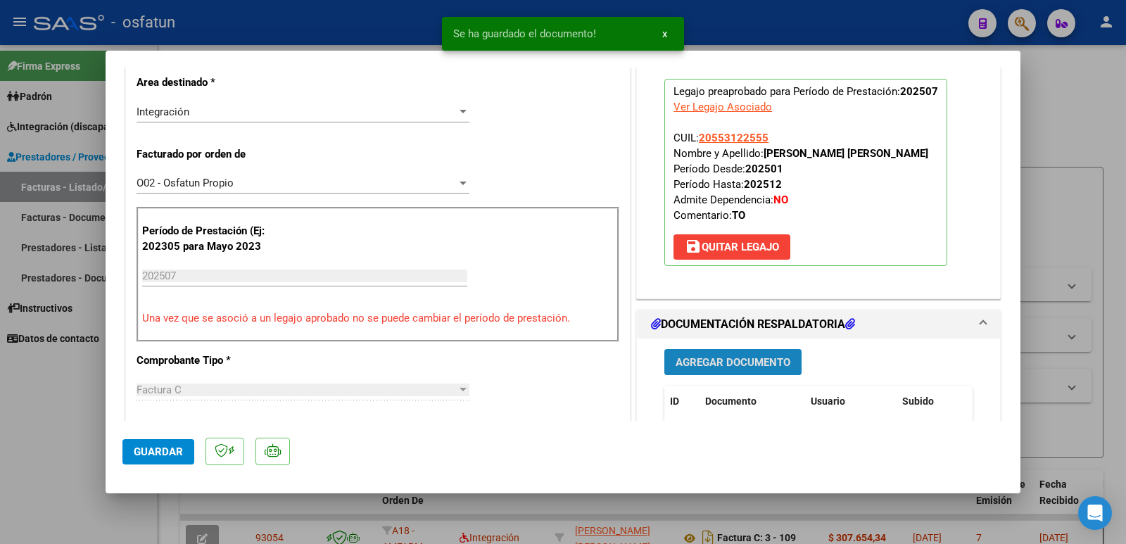
click at [717, 364] on span "Agregar Documento" at bounding box center [733, 362] width 115 height 13
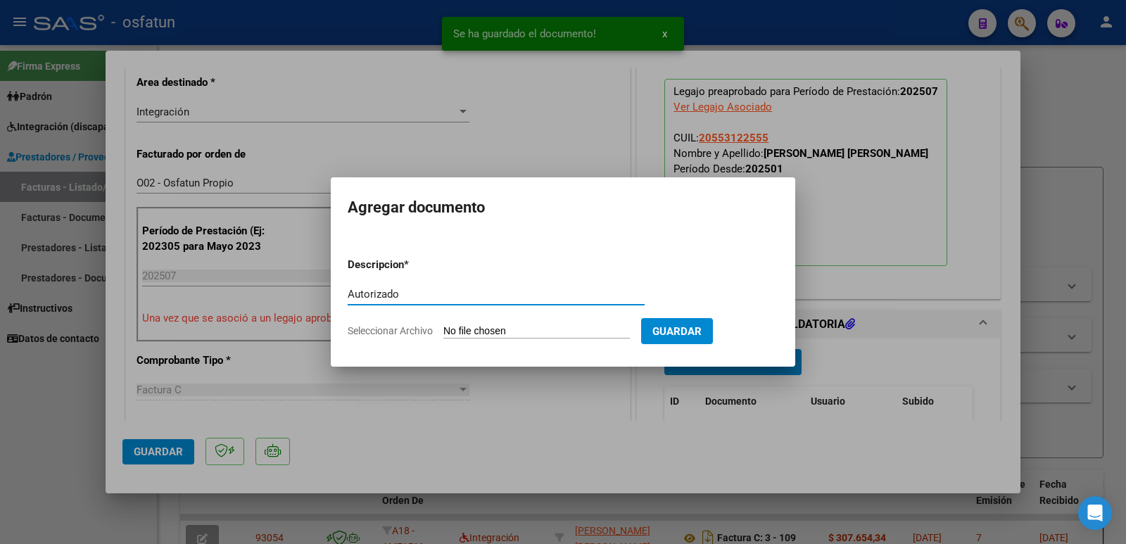
type input "Autorizado"
click at [536, 329] on input "Seleccionar Archivo" at bounding box center [537, 331] width 187 height 13
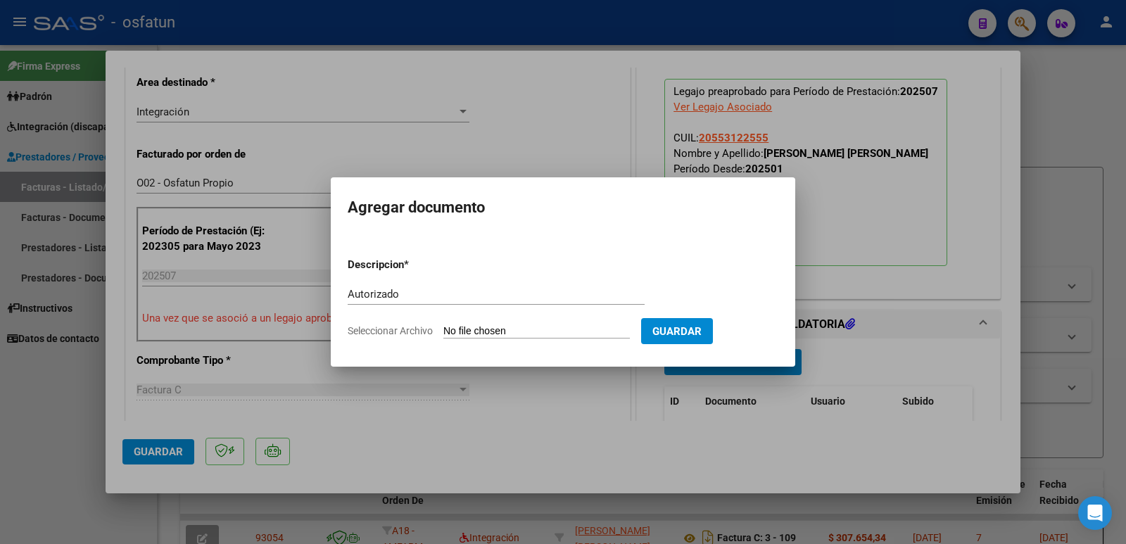
type input "C:\fakepath\autorizacion juanc 25.pdf"
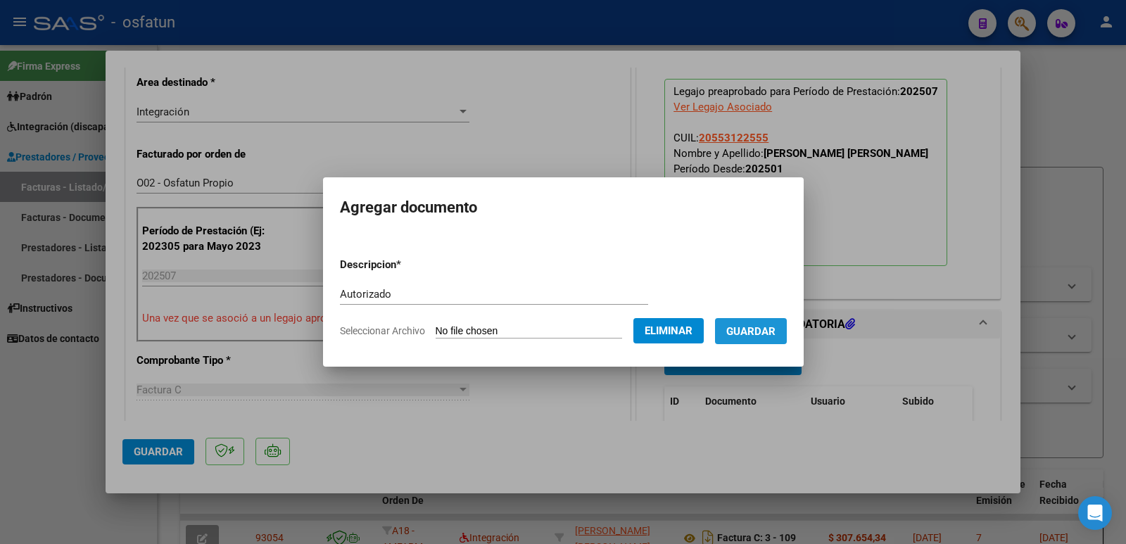
click at [776, 329] on span "Guardar" at bounding box center [751, 331] width 49 height 13
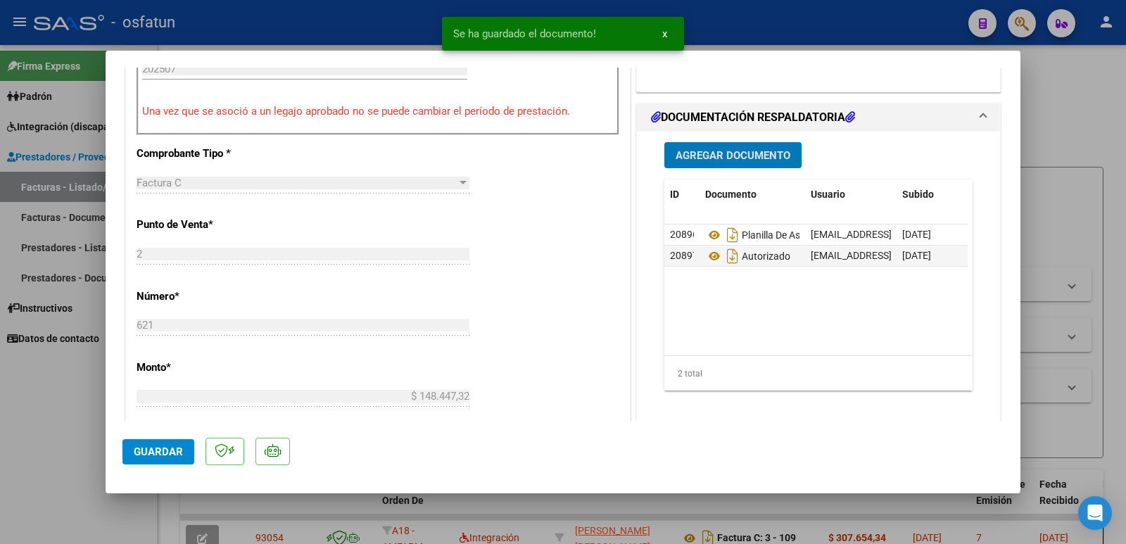
scroll to position [563, 0]
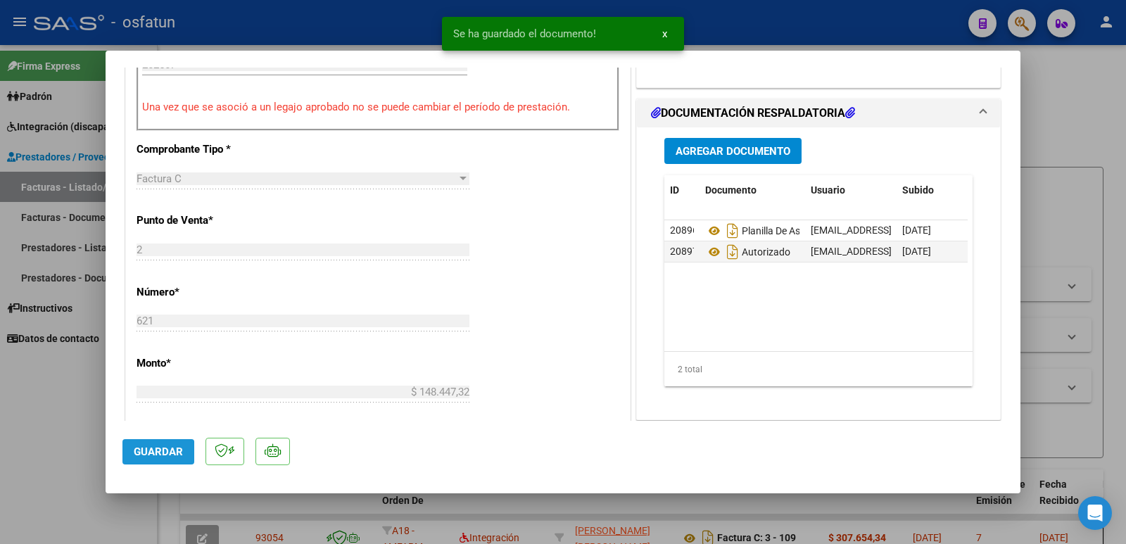
click at [142, 455] on span "Guardar" at bounding box center [158, 452] width 49 height 13
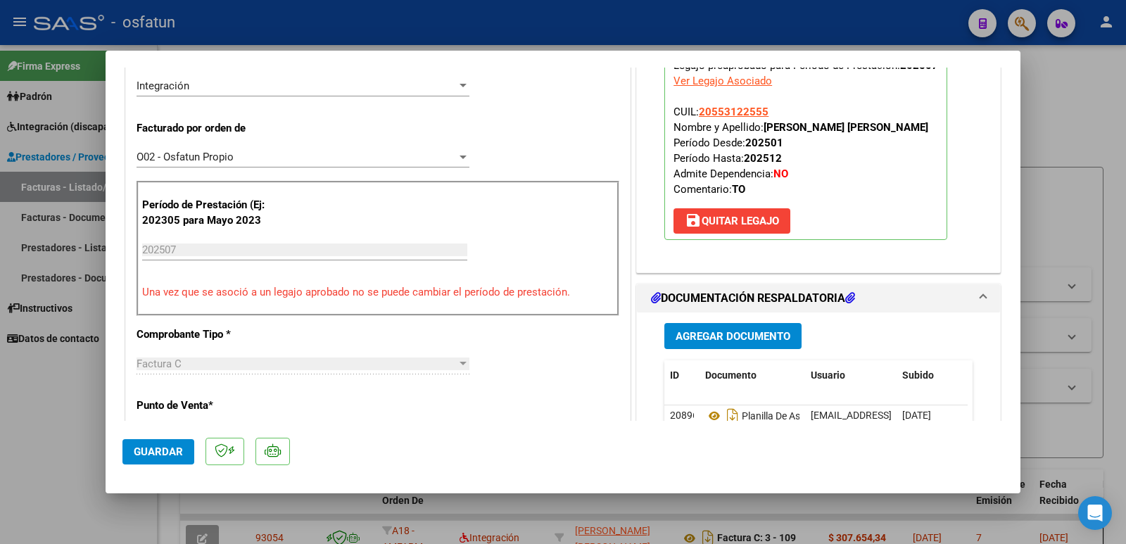
scroll to position [352, 0]
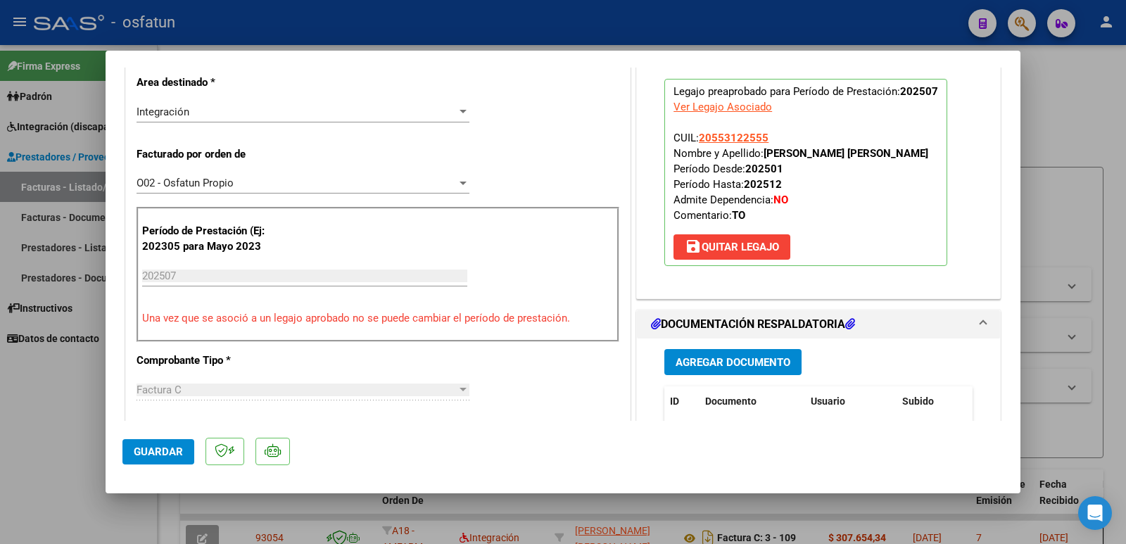
drag, startPoint x: 757, startPoint y: 151, endPoint x: 881, endPoint y: 151, distance: 123.9
click at [881, 151] on p "Legajo preaprobado para Período de Prestación: 202507 Ver Legajo Asociado CUIL:…" at bounding box center [806, 172] width 283 height 187
copy span "[PERSON_NAME] [PERSON_NAME]"
click at [143, 451] on span "Guardar" at bounding box center [158, 452] width 49 height 13
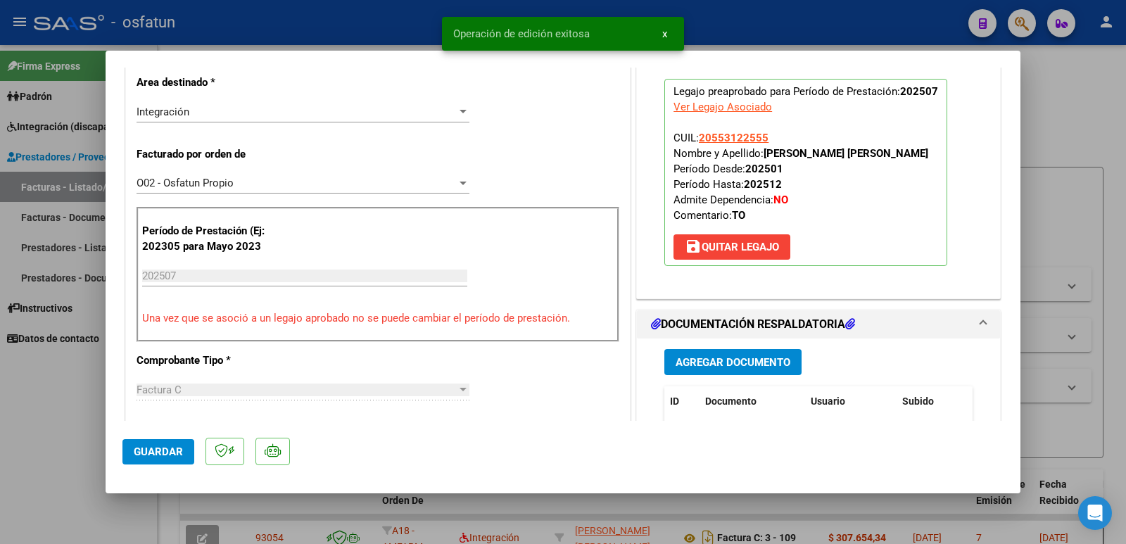
click at [31, 434] on div at bounding box center [563, 272] width 1126 height 544
type input "$ 0,00"
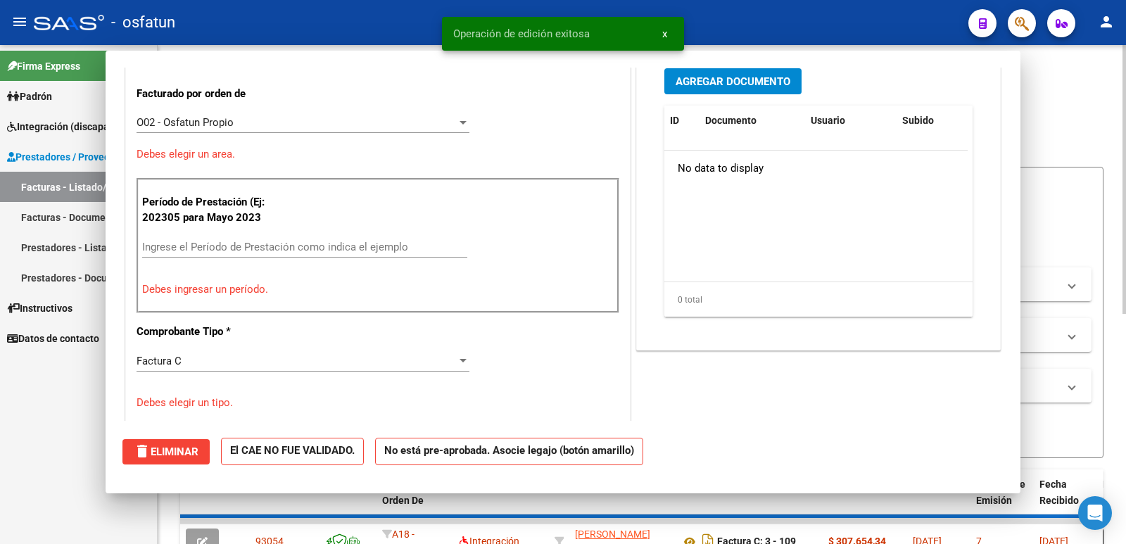
scroll to position [291, 0]
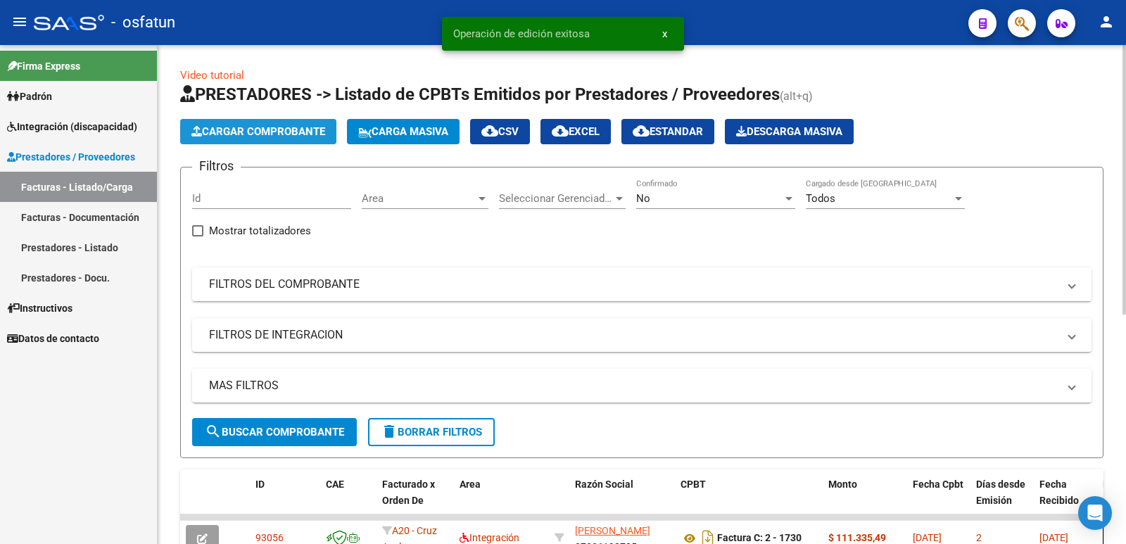
click at [262, 130] on span "Cargar Comprobante" at bounding box center [258, 131] width 134 height 13
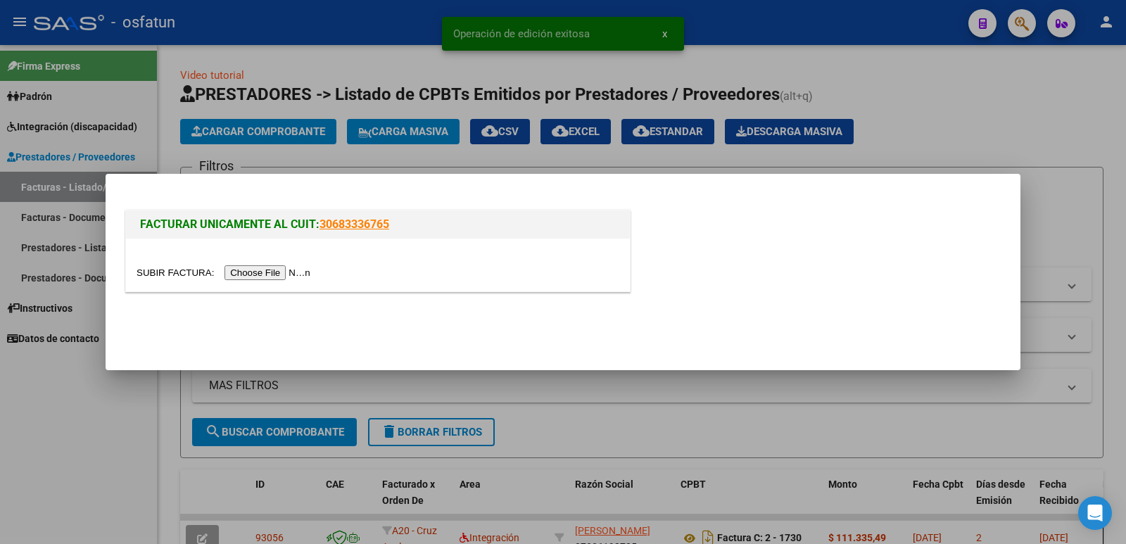
click at [273, 276] on input "file" at bounding box center [226, 272] width 178 height 15
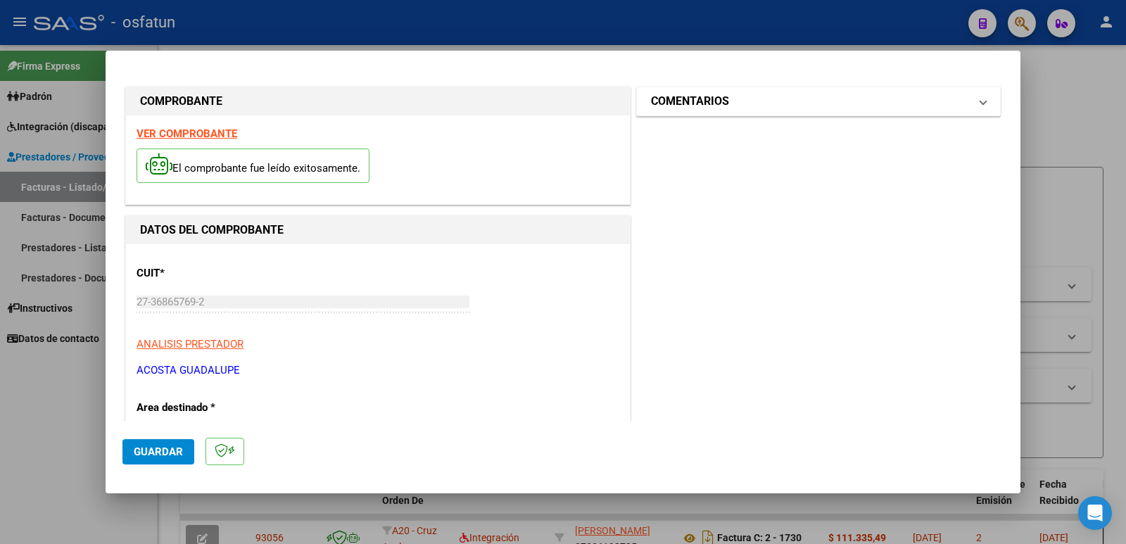
click at [749, 100] on mat-panel-title "COMENTARIOS" at bounding box center [810, 101] width 318 height 17
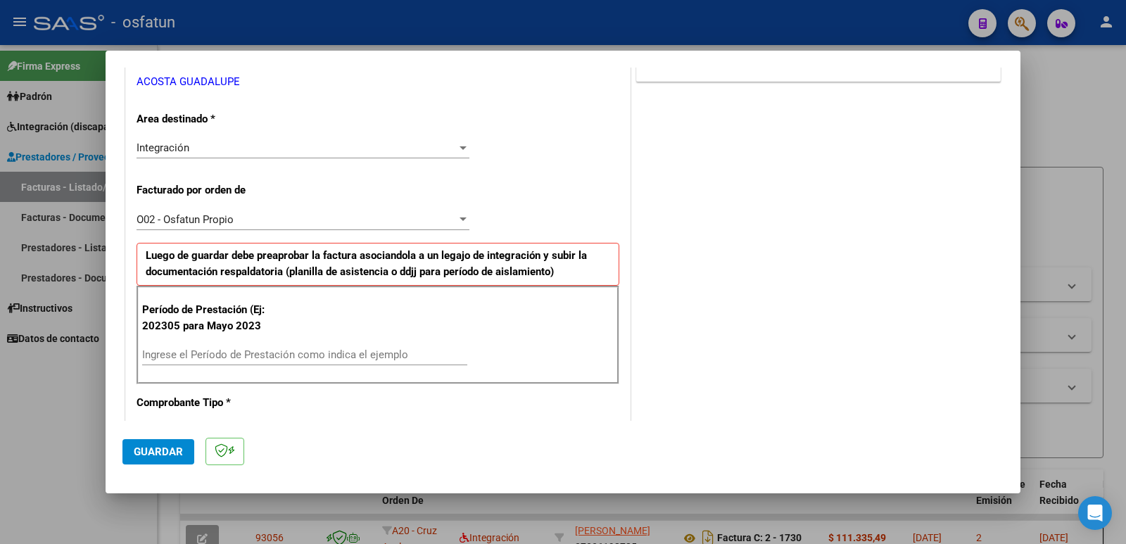
scroll to position [422, 0]
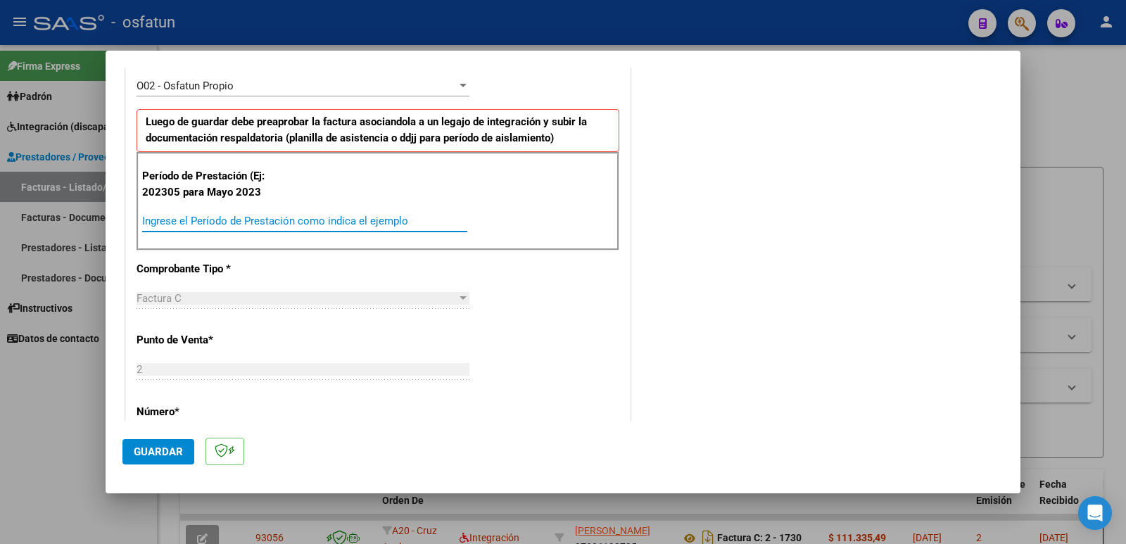
click at [204, 218] on input "Ingrese el Período de Prestación como indica el ejemplo" at bounding box center [304, 221] width 325 height 13
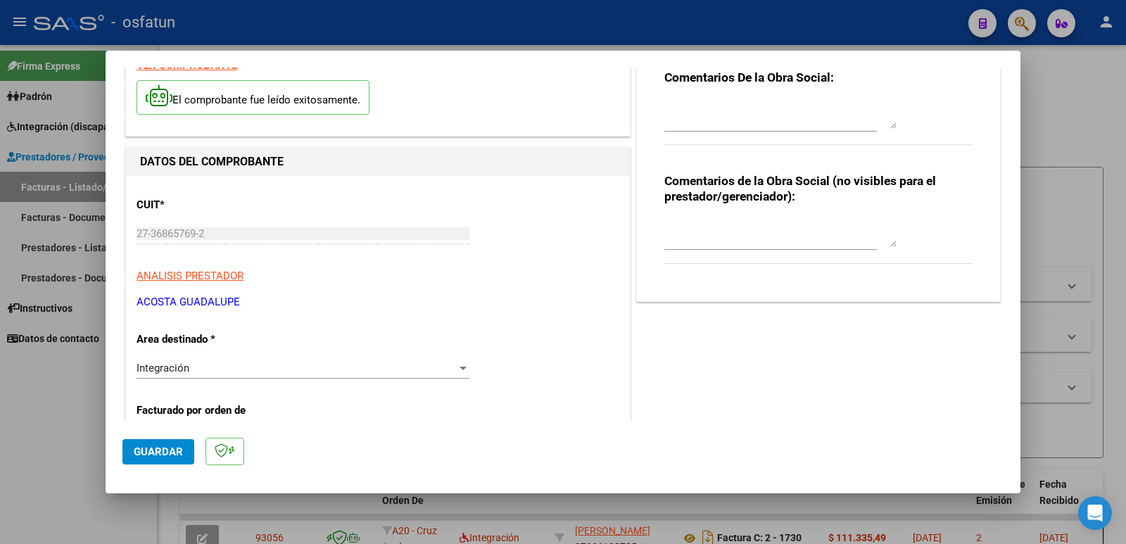
scroll to position [0, 0]
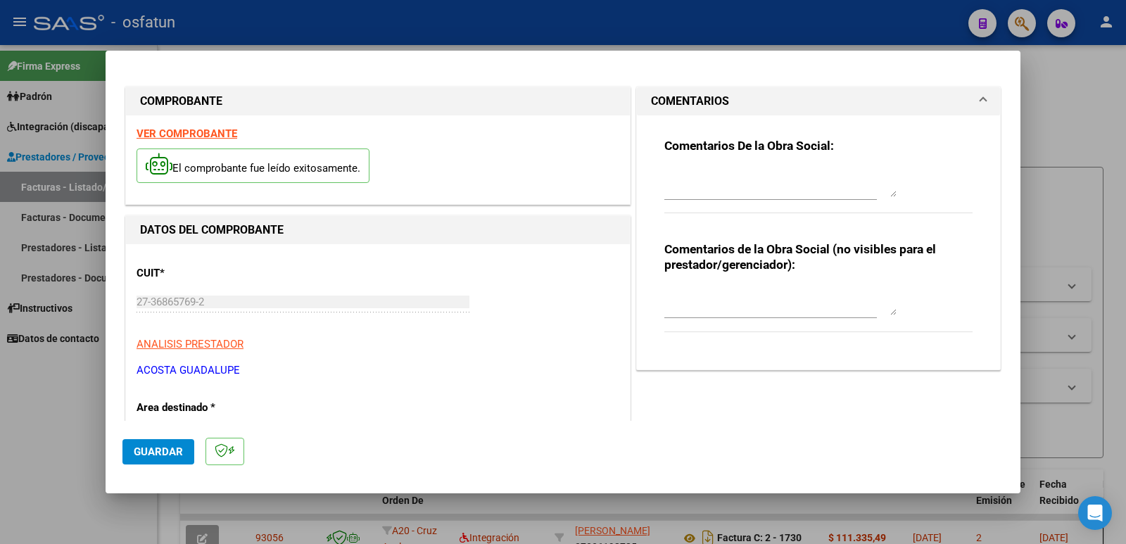
type input "202507"
click at [738, 312] on textarea at bounding box center [781, 301] width 232 height 28
paste textarea "Fc Cargada por [PERSON_NAME]. [PERSON_NAME] / sin verificación de legajo"
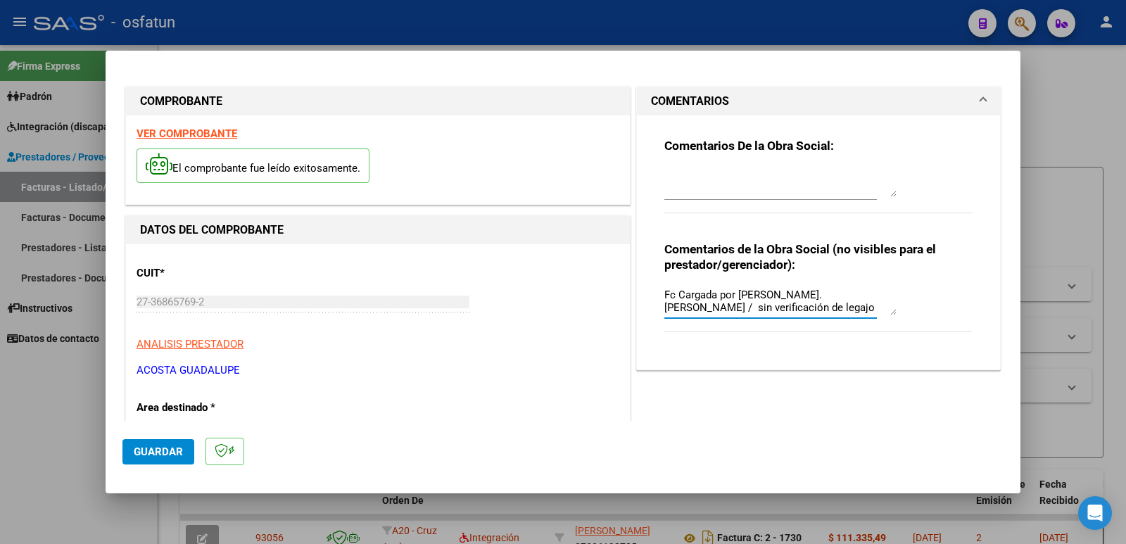
type textarea "Fc Cargada por [PERSON_NAME]. [PERSON_NAME] / sin verificación de legajo"
click at [170, 455] on span "Guardar" at bounding box center [158, 452] width 49 height 13
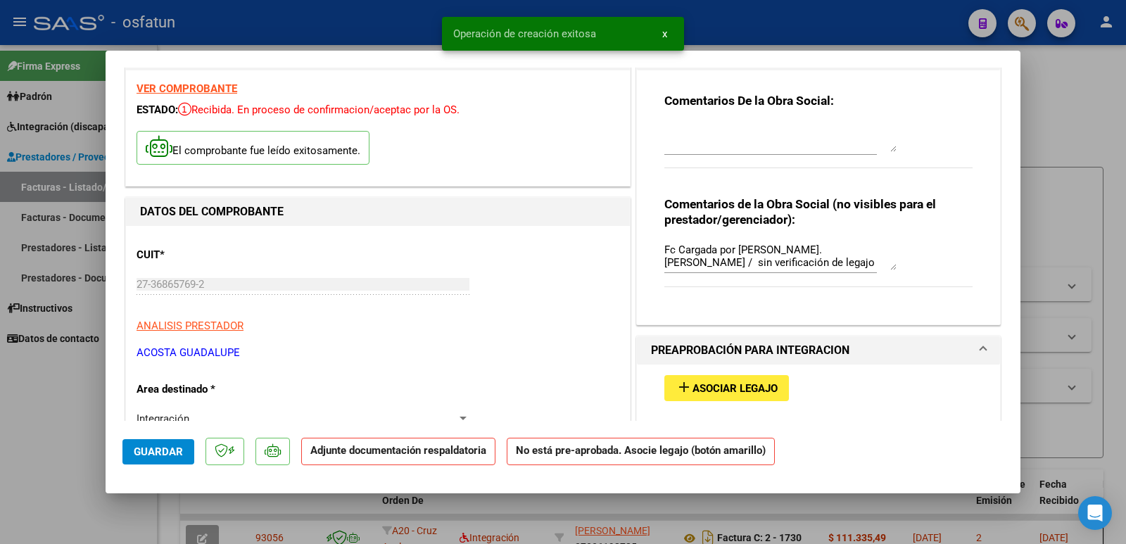
scroll to position [70, 0]
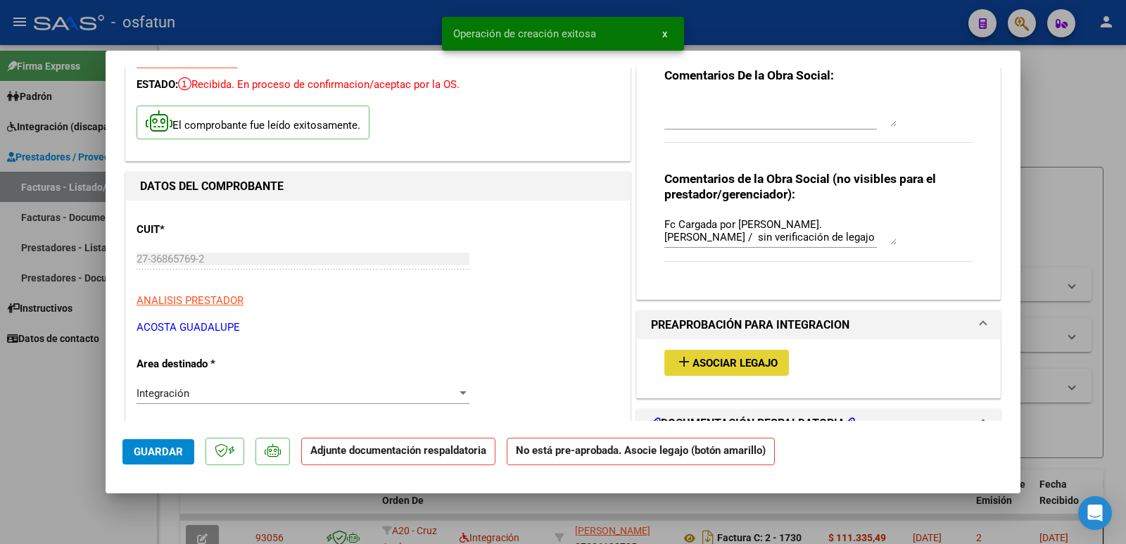
click at [713, 360] on span "Asociar Legajo" at bounding box center [735, 363] width 85 height 13
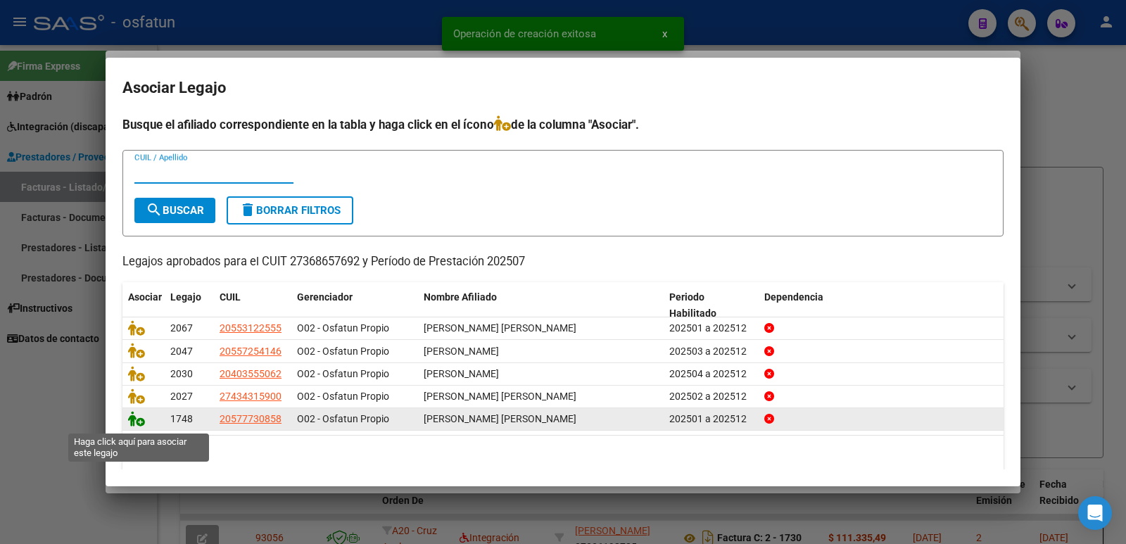
click at [134, 424] on icon at bounding box center [136, 418] width 17 height 15
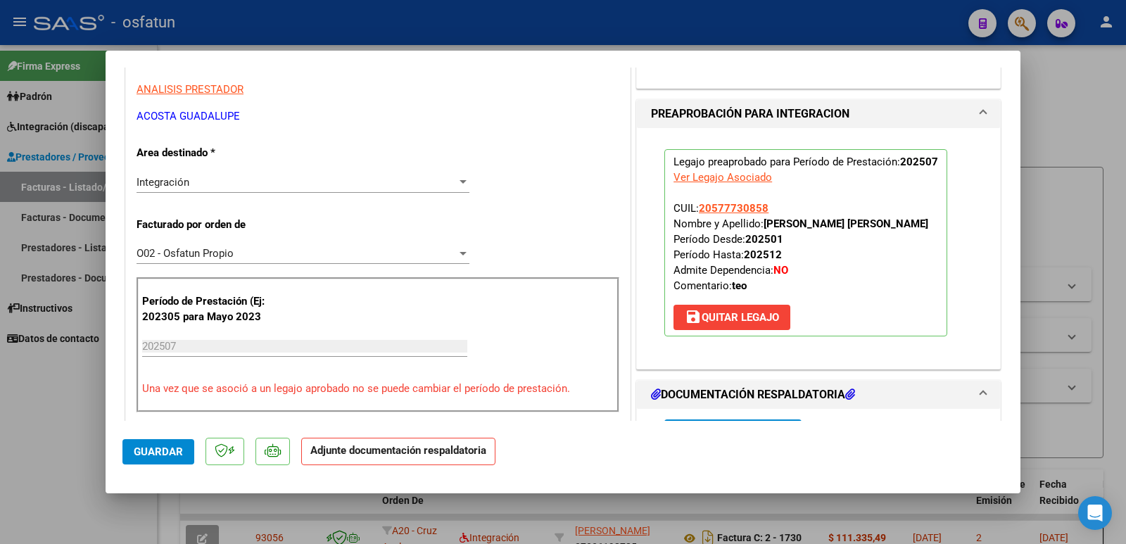
scroll to position [493, 0]
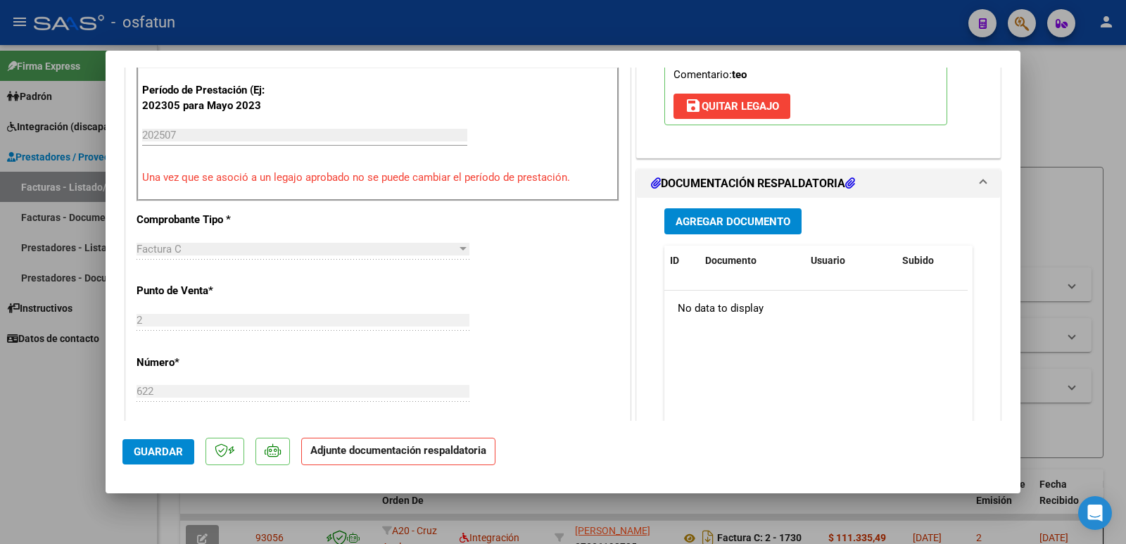
click at [702, 228] on span "Agregar Documento" at bounding box center [733, 221] width 115 height 13
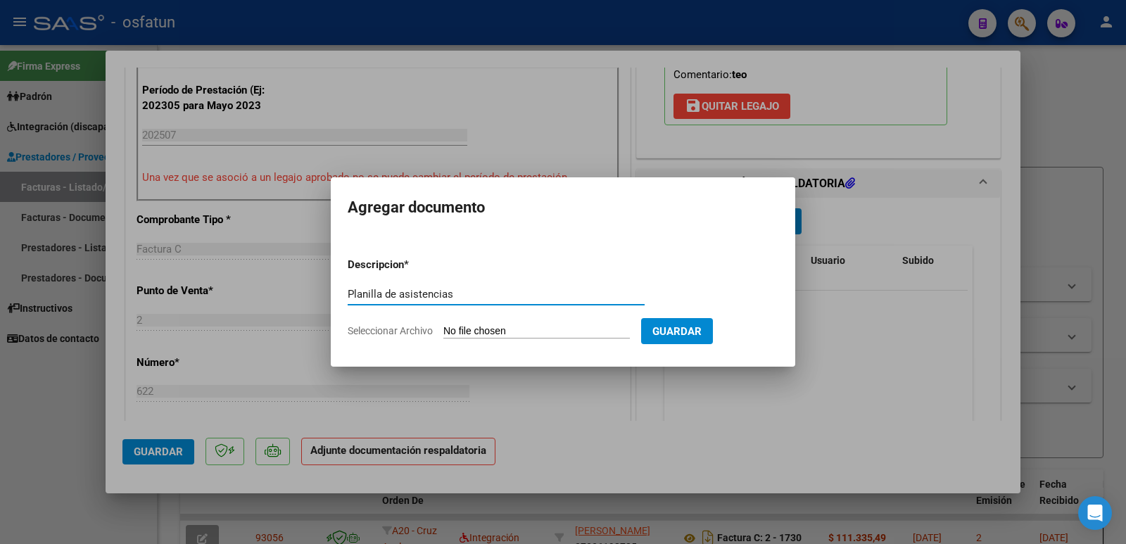
type input "Planilla de asistencias"
click at [510, 329] on input "Seleccionar Archivo" at bounding box center [537, 331] width 187 height 13
type input "C:\fakepath\asist wencesjulio25.pdf"
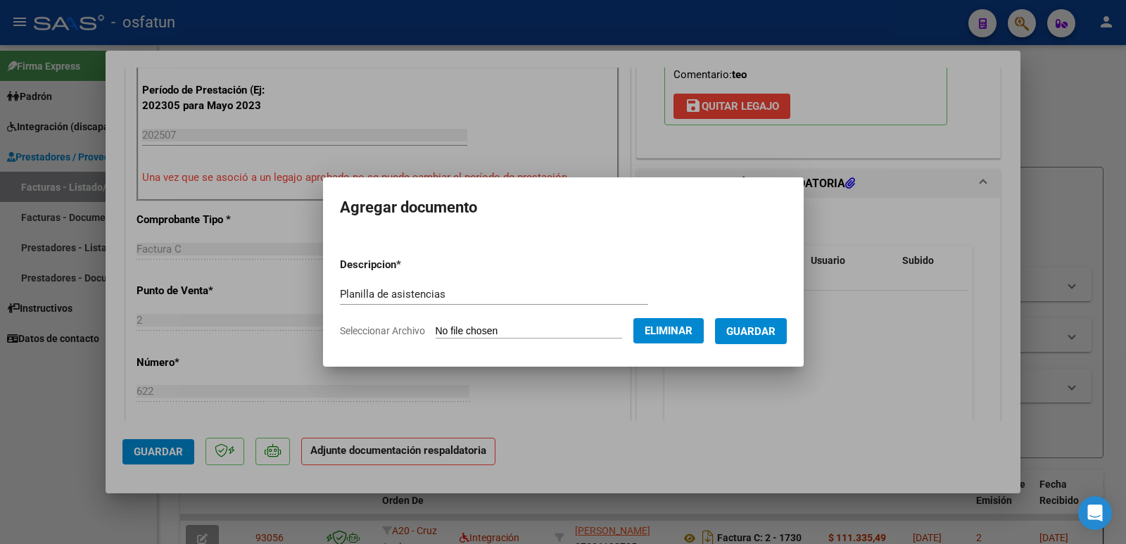
click at [764, 336] on span "Guardar" at bounding box center [751, 331] width 49 height 13
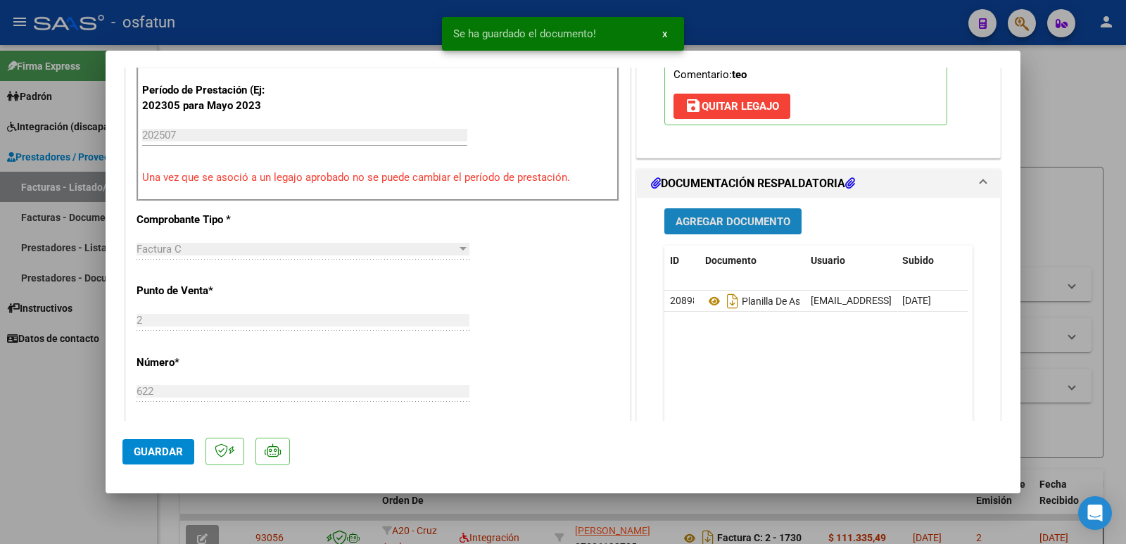
click at [712, 228] on span "Agregar Documento" at bounding box center [733, 221] width 115 height 13
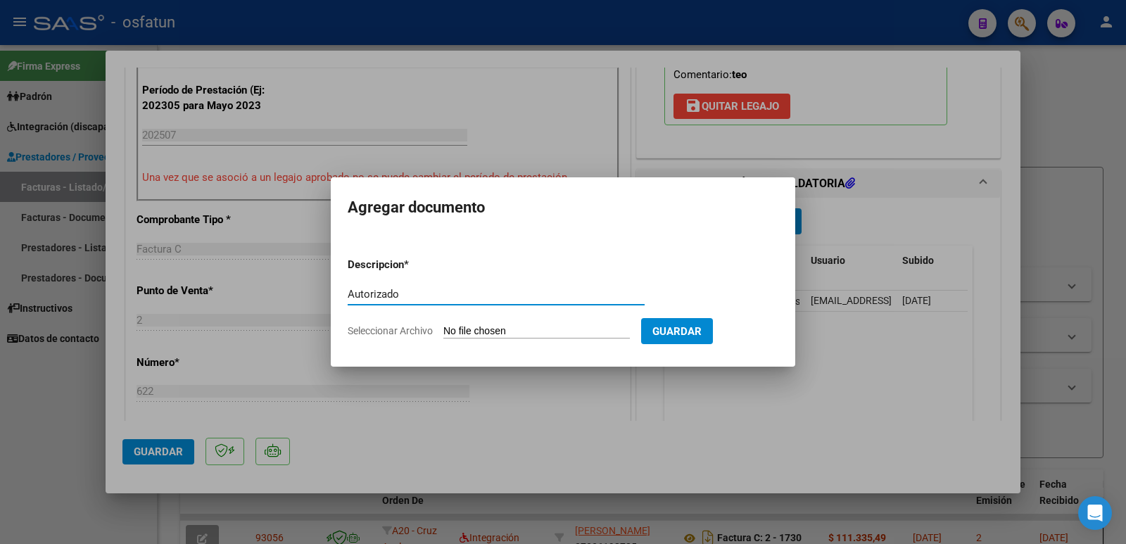
type input "Autorizado"
click at [484, 325] on input "Seleccionar Archivo" at bounding box center [537, 331] width 187 height 13
type input "C:\fakepath\autorizacion [PERSON_NAME].pdf"
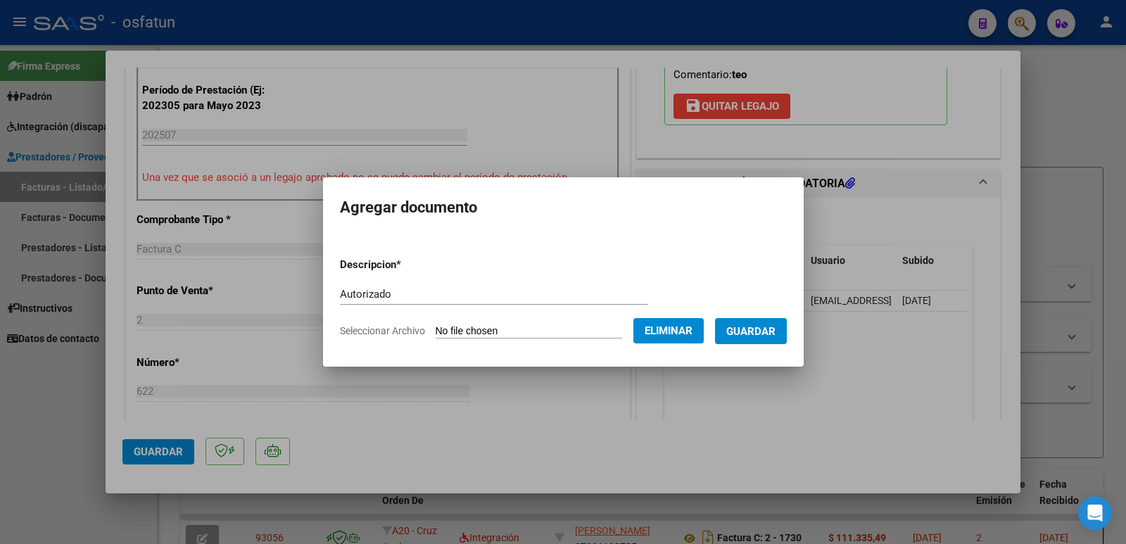
click at [746, 328] on span "Guardar" at bounding box center [751, 331] width 49 height 13
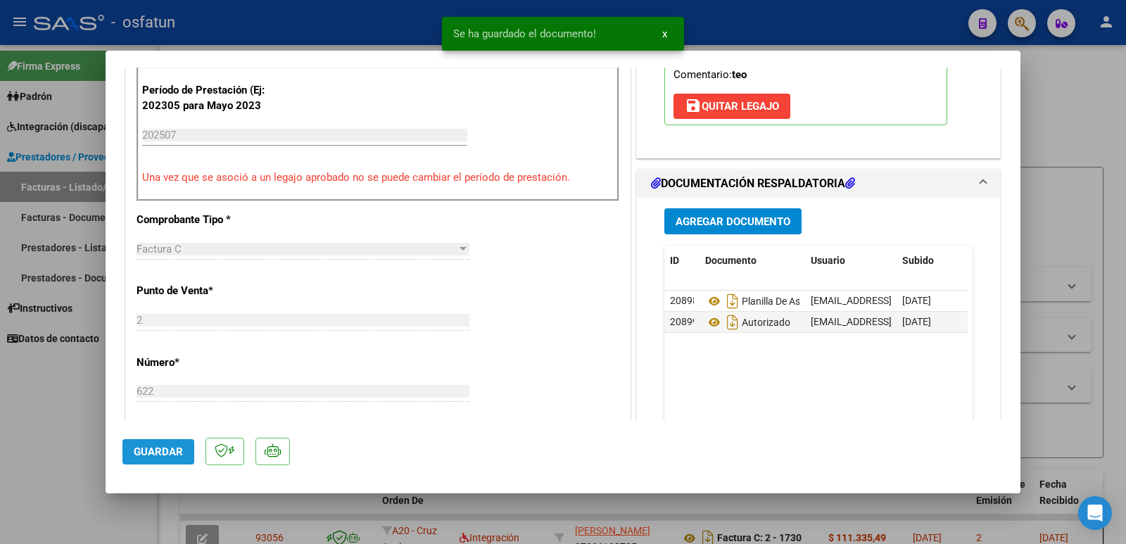
click at [151, 452] on span "Guardar" at bounding box center [158, 452] width 49 height 13
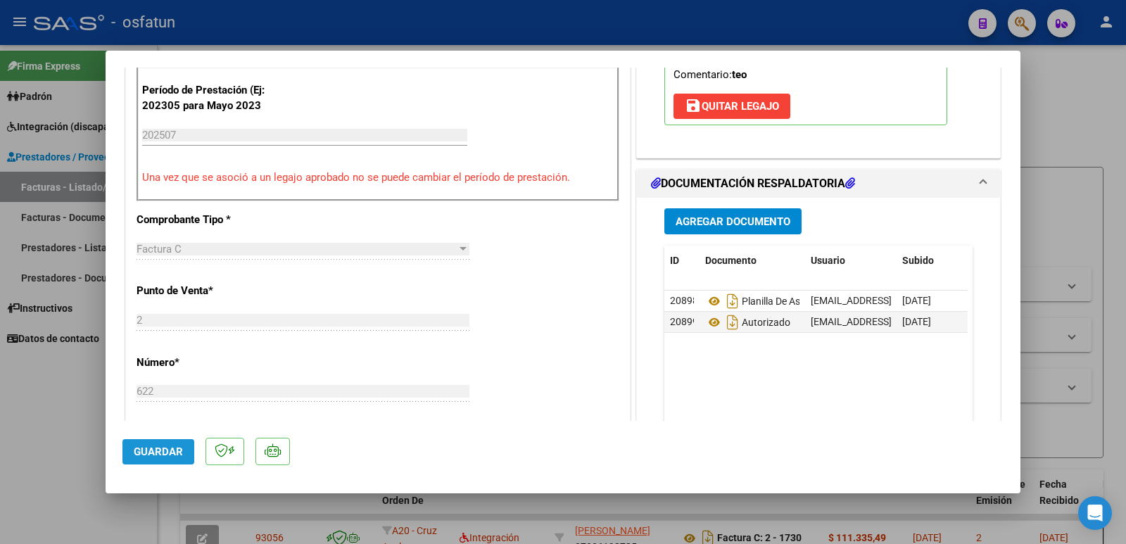
click at [162, 451] on span "Guardar" at bounding box center [158, 452] width 49 height 13
click at [13, 439] on div at bounding box center [563, 272] width 1126 height 544
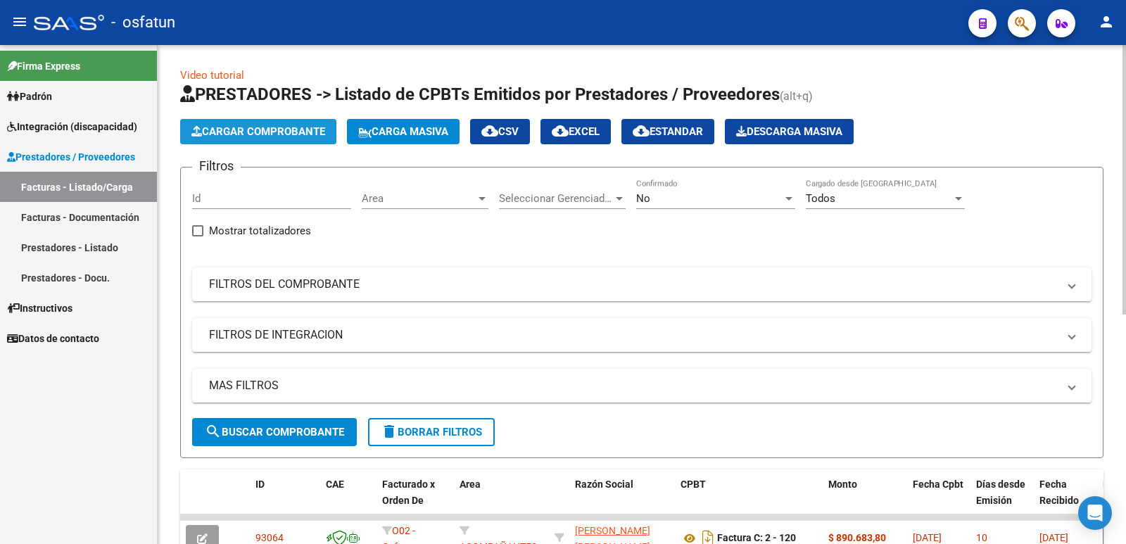
click at [225, 135] on span "Cargar Comprobante" at bounding box center [258, 131] width 134 height 13
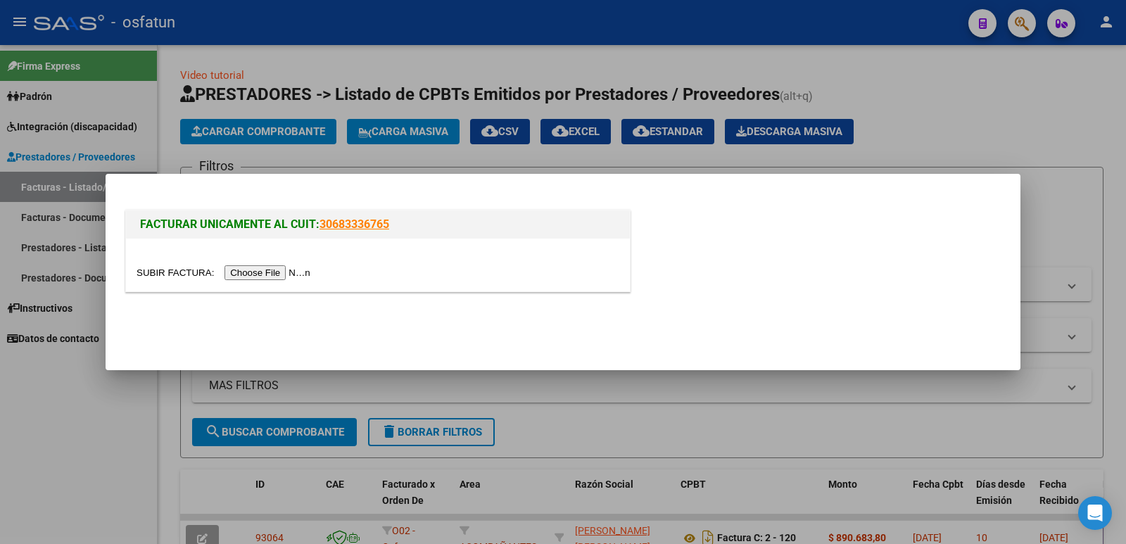
click at [264, 271] on input "file" at bounding box center [226, 272] width 178 height 15
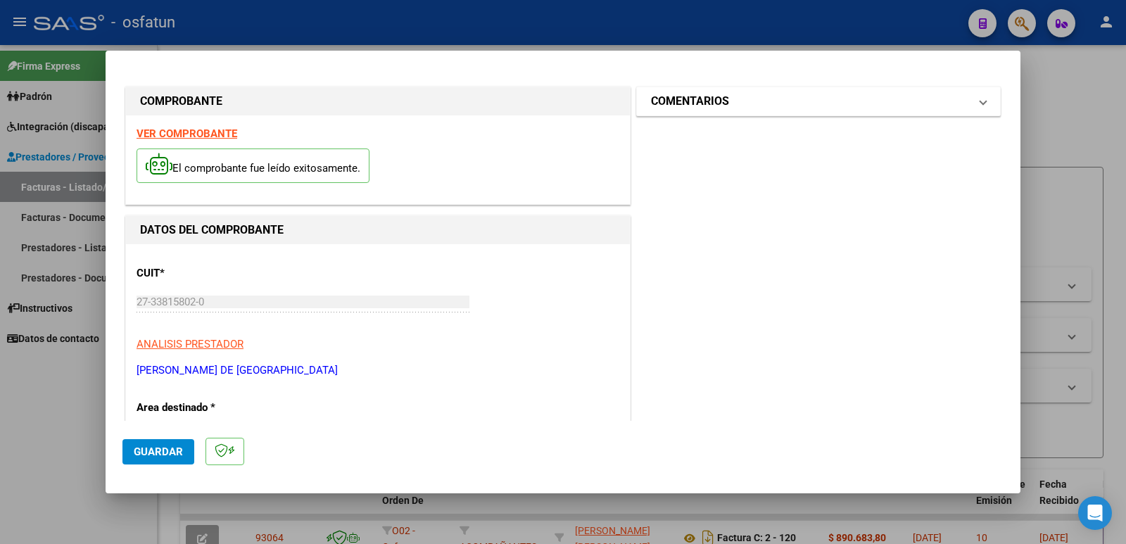
click at [744, 106] on mat-panel-title "COMENTARIOS" at bounding box center [810, 101] width 318 height 17
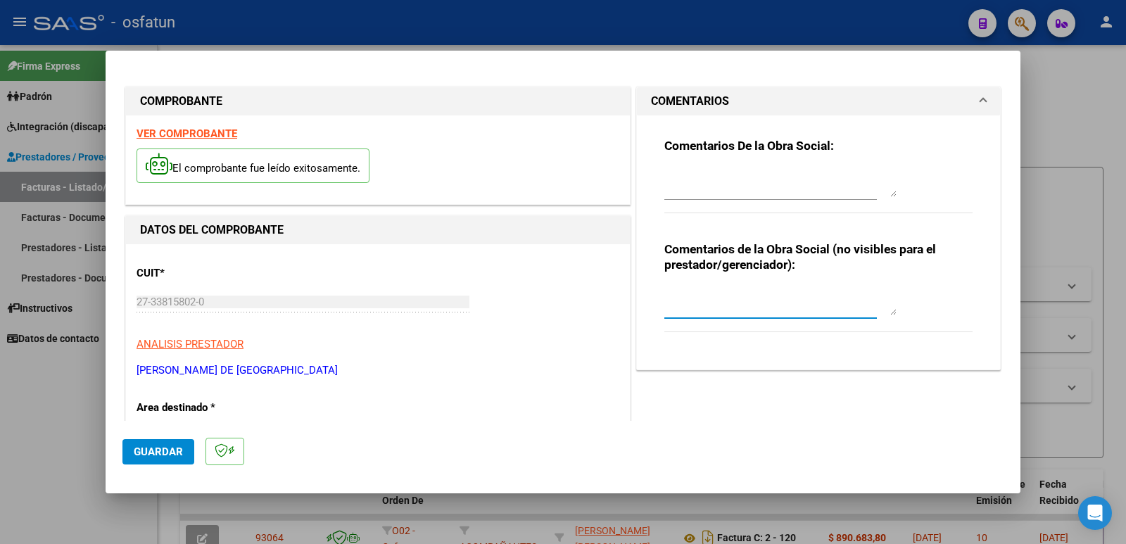
click at [679, 311] on textarea at bounding box center [781, 301] width 232 height 28
paste textarea "Fc Cargada por [PERSON_NAME]. [PERSON_NAME] / sin verificación de legajo"
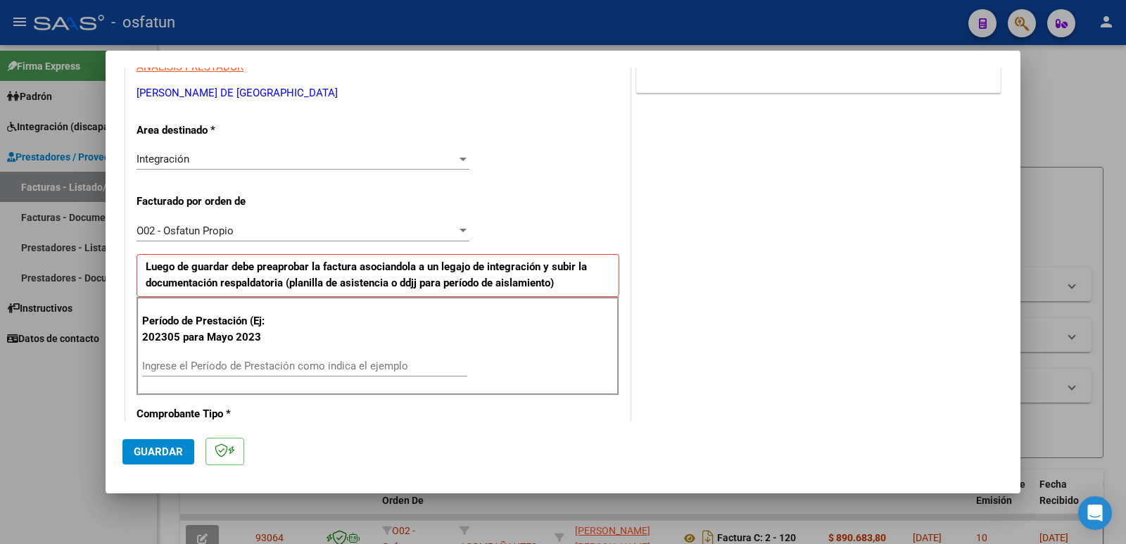
scroll to position [352, 0]
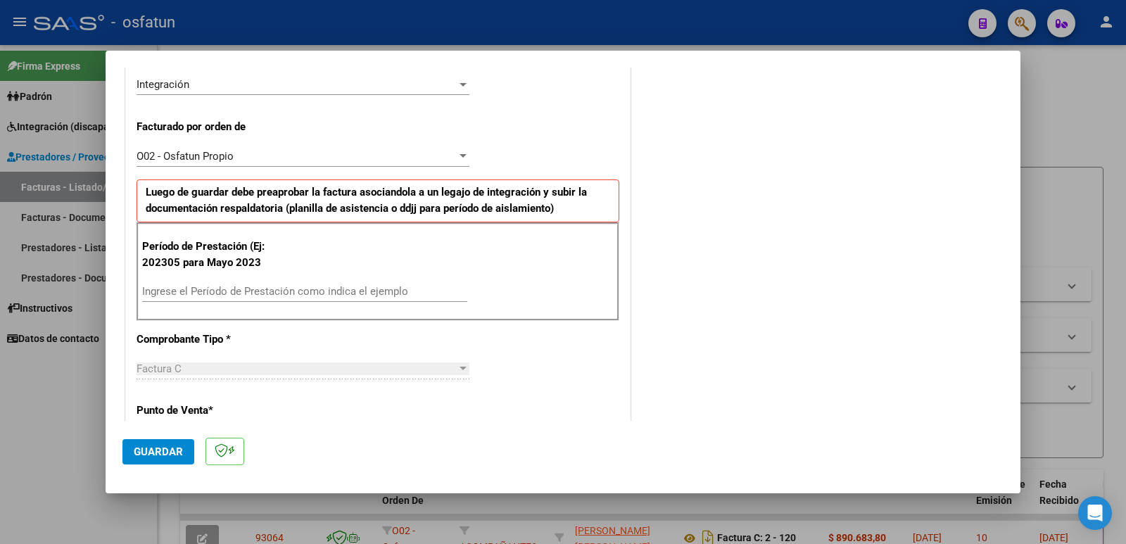
type textarea "Fc Cargada por [PERSON_NAME]. [PERSON_NAME] / sin verificación de legajo"
click at [177, 291] on input "Ingrese el Período de Prestación como indica el ejemplo" at bounding box center [304, 291] width 325 height 13
type input "202507"
click at [152, 446] on button "Guardar" at bounding box center [158, 451] width 72 height 25
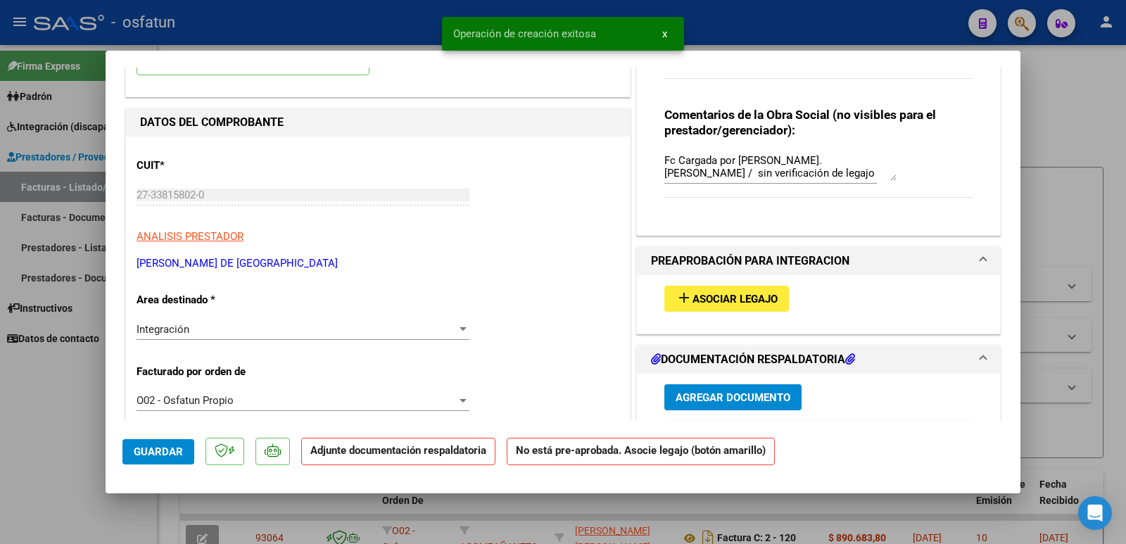
scroll to position [141, 0]
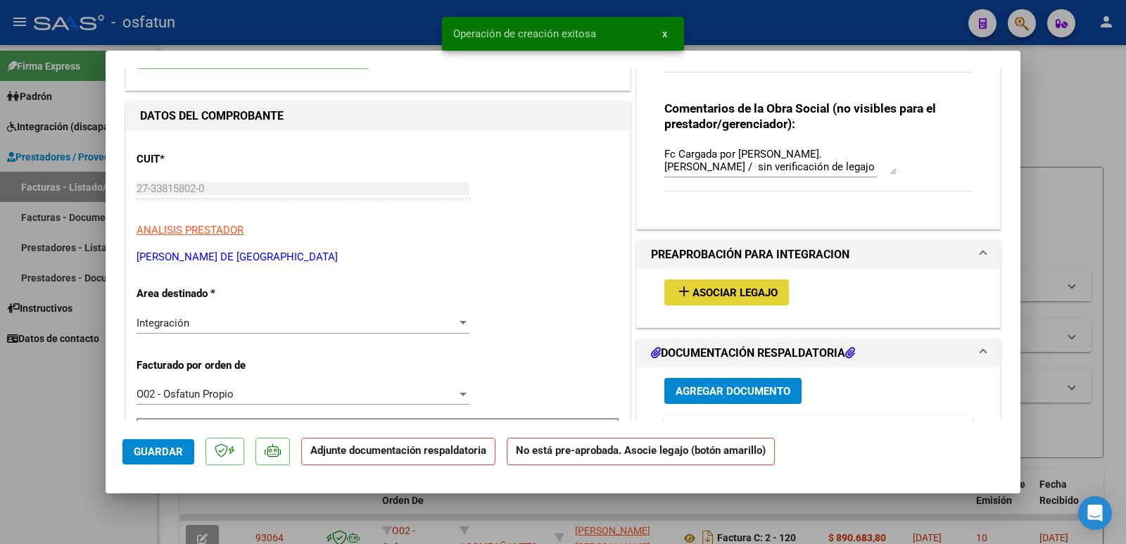
click at [750, 294] on span "Asociar Legajo" at bounding box center [735, 293] width 85 height 13
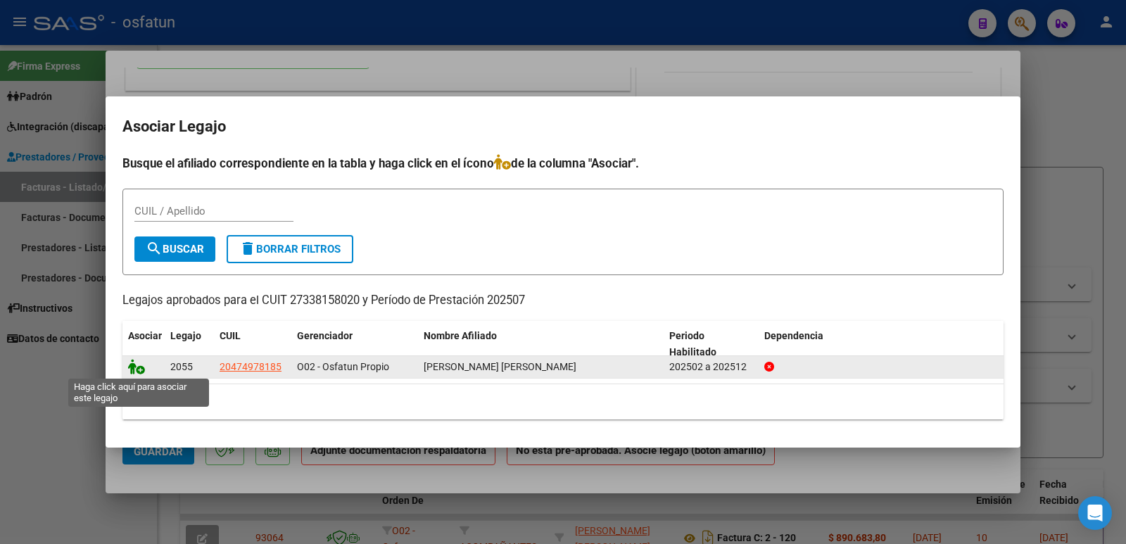
click at [137, 370] on icon at bounding box center [136, 366] width 17 height 15
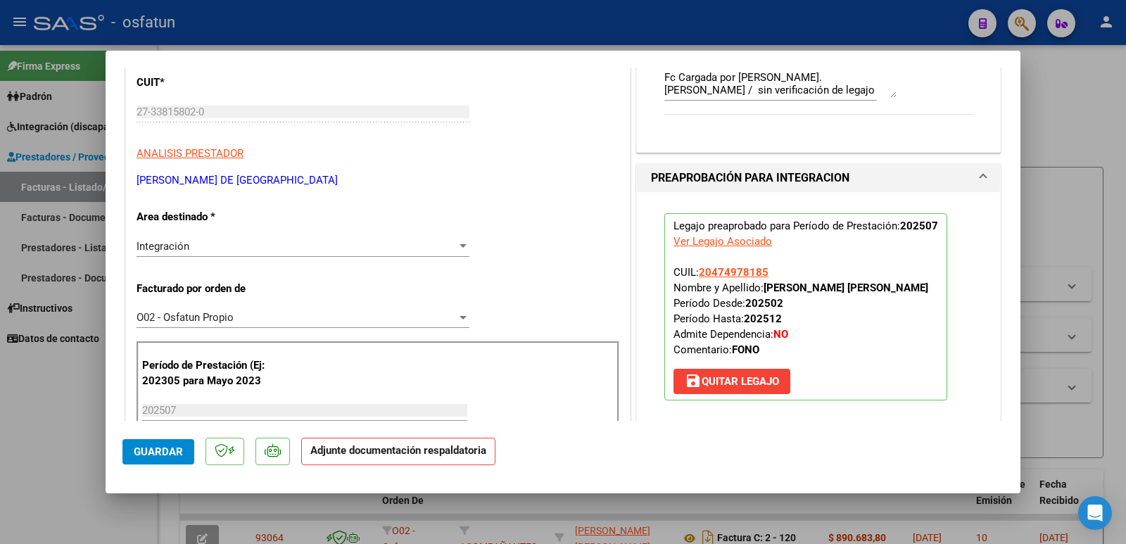
scroll to position [352, 0]
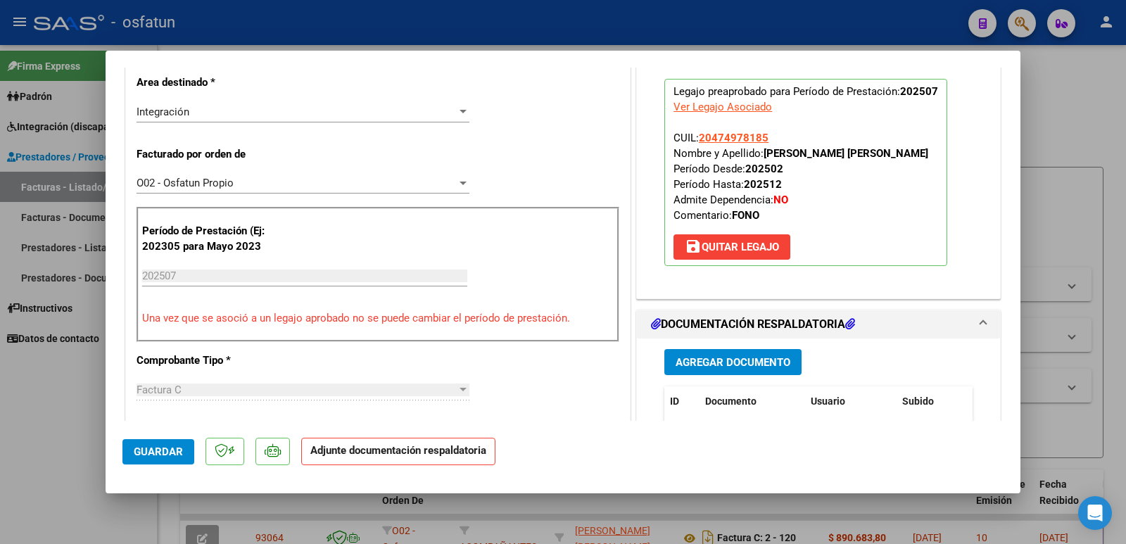
click at [713, 362] on span "Agregar Documento" at bounding box center [733, 362] width 115 height 13
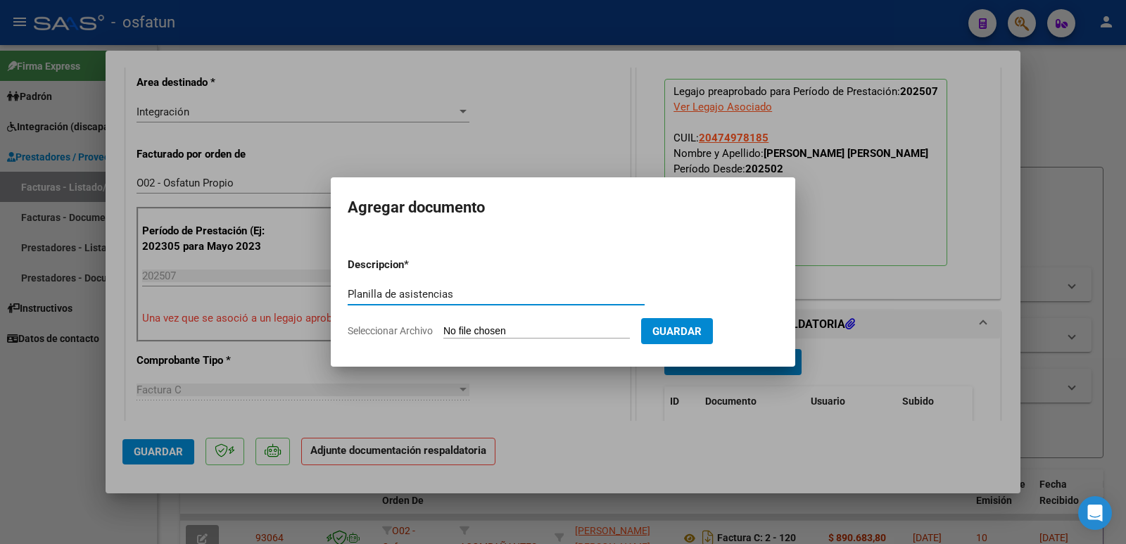
type input "Planilla de asistencias"
click at [490, 329] on input "Seleccionar Archivo" at bounding box center [537, 331] width 187 height 13
type input "C:\fakepath\[PERSON_NAME] [DATE].pdf"
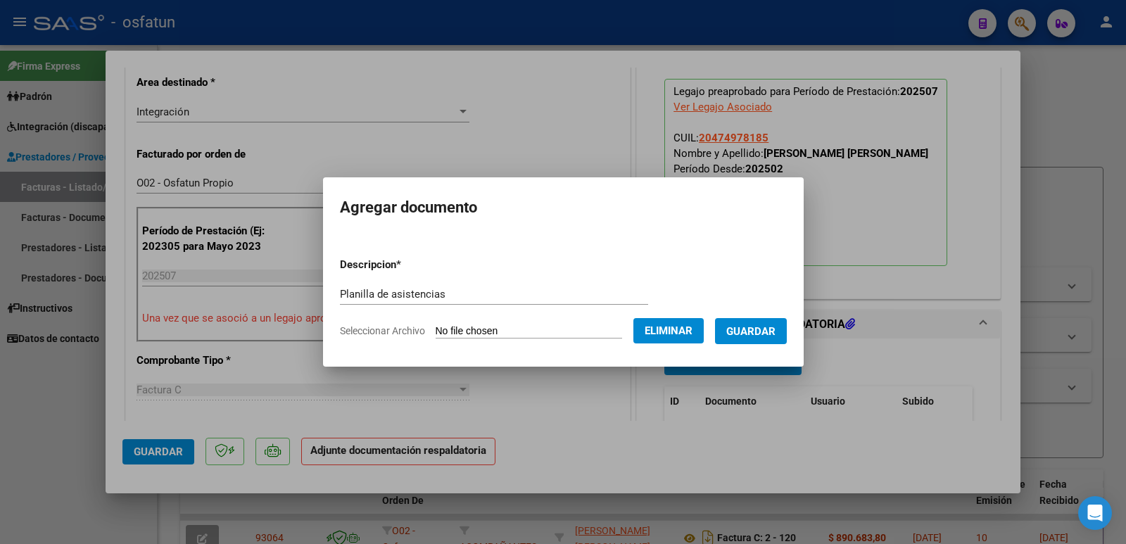
click at [774, 327] on span "Guardar" at bounding box center [751, 331] width 49 height 13
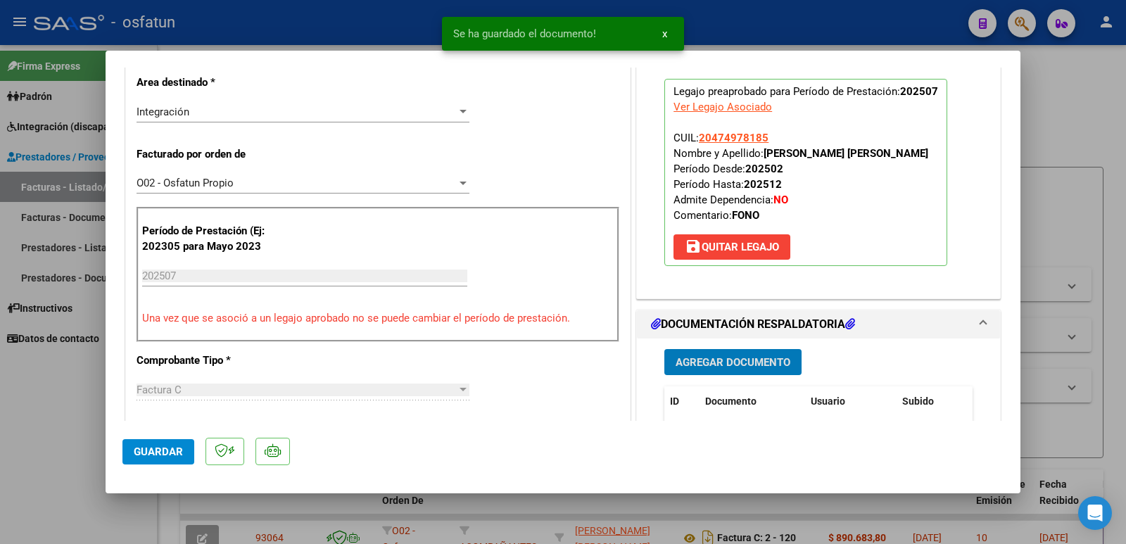
click at [732, 355] on button "Agregar Documento" at bounding box center [733, 362] width 137 height 26
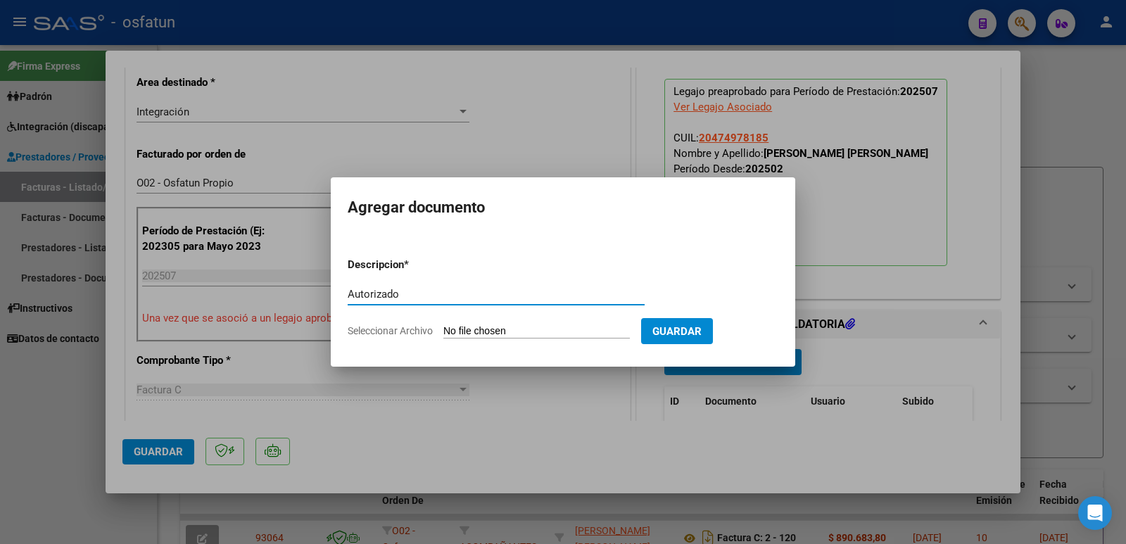
type input "Autorizado"
click at [498, 334] on input "Seleccionar Archivo" at bounding box center [537, 331] width 187 height 13
type input "C:\fakepath\Autorizado.pdf"
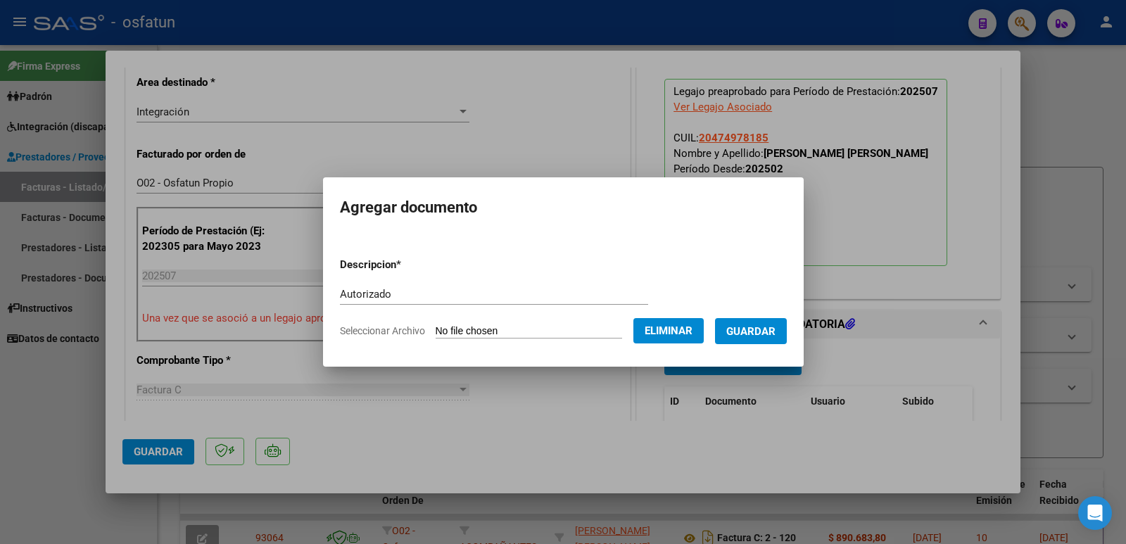
click at [763, 332] on span "Guardar" at bounding box center [751, 331] width 49 height 13
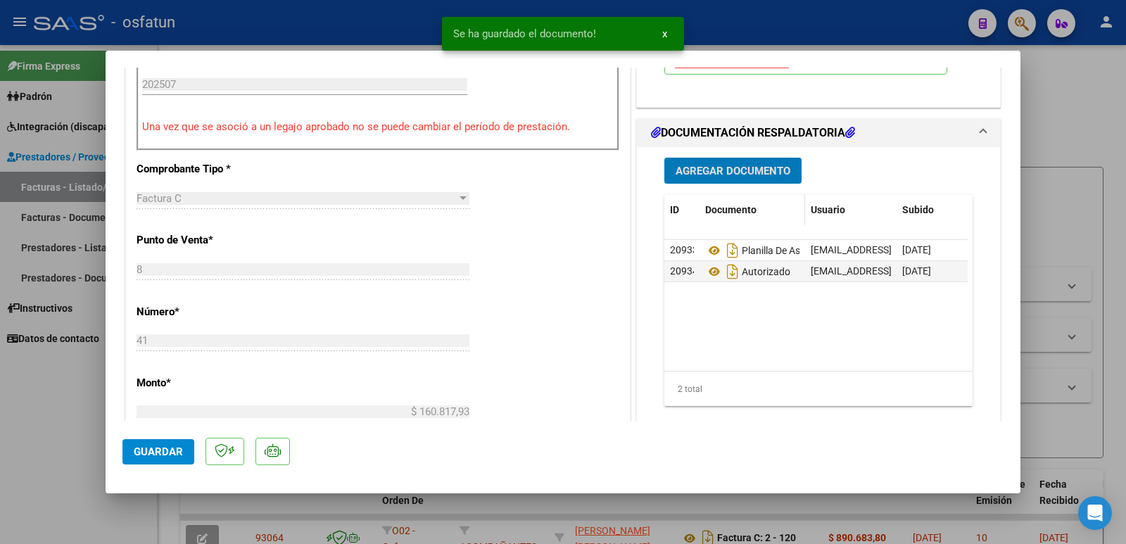
scroll to position [563, 0]
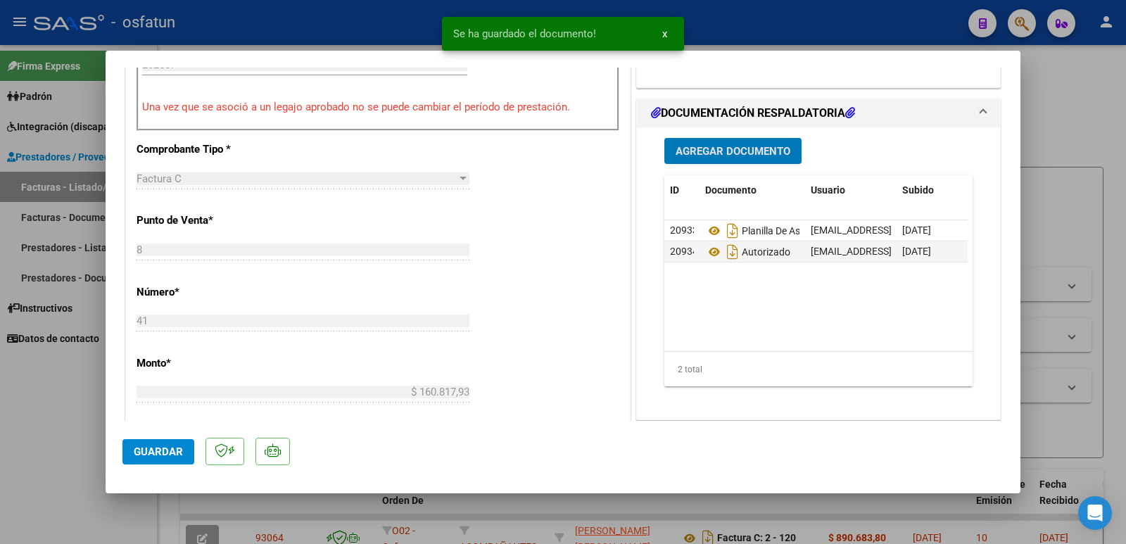
click at [161, 444] on button "Guardar" at bounding box center [158, 451] width 72 height 25
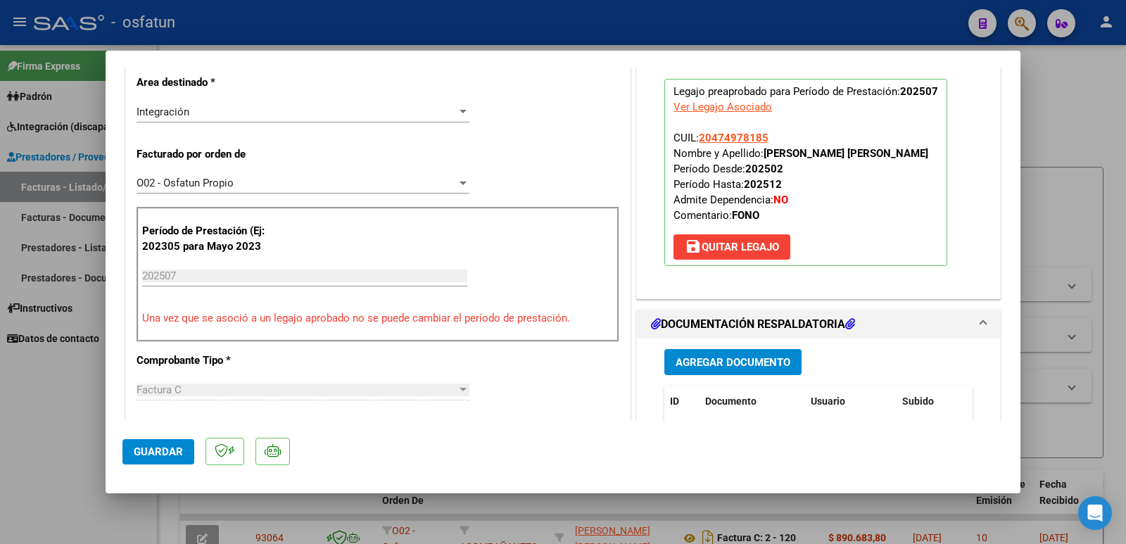
scroll to position [211, 0]
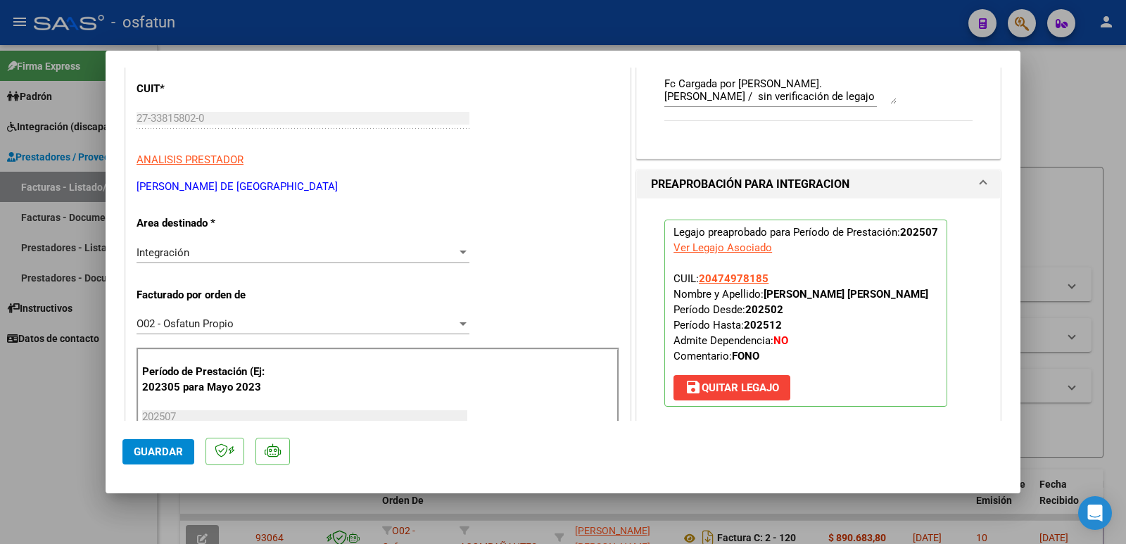
drag, startPoint x: 137, startPoint y: 187, endPoint x: 339, endPoint y: 186, distance: 202.7
click at [339, 186] on p "[PERSON_NAME] DE [GEOGRAPHIC_DATA]" at bounding box center [378, 187] width 483 height 16
copy p "[PERSON_NAME] DE [GEOGRAPHIC_DATA]"
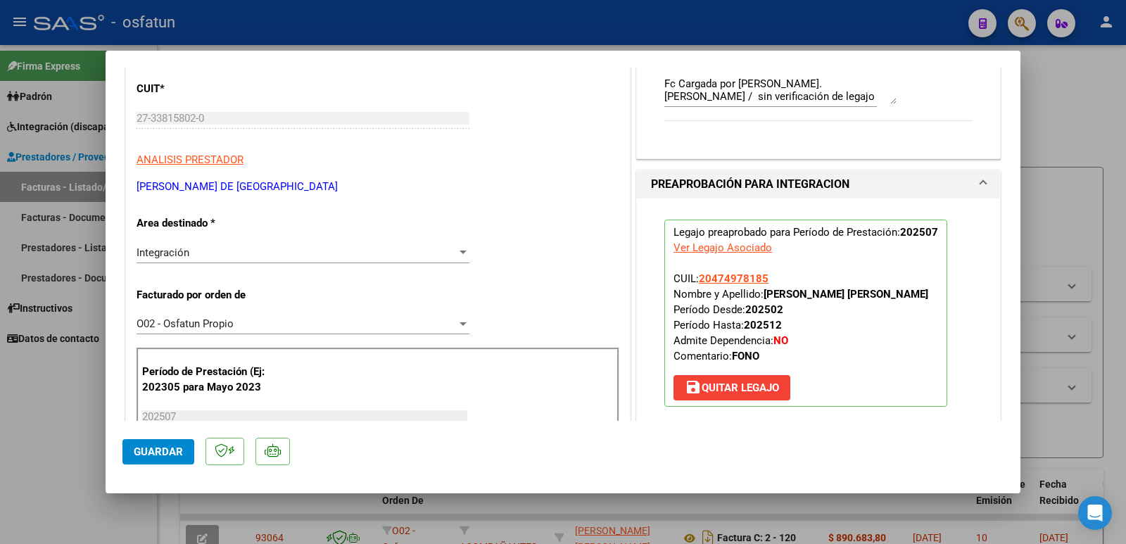
drag, startPoint x: 760, startPoint y: 294, endPoint x: 918, endPoint y: 288, distance: 158.5
click at [918, 288] on p "Legajo preaprobado para Período de Prestación: 202507 Ver Legajo Asociado CUIL:…" at bounding box center [806, 313] width 283 height 187
copy strong "[PERSON_NAME] [PERSON_NAME]"
click at [153, 448] on span "Guardar" at bounding box center [158, 452] width 49 height 13
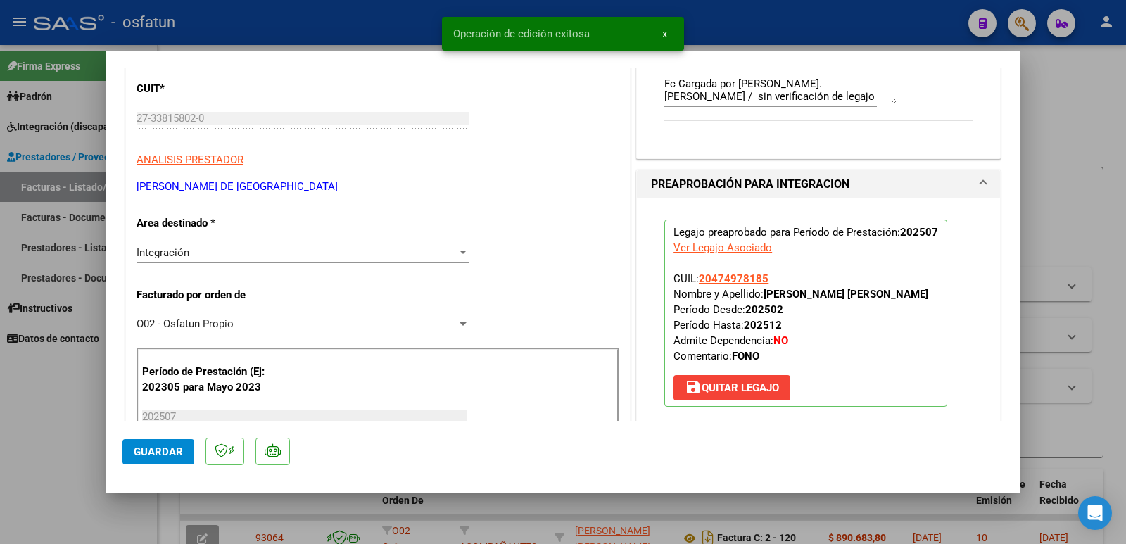
click at [30, 466] on div at bounding box center [563, 272] width 1126 height 544
type input "$ 0,00"
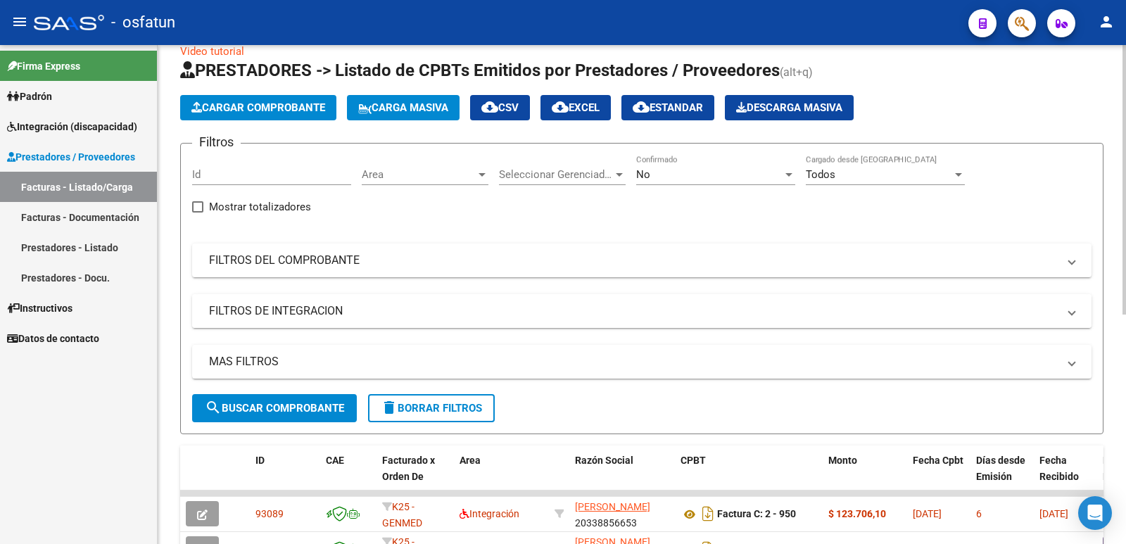
scroll to position [0, 0]
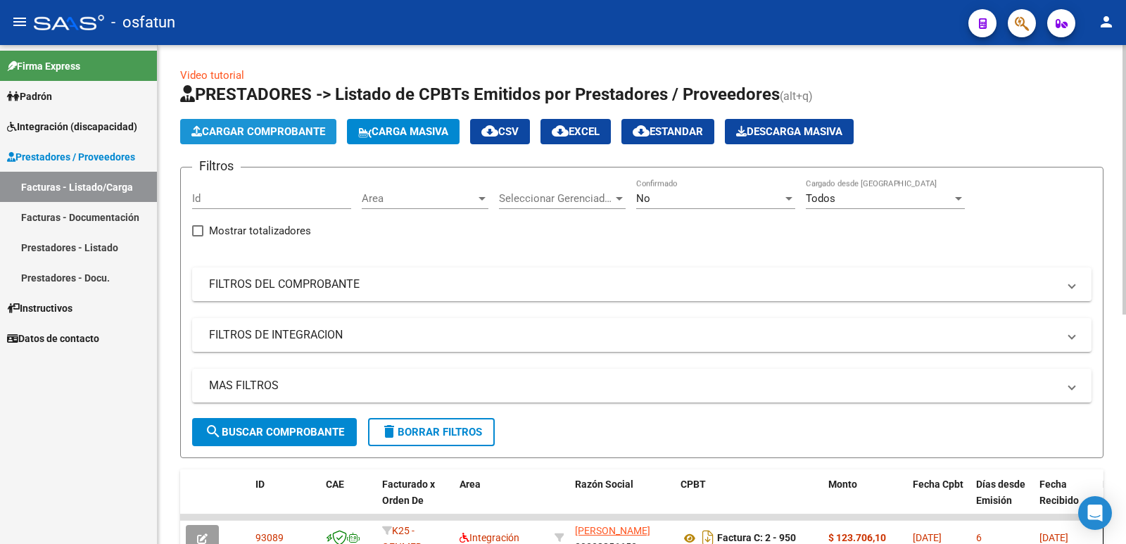
click at [250, 129] on span "Cargar Comprobante" at bounding box center [258, 131] width 134 height 13
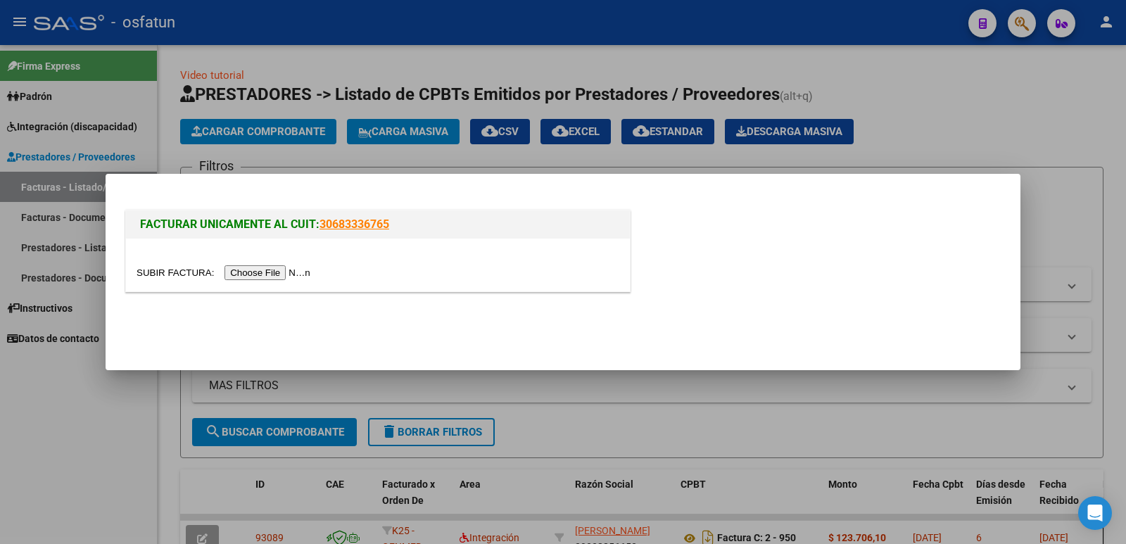
click at [240, 270] on input "file" at bounding box center [226, 272] width 178 height 15
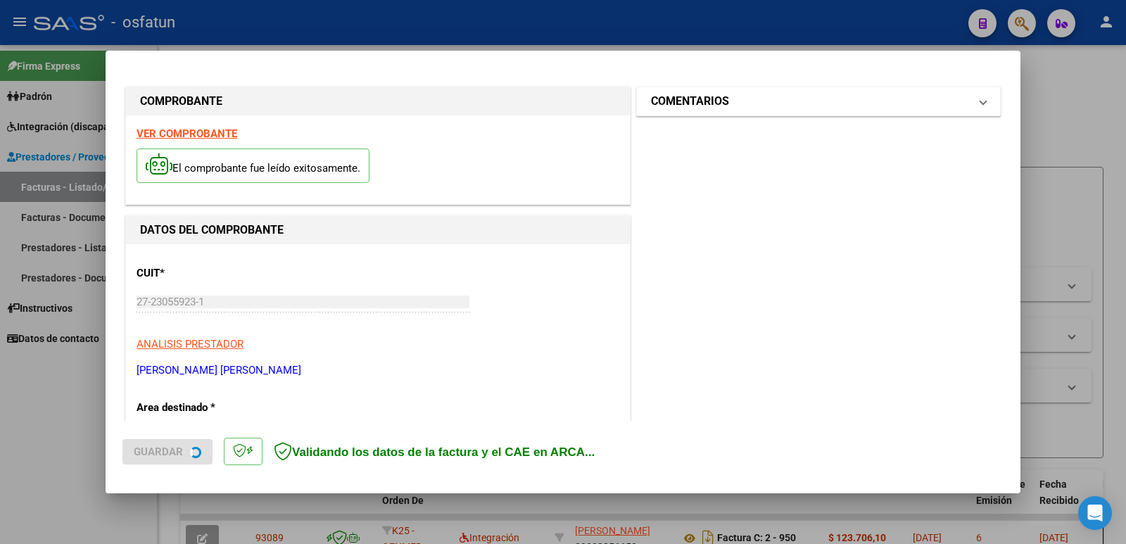
click at [738, 111] on mat-expansion-panel-header "COMENTARIOS" at bounding box center [818, 101] width 363 height 28
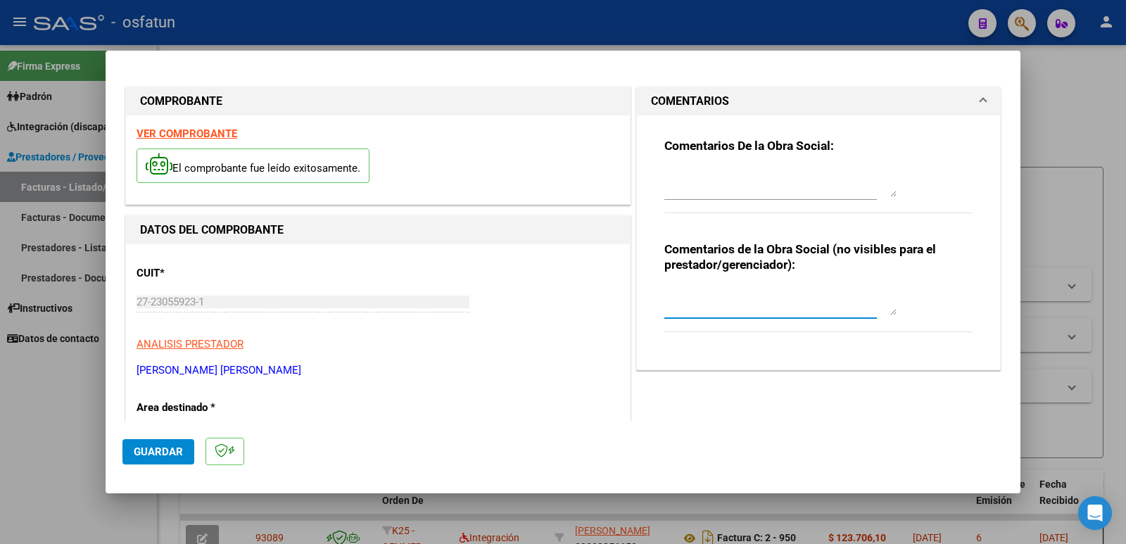
click at [679, 299] on textarea at bounding box center [781, 301] width 232 height 28
paste textarea "Fc Cargada por [PERSON_NAME]. [PERSON_NAME] / sin verificación de legajo"
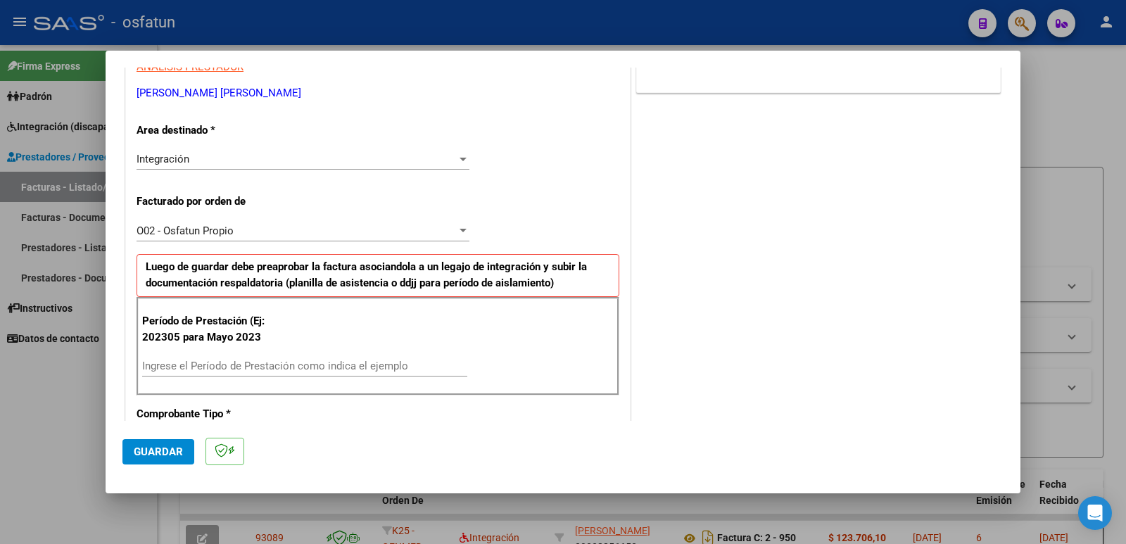
scroll to position [282, 0]
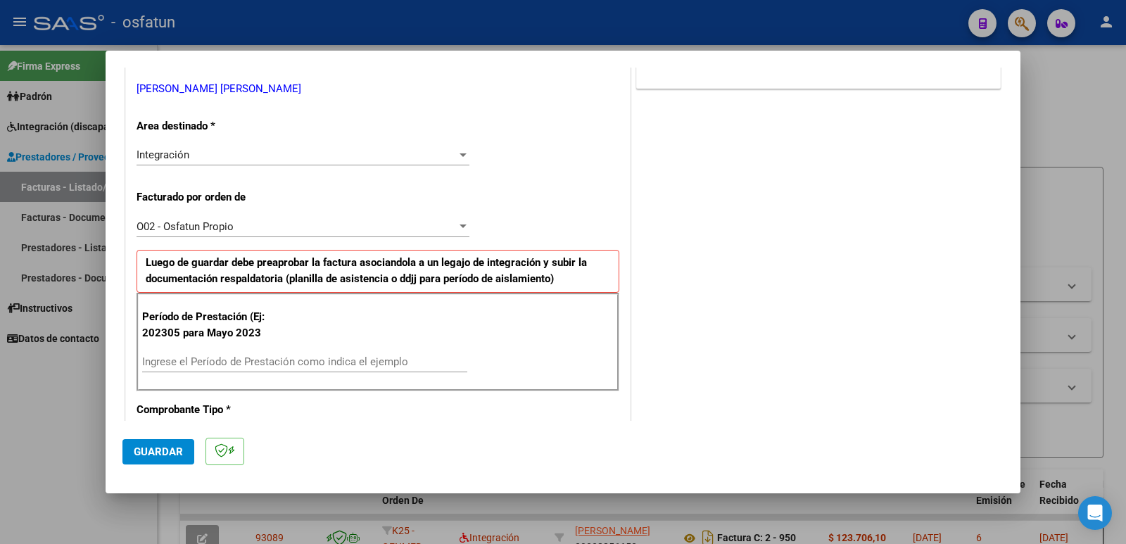
type textarea "Fc Cargada por [PERSON_NAME]. [PERSON_NAME] / sin verificación de legajo"
click at [201, 358] on input "Ingrese el Período de Prestación como indica el ejemplo" at bounding box center [304, 362] width 325 height 13
type input "202507"
click at [142, 458] on span "Guardar" at bounding box center [158, 452] width 49 height 13
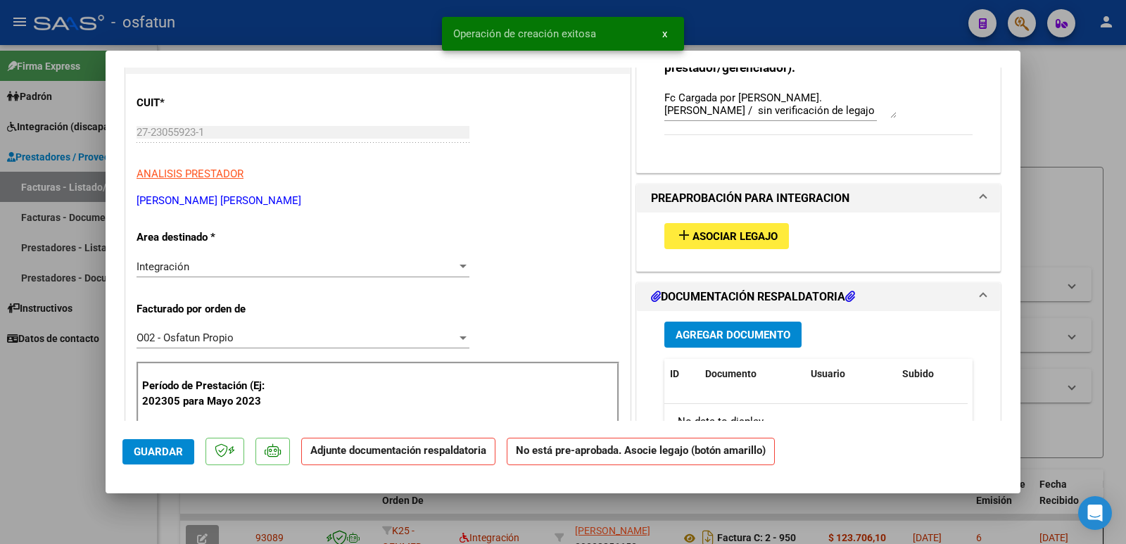
scroll to position [211, 0]
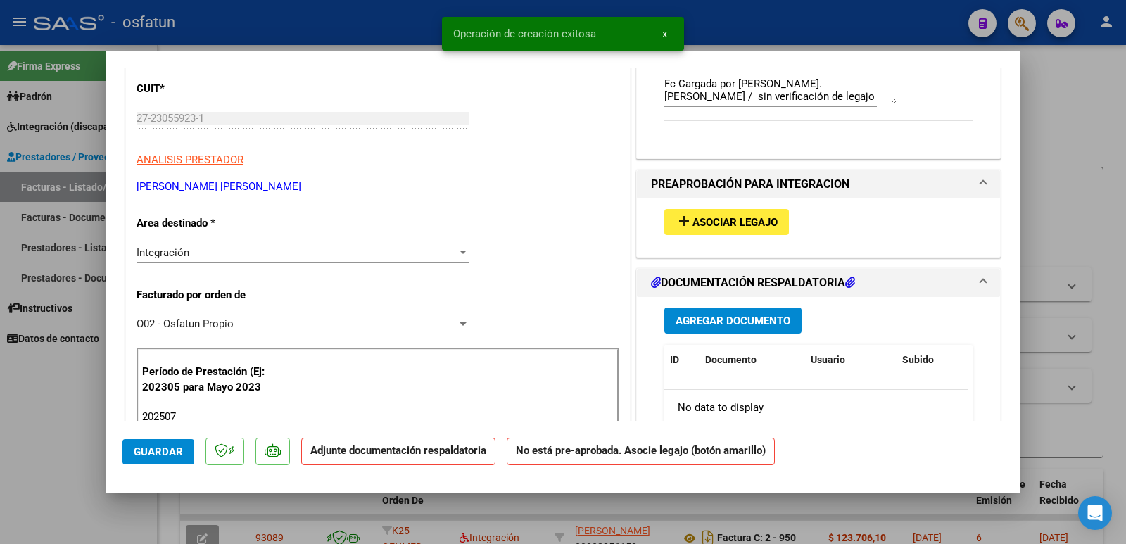
click at [709, 218] on span "Asociar Legajo" at bounding box center [735, 222] width 85 height 13
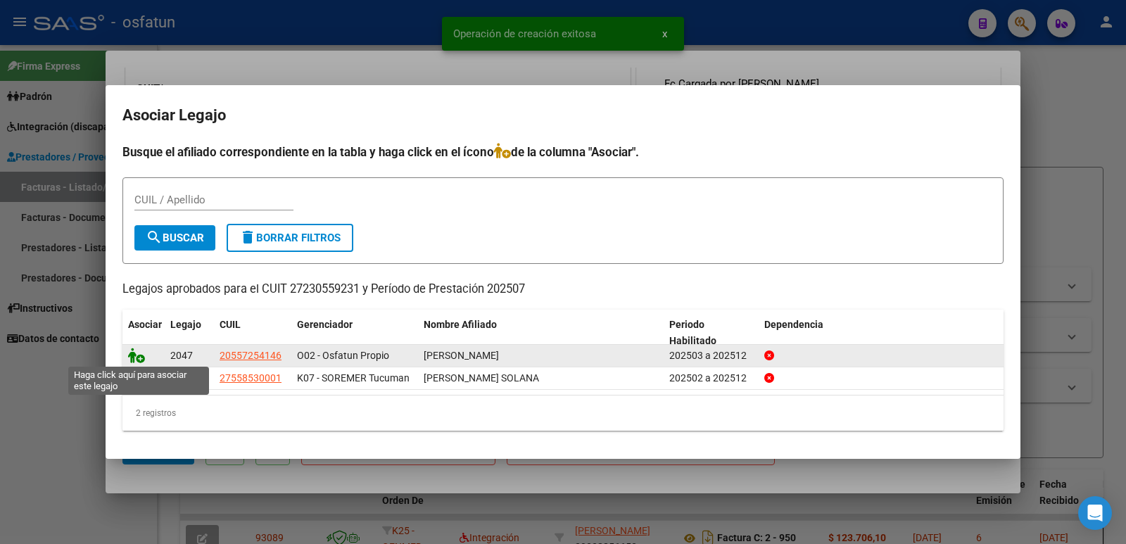
click at [132, 359] on icon at bounding box center [136, 355] width 17 height 15
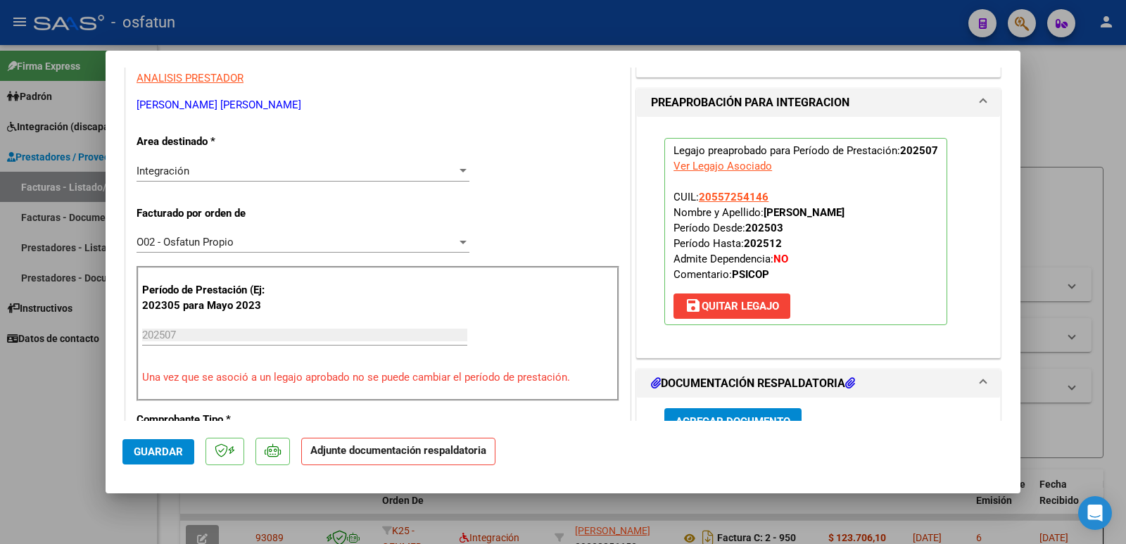
scroll to position [422, 0]
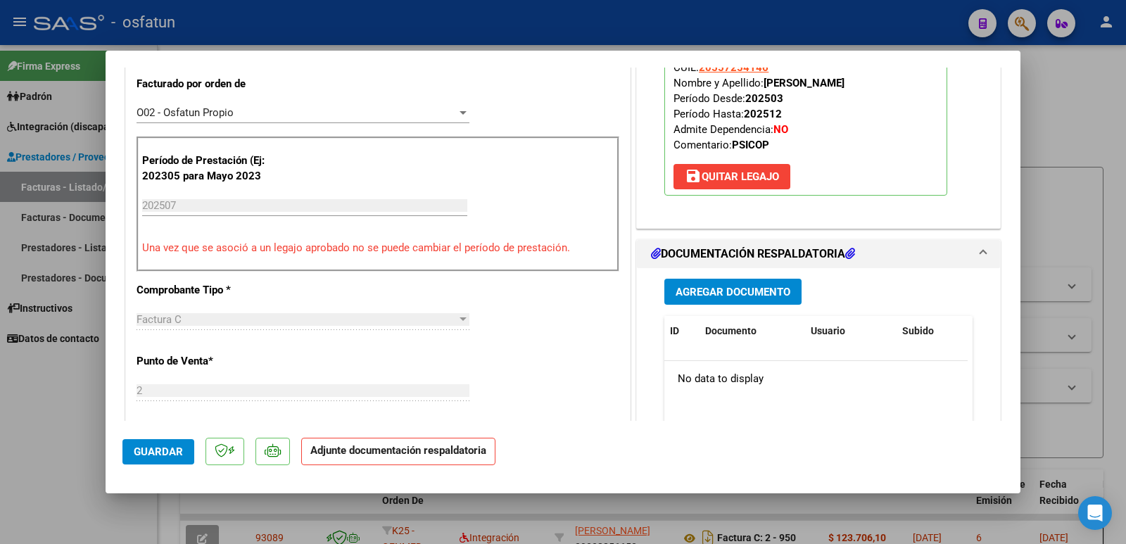
click at [712, 300] on button "Agregar Documento" at bounding box center [733, 292] width 137 height 26
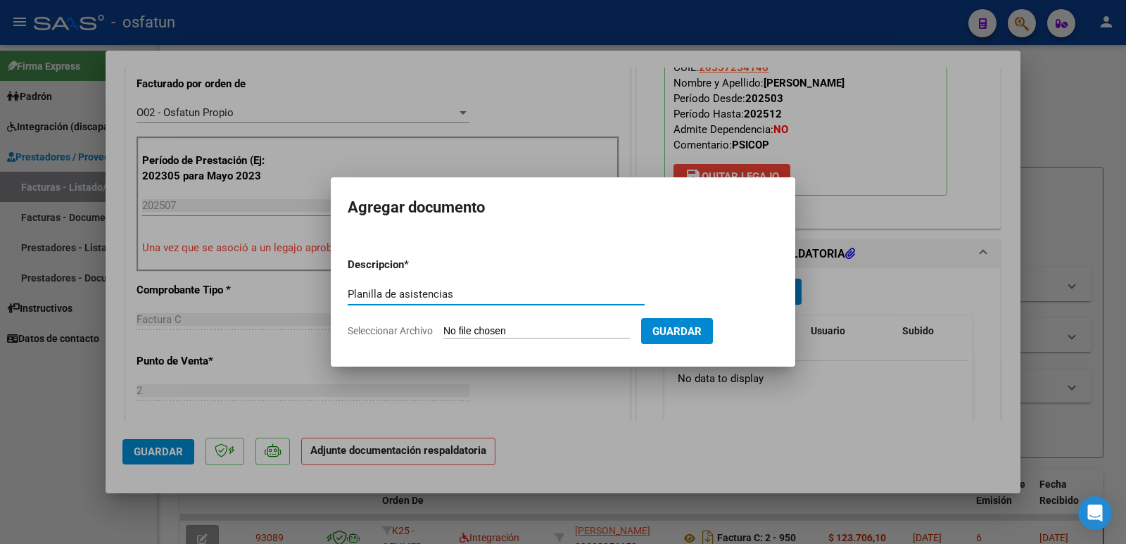
type input "Planilla de asistencias"
click at [496, 330] on input "Seleccionar Archivo" at bounding box center [537, 331] width 187 height 13
type input "C:\fakepath\Asistencia Julio.pdf"
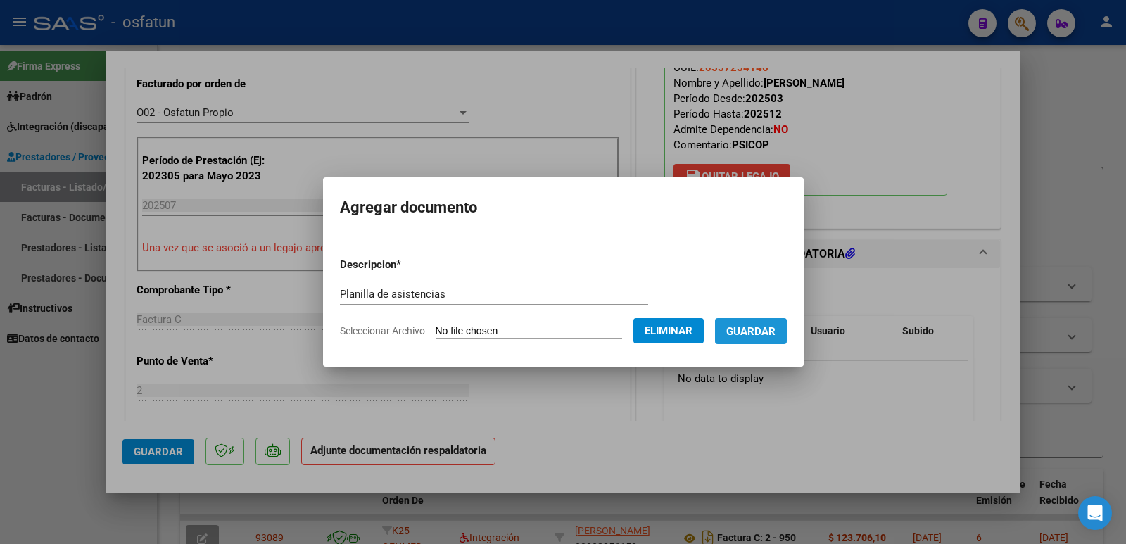
click at [758, 336] on span "Guardar" at bounding box center [751, 331] width 49 height 13
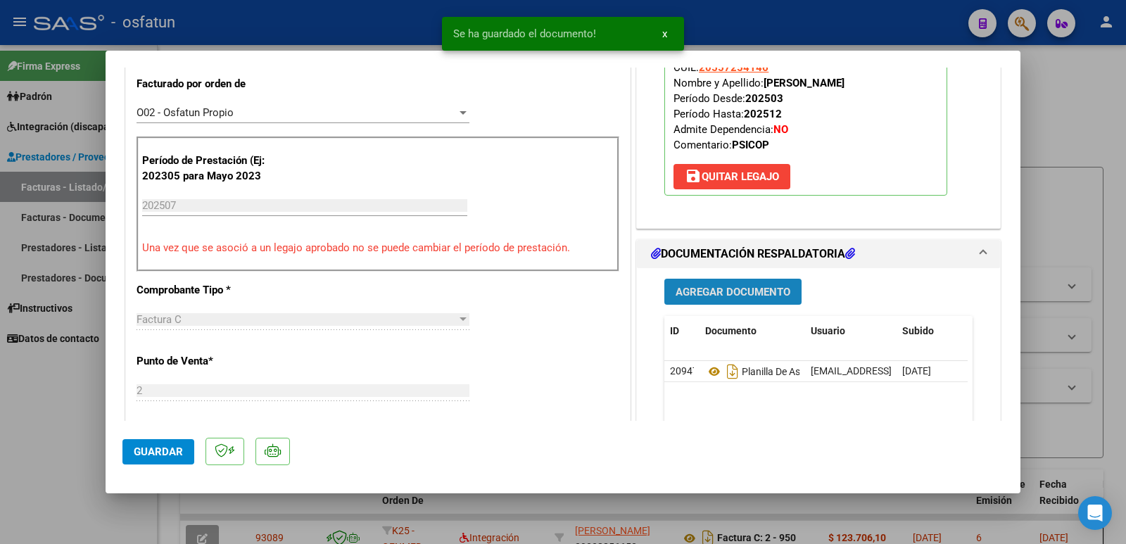
click at [729, 279] on button "Agregar Documento" at bounding box center [733, 292] width 137 height 26
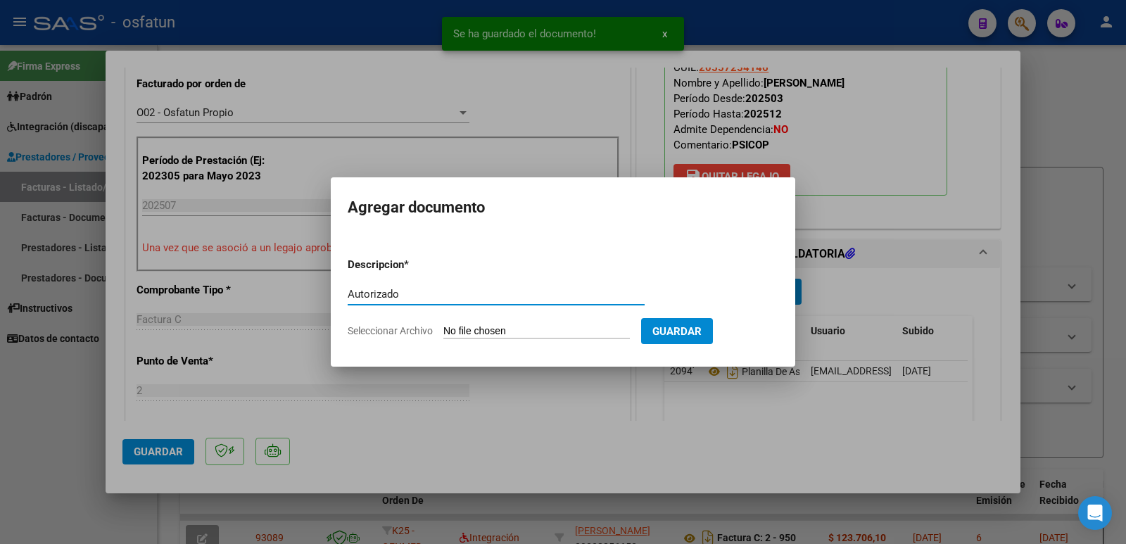
type input "Autorizado"
click at [702, 327] on span "Guardar" at bounding box center [677, 331] width 49 height 13
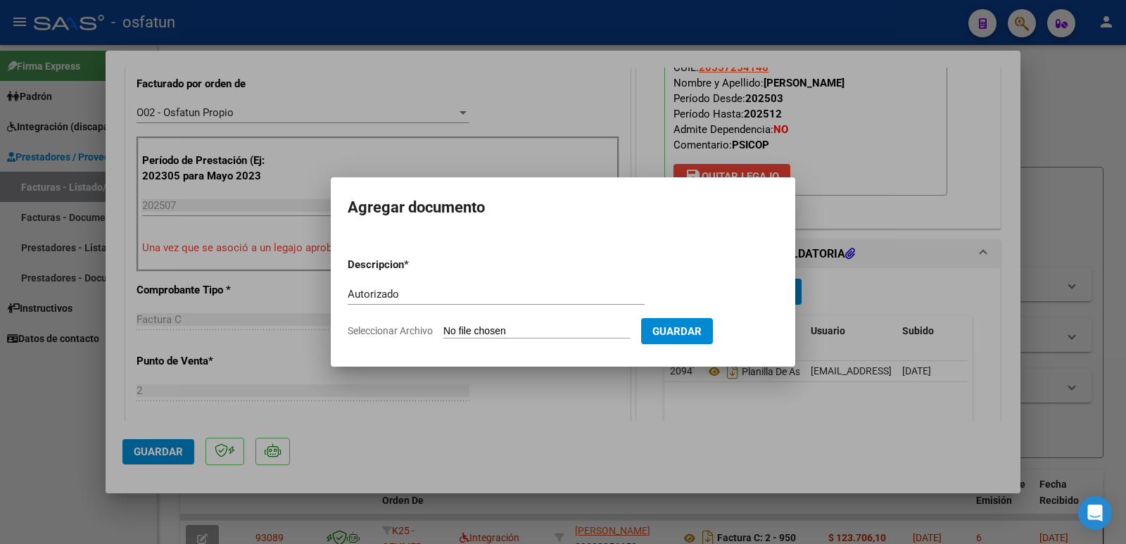
click at [513, 330] on input "Seleccionar Archivo" at bounding box center [537, 331] width 187 height 13
type input "C:\fakepath\order_3365340 (2).pdf"
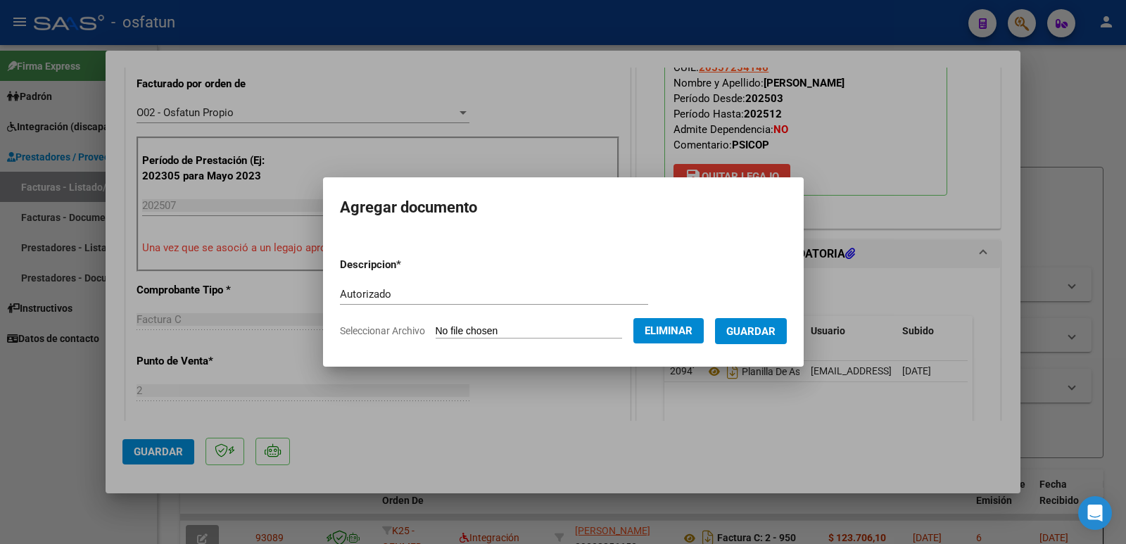
click at [757, 329] on span "Guardar" at bounding box center [751, 331] width 49 height 13
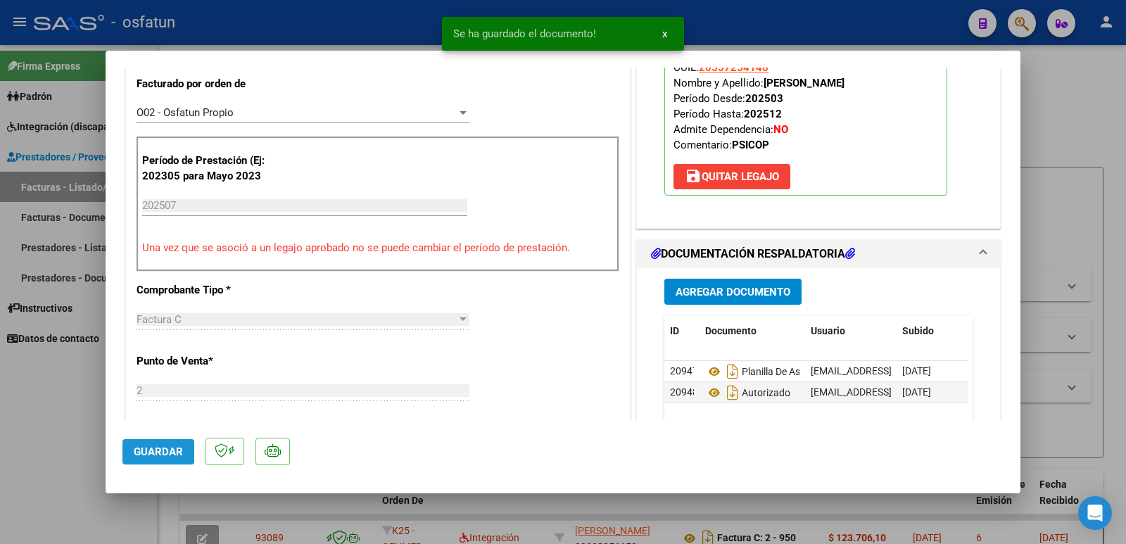
click at [141, 449] on span "Guardar" at bounding box center [158, 452] width 49 height 13
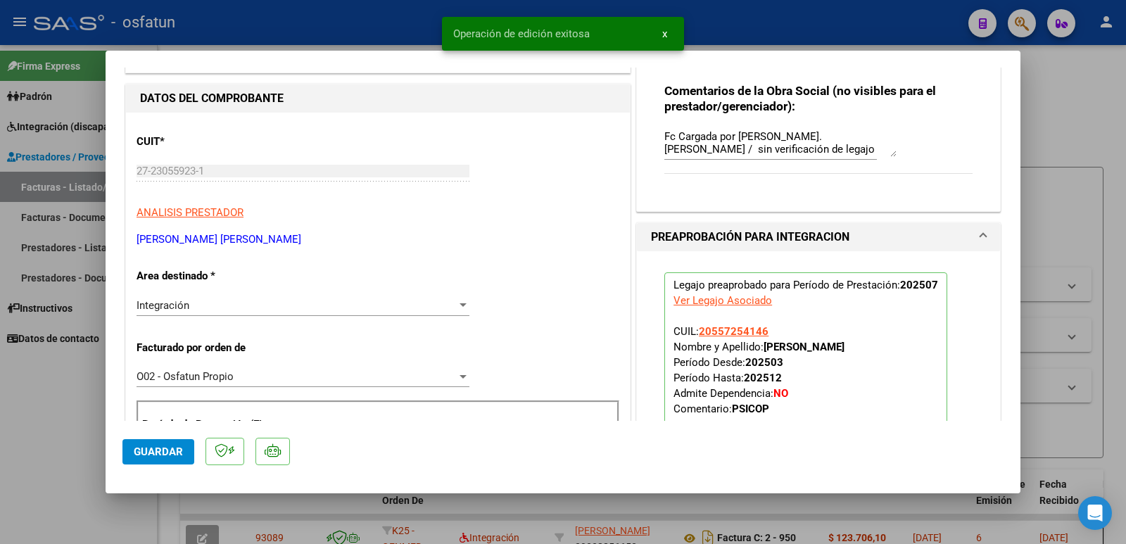
scroll to position [141, 0]
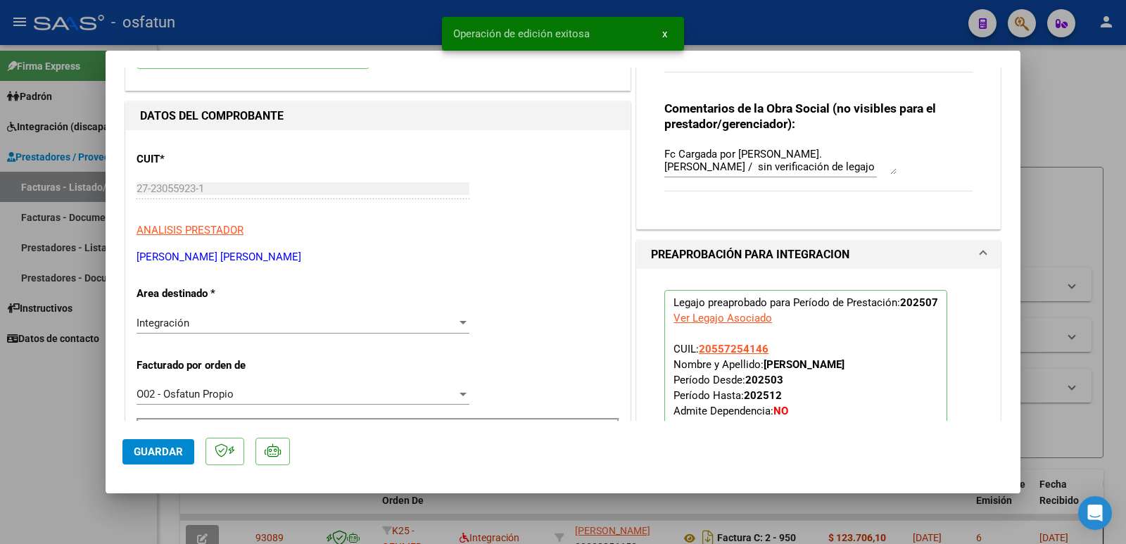
drag, startPoint x: 135, startPoint y: 255, endPoint x: 175, endPoint y: 256, distance: 39.4
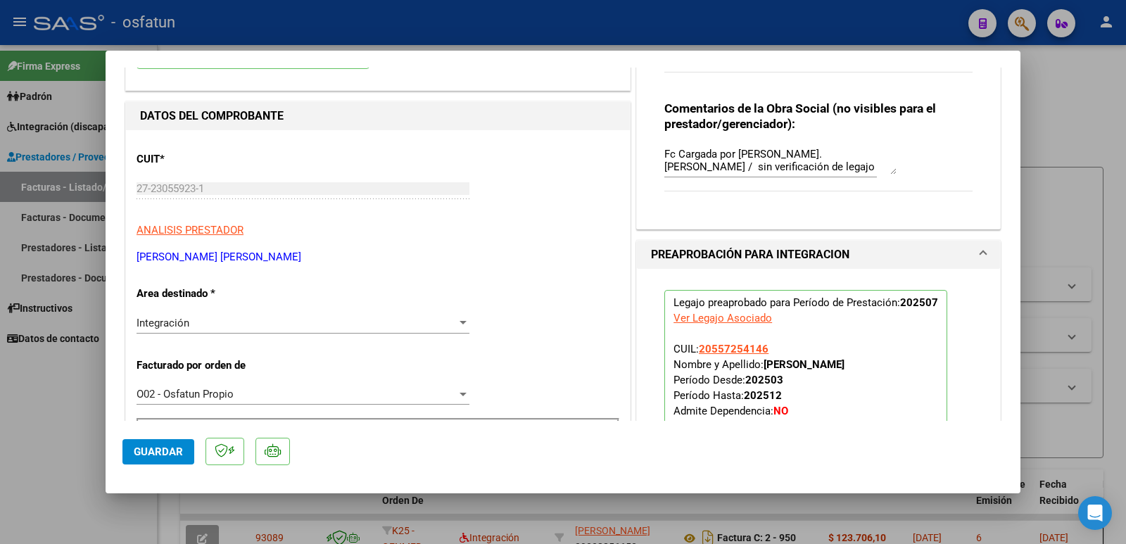
click at [292, 253] on p "[PERSON_NAME] [PERSON_NAME]" at bounding box center [378, 257] width 483 height 16
drag, startPoint x: 287, startPoint y: 256, endPoint x: 136, endPoint y: 258, distance: 151.4
copy p "[PERSON_NAME] [PERSON_NAME]"
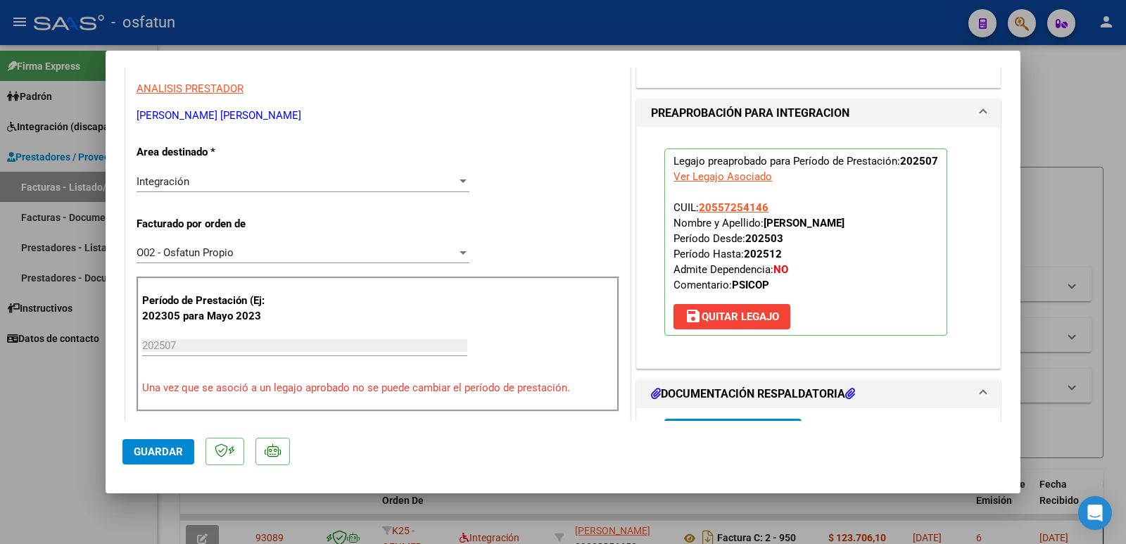
scroll to position [282, 0]
drag, startPoint x: 760, startPoint y: 223, endPoint x: 898, endPoint y: 223, distance: 138.0
click at [898, 223] on p "Legajo preaprobado para Período de Prestación: 202507 Ver Legajo Asociado CUIL:…" at bounding box center [806, 242] width 283 height 187
copy strong "[PERSON_NAME]"
click at [167, 454] on span "Guardar" at bounding box center [158, 452] width 49 height 13
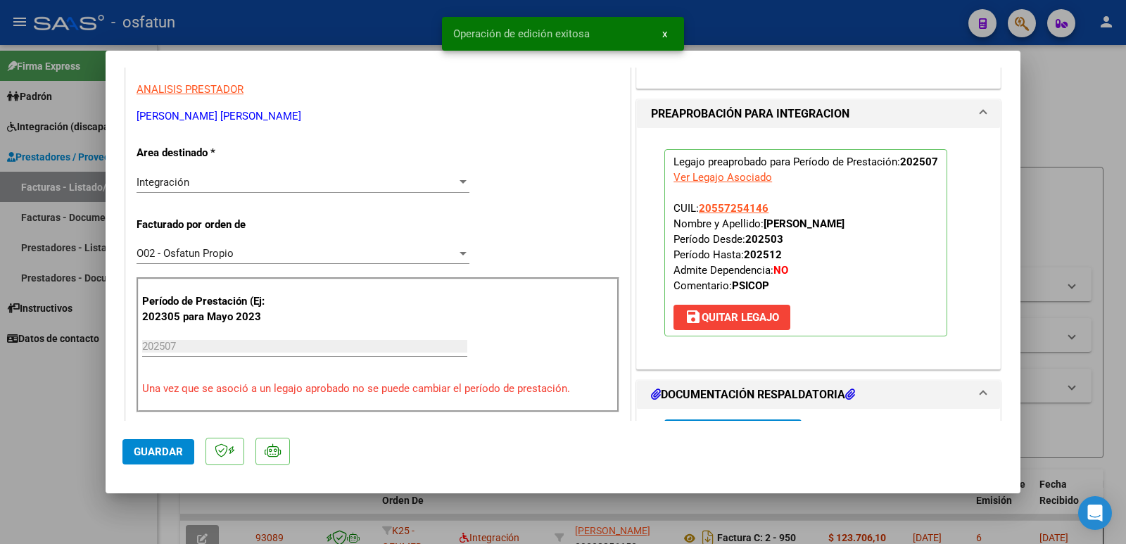
click at [15, 450] on div at bounding box center [563, 272] width 1126 height 544
type input "$ 0,00"
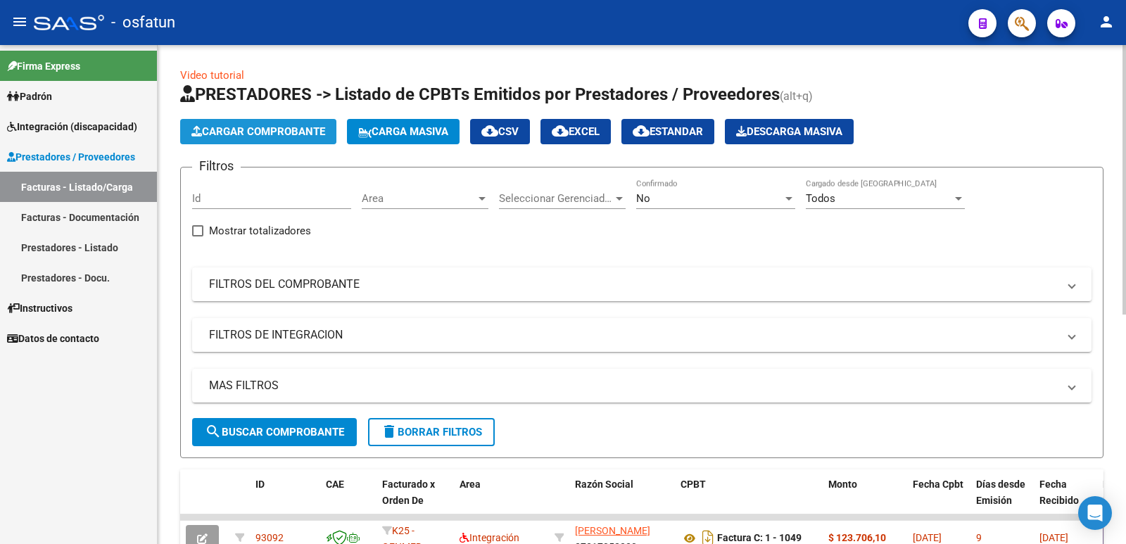
click at [259, 134] on span "Cargar Comprobante" at bounding box center [258, 131] width 134 height 13
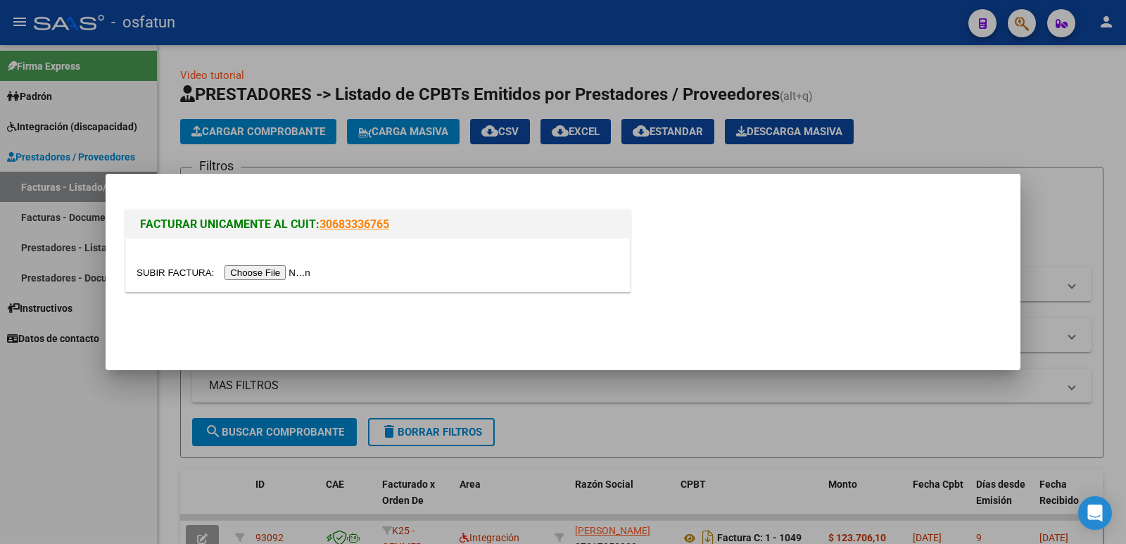
click at [301, 281] on div at bounding box center [378, 265] width 504 height 53
click at [300, 277] on input "file" at bounding box center [226, 272] width 178 height 15
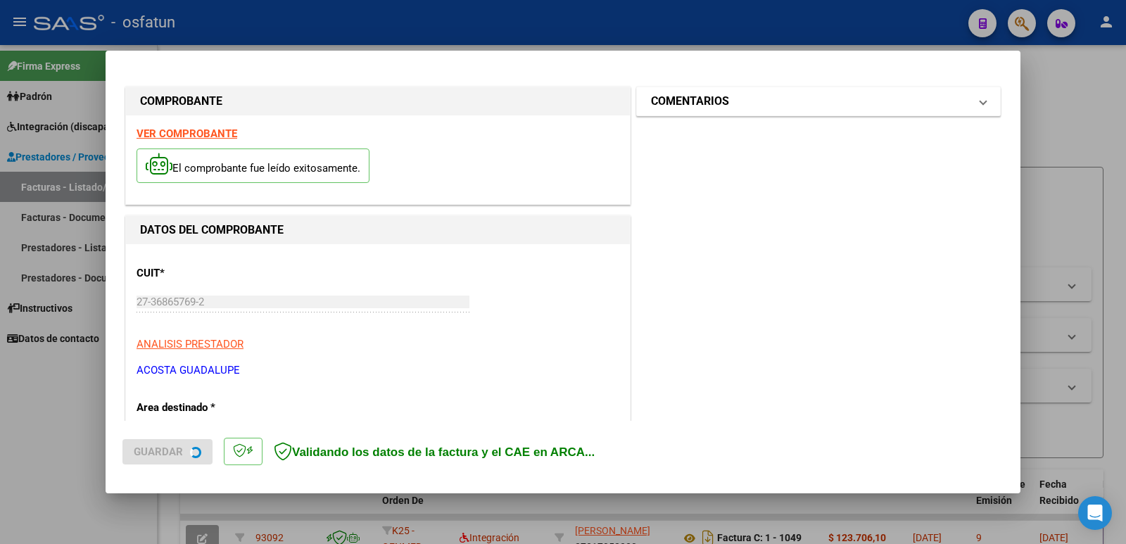
click at [703, 103] on h1 "COMENTARIOS" at bounding box center [690, 101] width 78 height 17
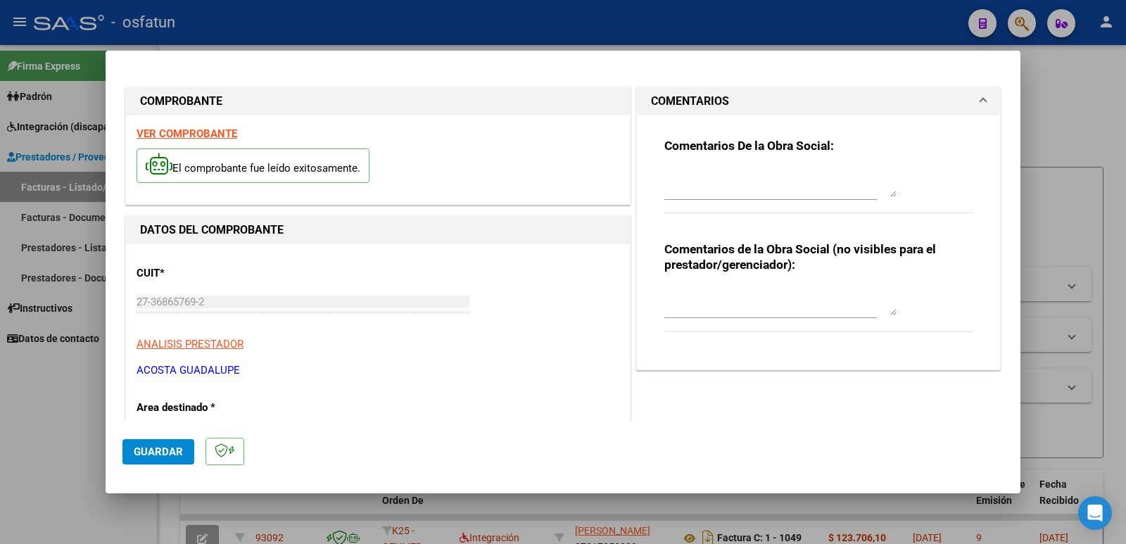
click at [717, 321] on div at bounding box center [771, 307] width 213 height 47
click at [754, 313] on textarea at bounding box center [781, 301] width 232 height 28
paste textarea "Fc Cargada por [PERSON_NAME]. [PERSON_NAME] / sin verificación de legajo"
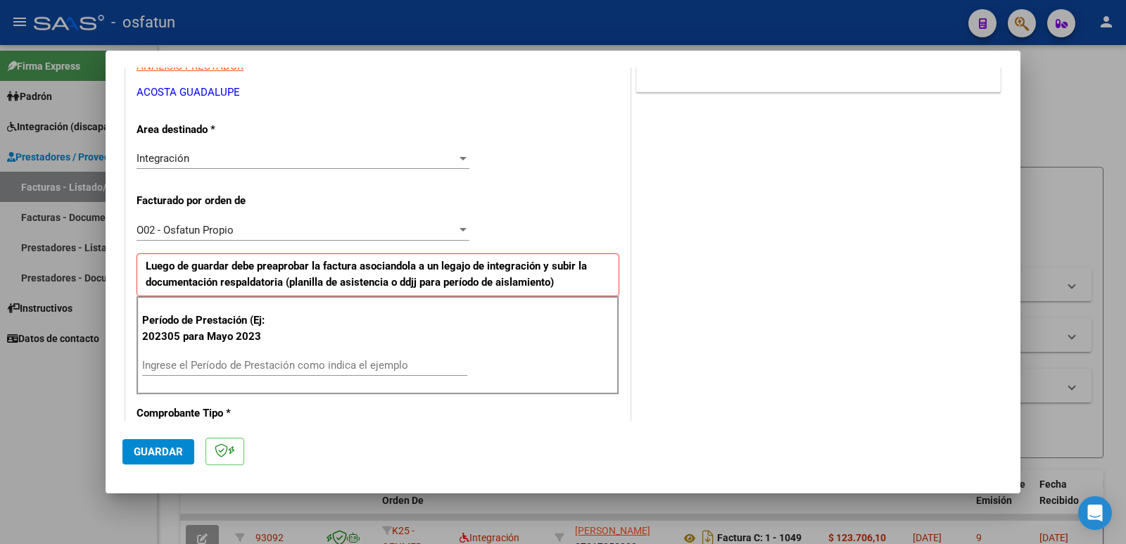
scroll to position [282, 0]
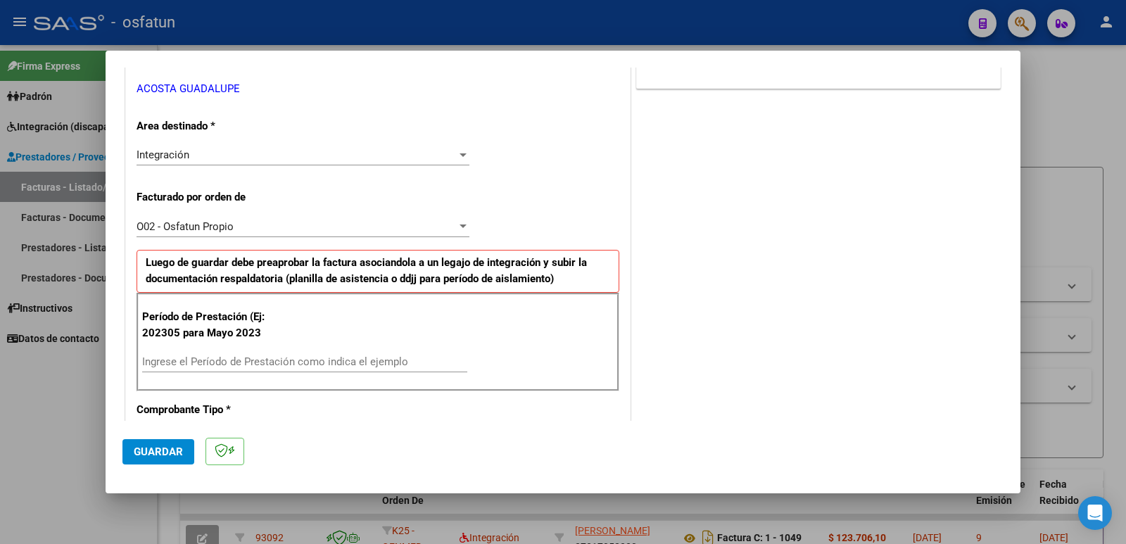
type textarea "Fc Cargada por [PERSON_NAME]. [PERSON_NAME] / sin verificación de legajo"
click at [180, 363] on input "Ingrese el Período de Prestación como indica el ejemplo" at bounding box center [304, 362] width 325 height 13
type input "202507"
click at [163, 447] on span "Guardar" at bounding box center [158, 452] width 49 height 13
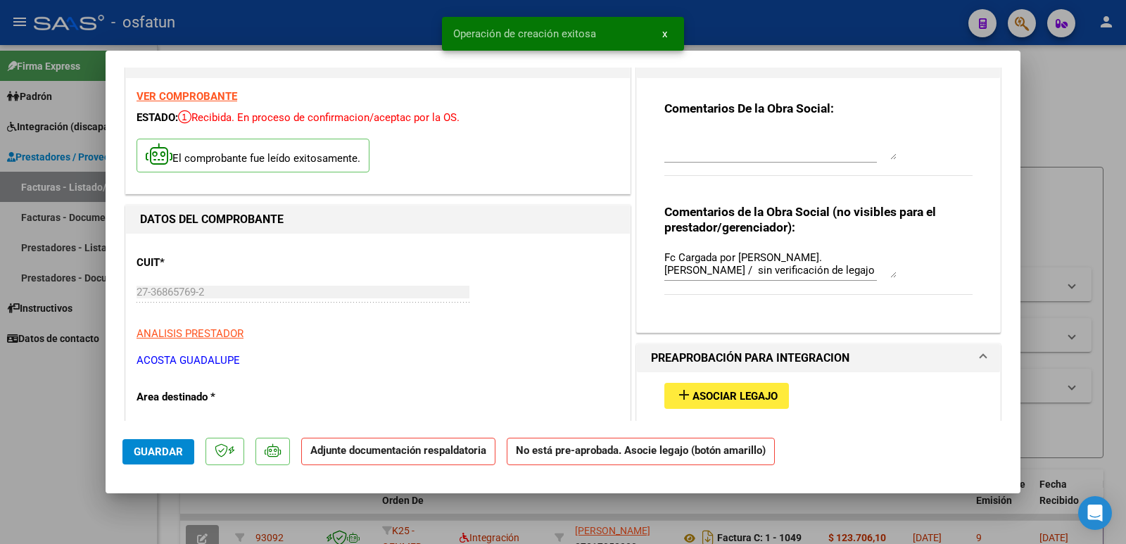
scroll to position [70, 0]
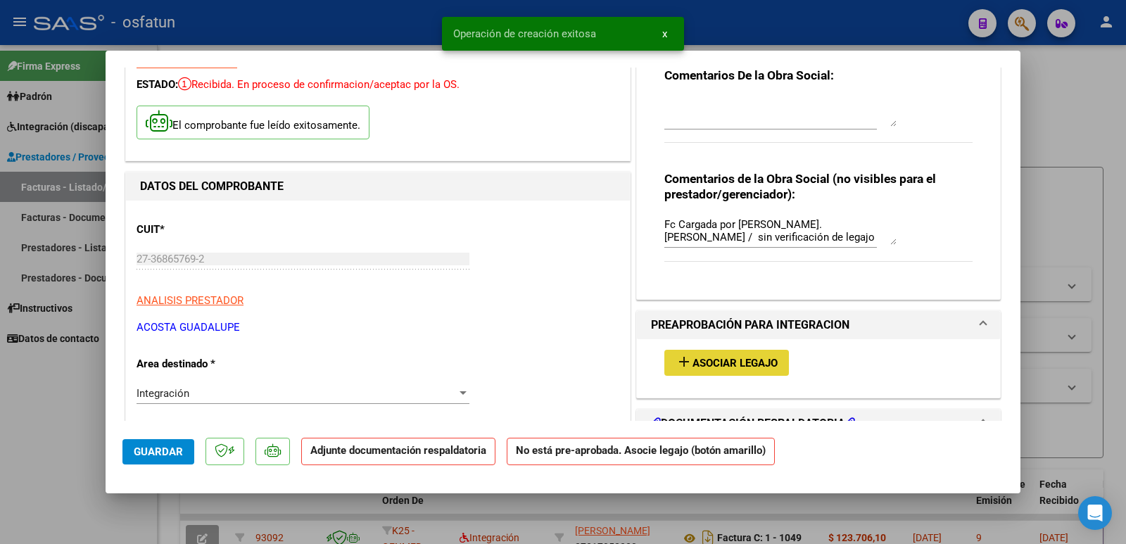
click at [743, 356] on button "add Asociar Legajo" at bounding box center [727, 363] width 125 height 26
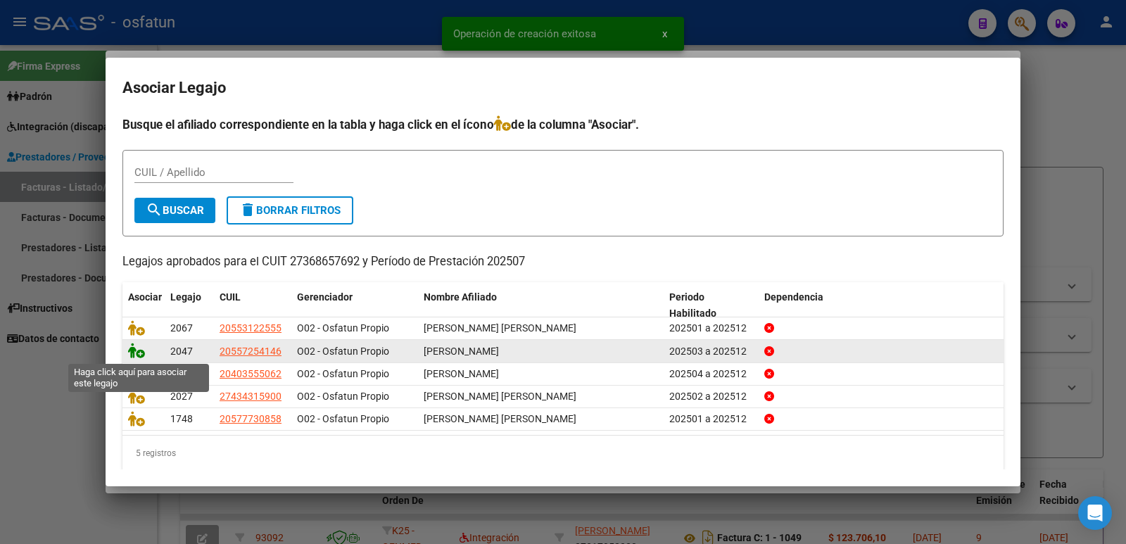
click at [138, 353] on icon at bounding box center [136, 350] width 17 height 15
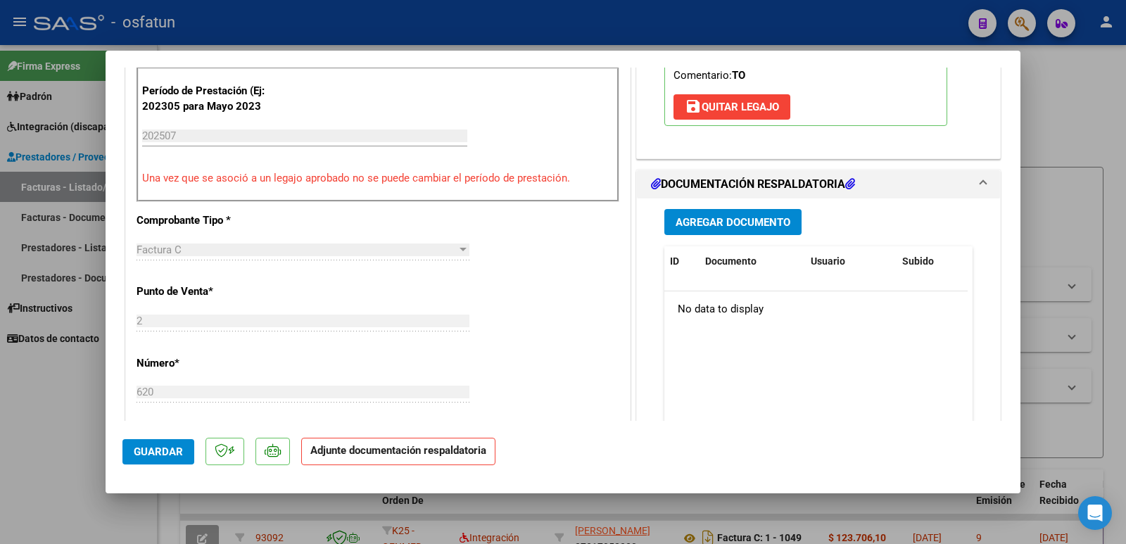
scroll to position [493, 0]
click at [695, 225] on span "Agregar Documento" at bounding box center [733, 221] width 115 height 13
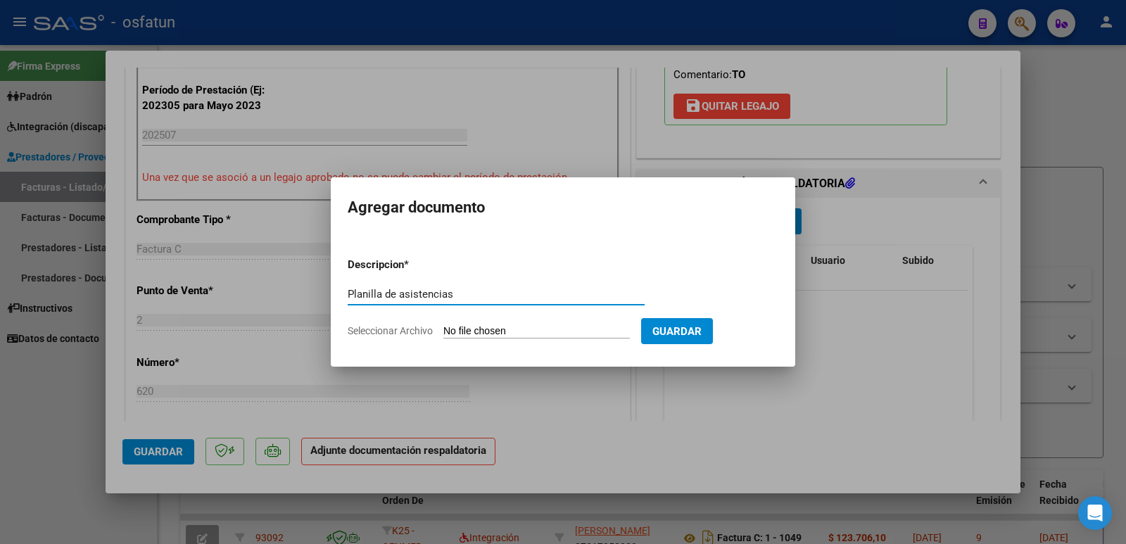
type input "Planilla de asistencias"
click at [499, 327] on input "Seleccionar Archivo" at bounding box center [537, 331] width 187 height 13
type input "C:\fakepath\asistencia [PERSON_NAME] .pdf"
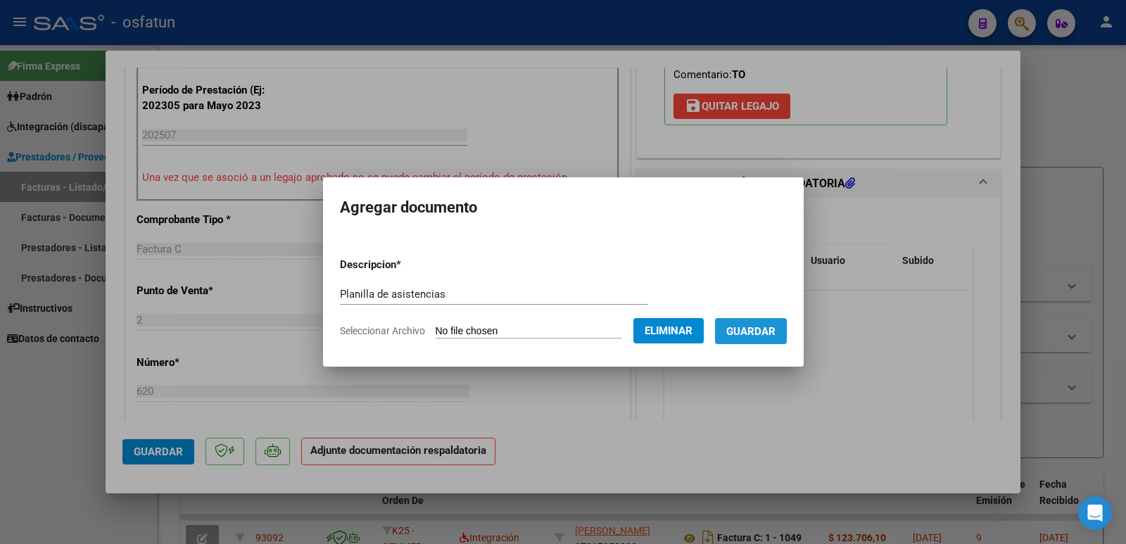
click at [746, 332] on span "Guardar" at bounding box center [751, 331] width 49 height 13
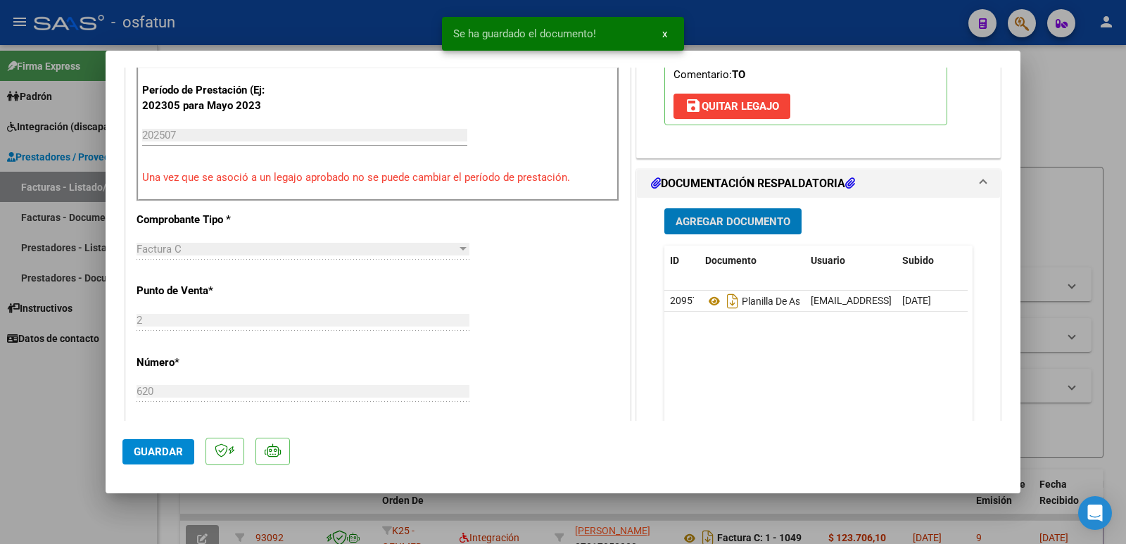
click at [721, 230] on button "Agregar Documento" at bounding box center [733, 221] width 137 height 26
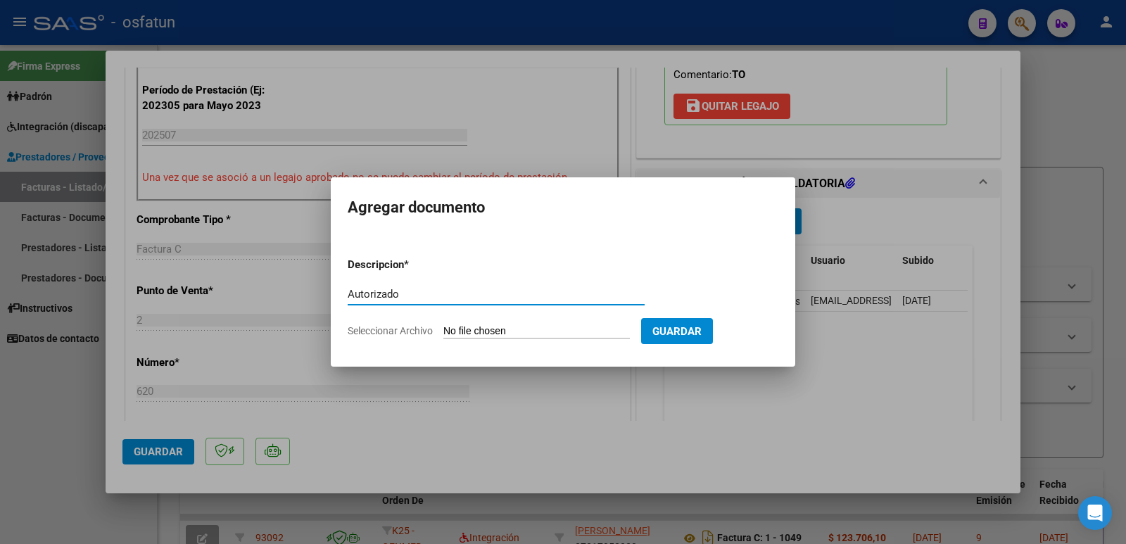
type input "Autorizado"
click at [507, 327] on input "Seleccionar Archivo" at bounding box center [537, 331] width 187 height 13
type input "C:\fakepath\autorizacion [PERSON_NAME].pdf"
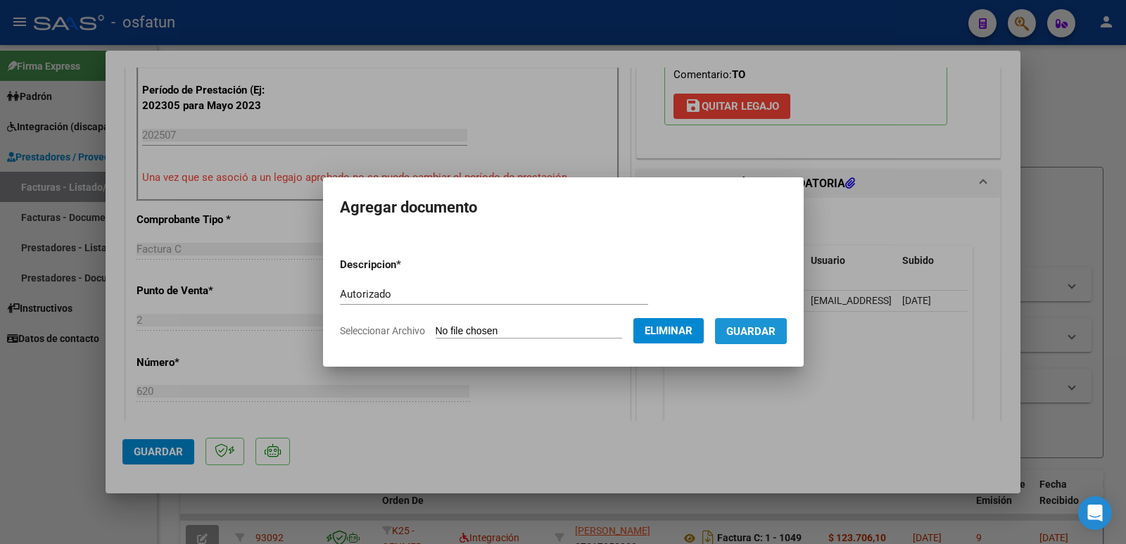
click at [746, 325] on span "Guardar" at bounding box center [751, 331] width 49 height 13
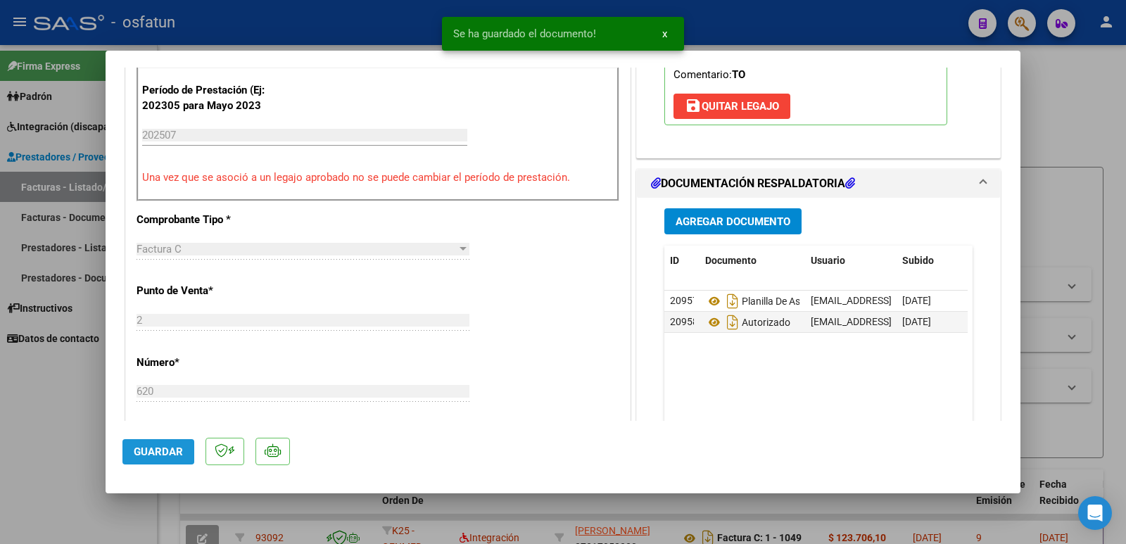
click at [152, 446] on span "Guardar" at bounding box center [158, 452] width 49 height 13
click at [34, 421] on div at bounding box center [563, 272] width 1126 height 544
type input "$ 0,00"
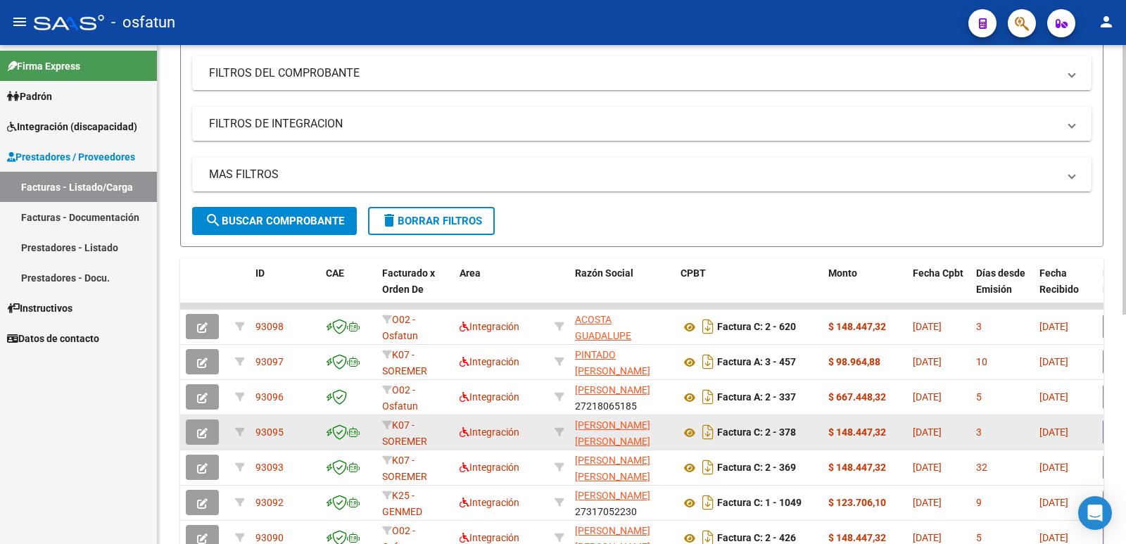
scroll to position [0, 0]
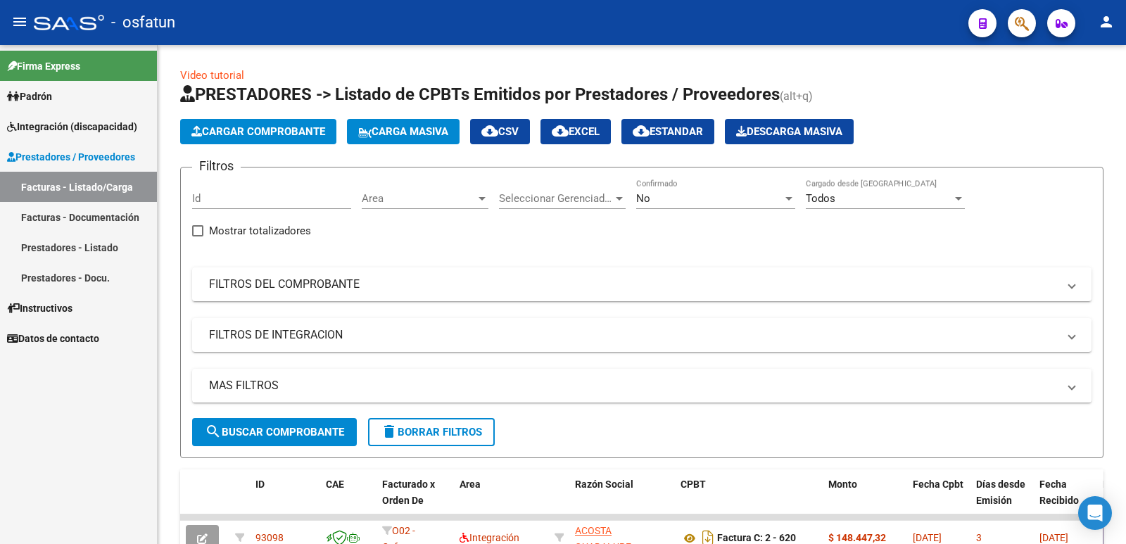
click at [1107, 20] on mat-icon "person" at bounding box center [1106, 21] width 17 height 17
click at [1087, 51] on button "person Mi Perfil" at bounding box center [1078, 59] width 86 height 34
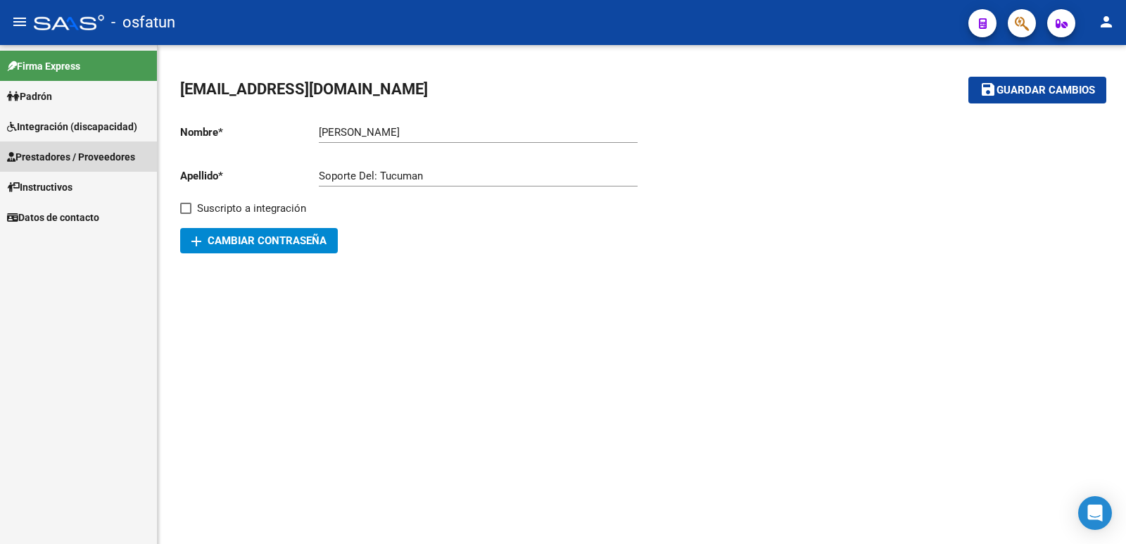
click at [75, 163] on span "Prestadores / Proveedores" at bounding box center [71, 156] width 128 height 15
click at [61, 155] on span "Prestadores / Proveedores" at bounding box center [71, 156] width 128 height 15
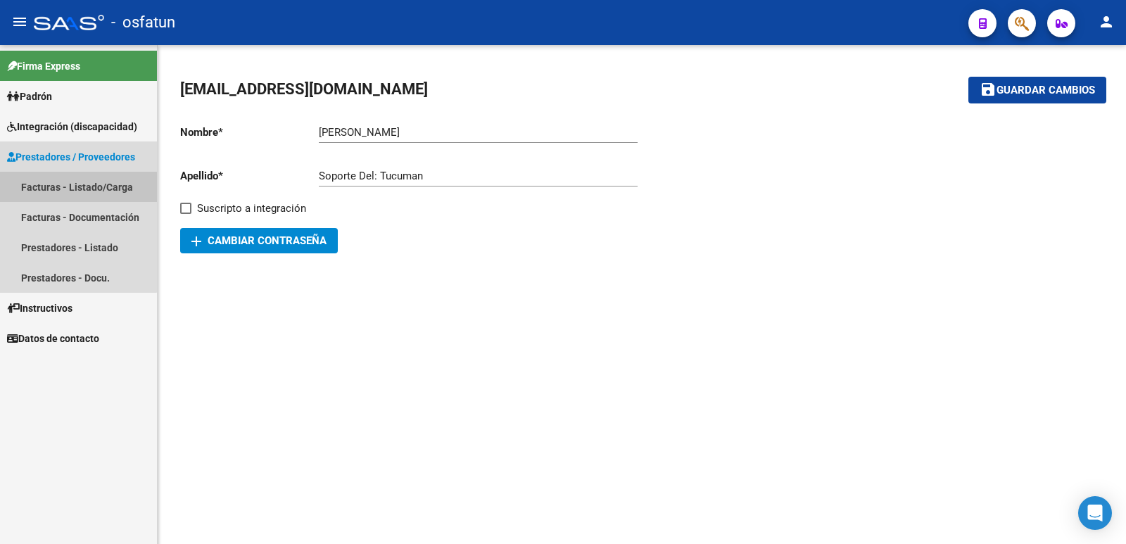
click at [58, 189] on link "Facturas - Listado/Carga" at bounding box center [78, 187] width 157 height 30
